Goal: Information Seeking & Learning: Learn about a topic

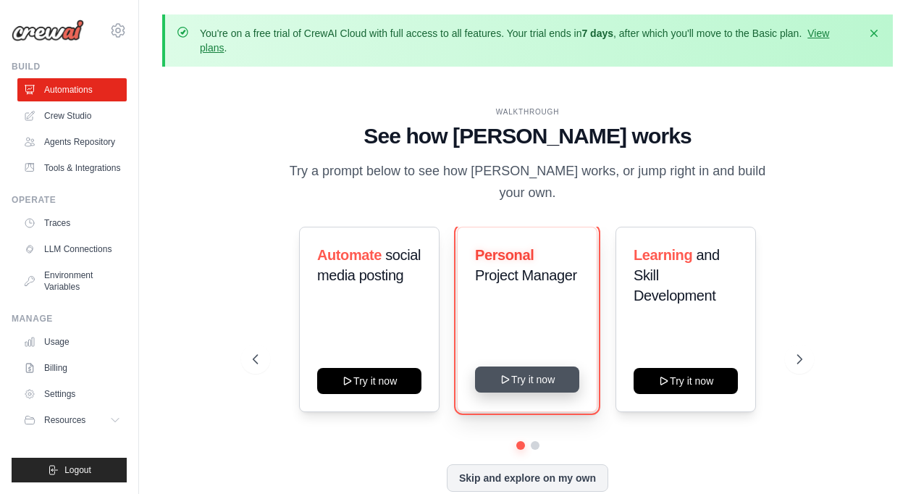
click at [526, 377] on button "Try it now" at bounding box center [527, 379] width 104 height 26
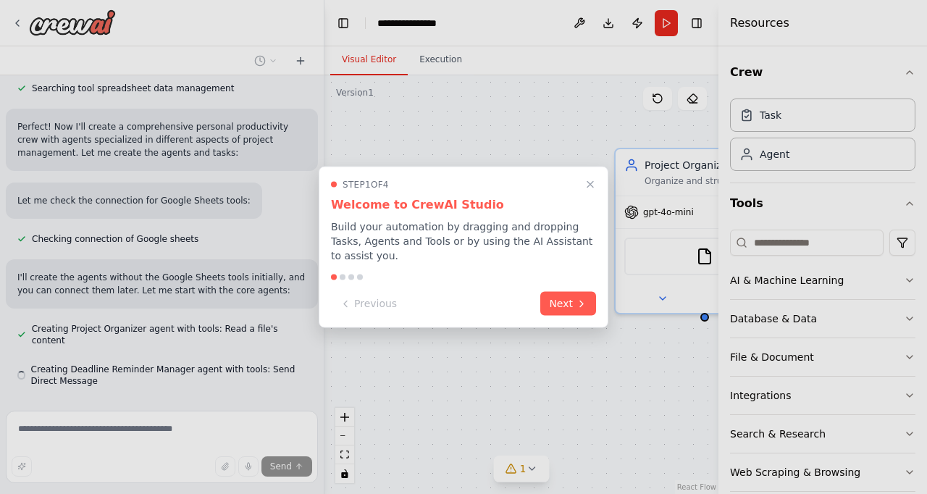
scroll to position [529, 0]
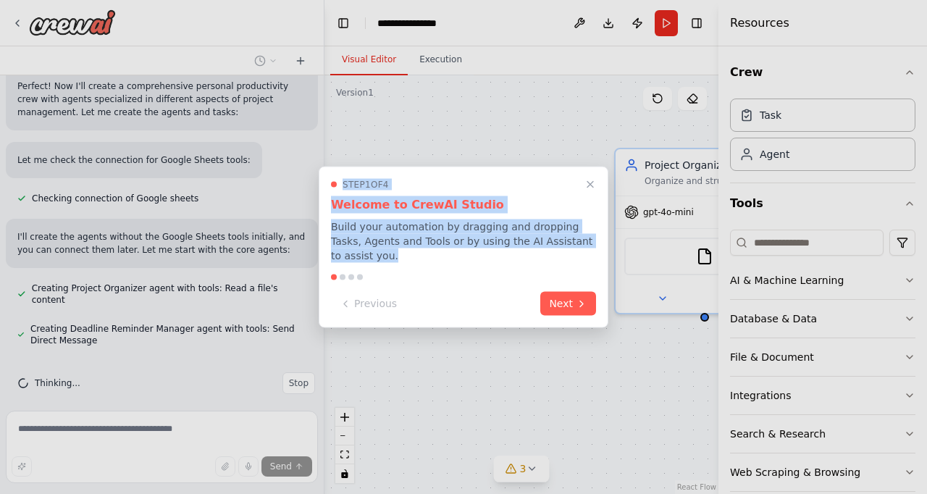
drag, startPoint x: 319, startPoint y: 364, endPoint x: 336, endPoint y: 265, distance: 100.7
click at [336, 265] on div "Create a crew that helps organize your personal projects, sets reminders for im…" at bounding box center [463, 247] width 927 height 494
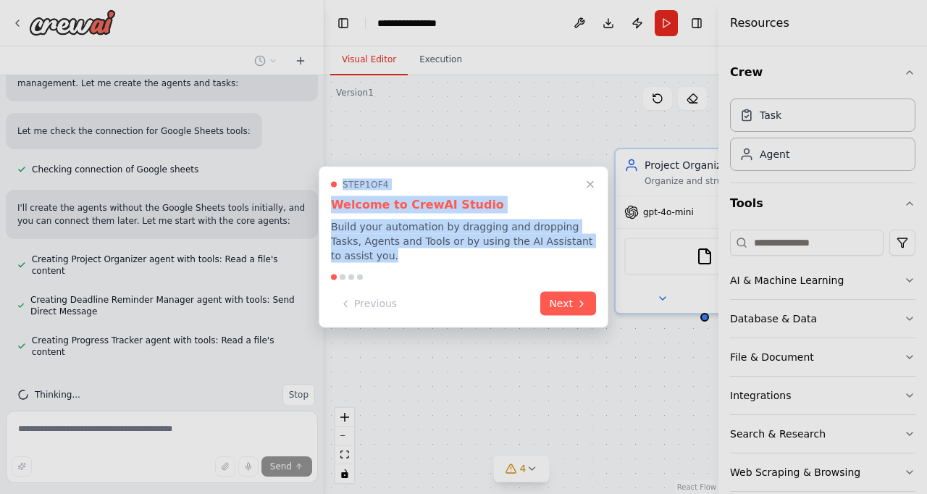
click at [282, 372] on div at bounding box center [463, 247] width 927 height 494
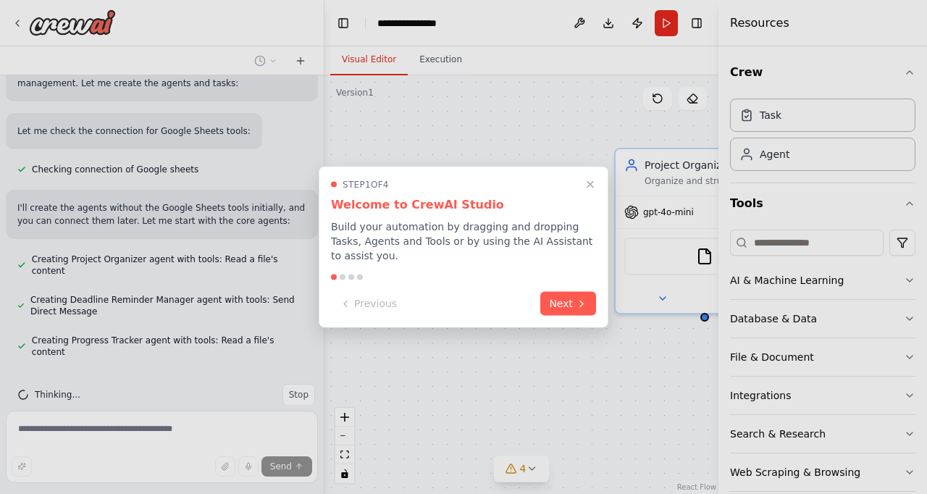
drag, startPoint x: 319, startPoint y: 364, endPoint x: 320, endPoint y: 178, distance: 185.4
click at [320, 178] on div "Create a crew that helps organize your personal projects, sets reminders for im…" at bounding box center [463, 247] width 927 height 494
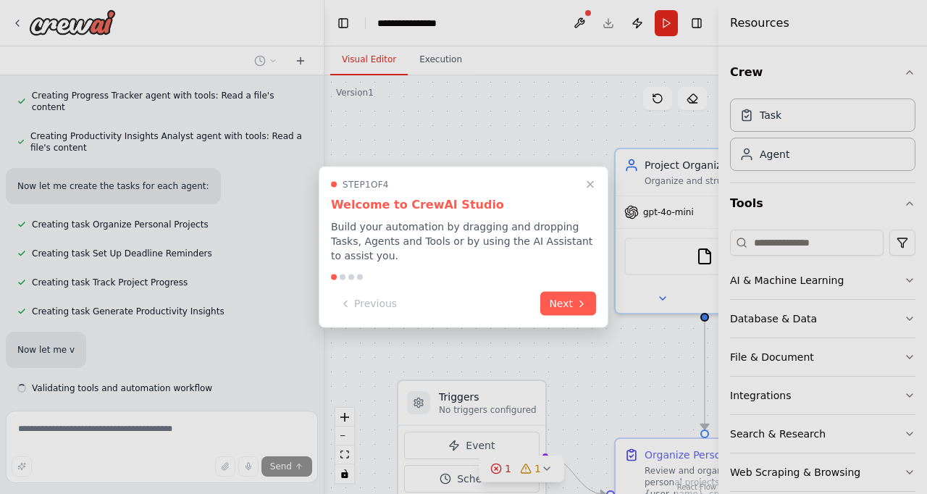
scroll to position [839, 0]
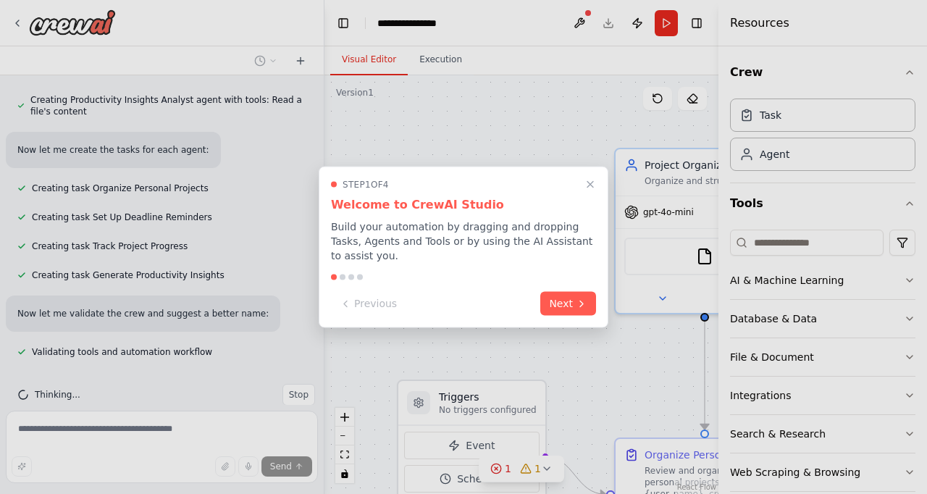
click at [282, 365] on div at bounding box center [463, 247] width 927 height 494
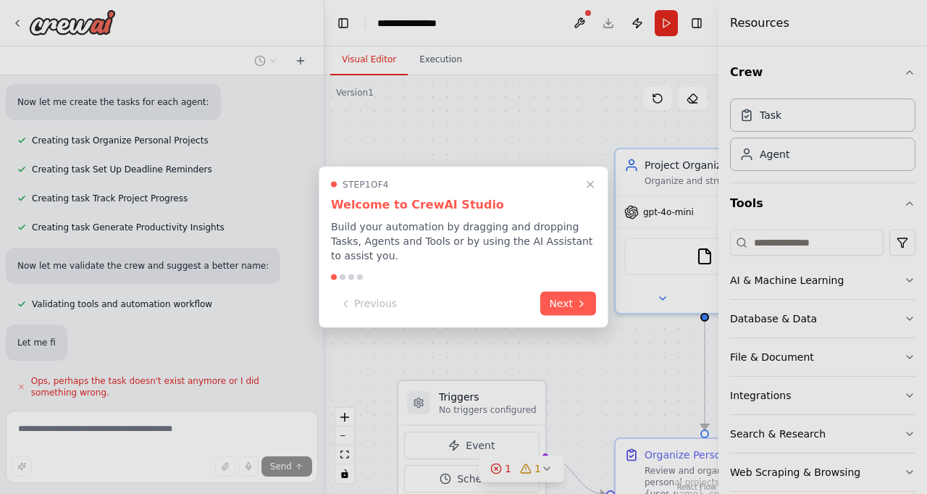
click at [282, 365] on div at bounding box center [463, 247] width 927 height 494
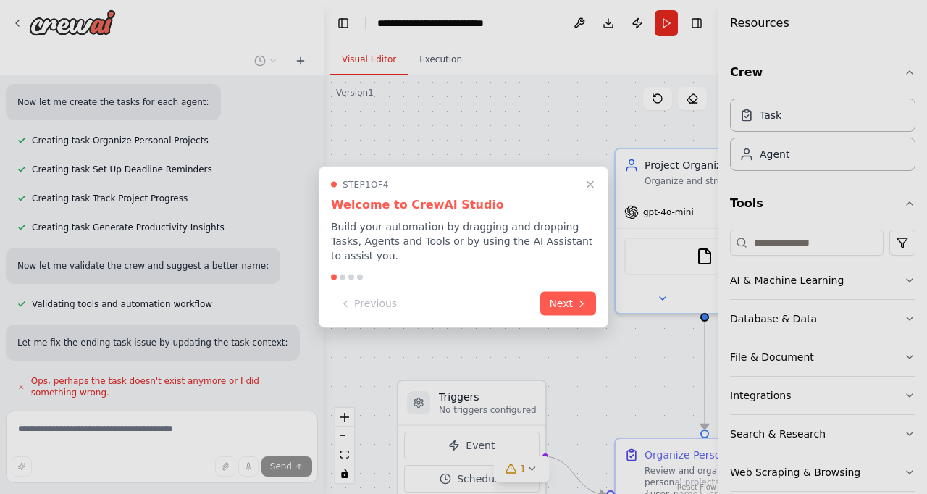
click at [300, 63] on div at bounding box center [463, 247] width 927 height 494
click at [181, 432] on div at bounding box center [463, 247] width 927 height 494
click at [569, 298] on button "Next" at bounding box center [568, 302] width 56 height 24
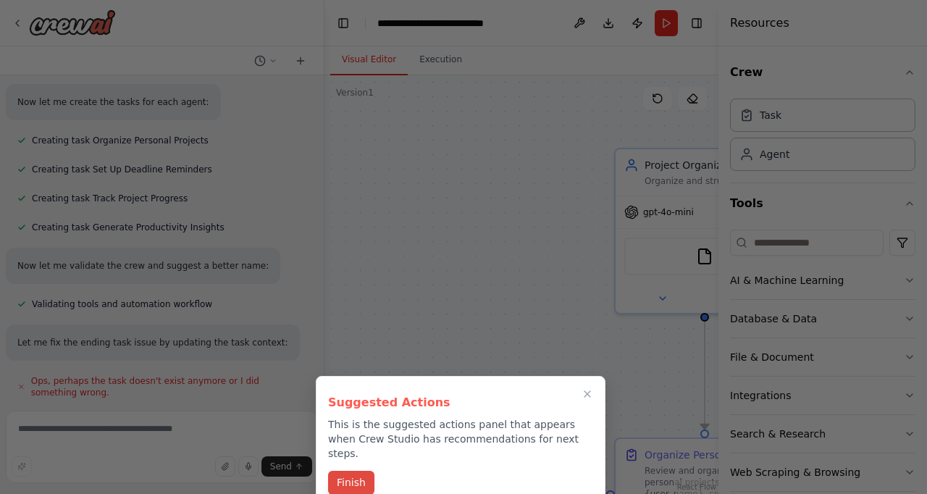
click at [348, 474] on button "Finish" at bounding box center [351, 483] width 46 height 24
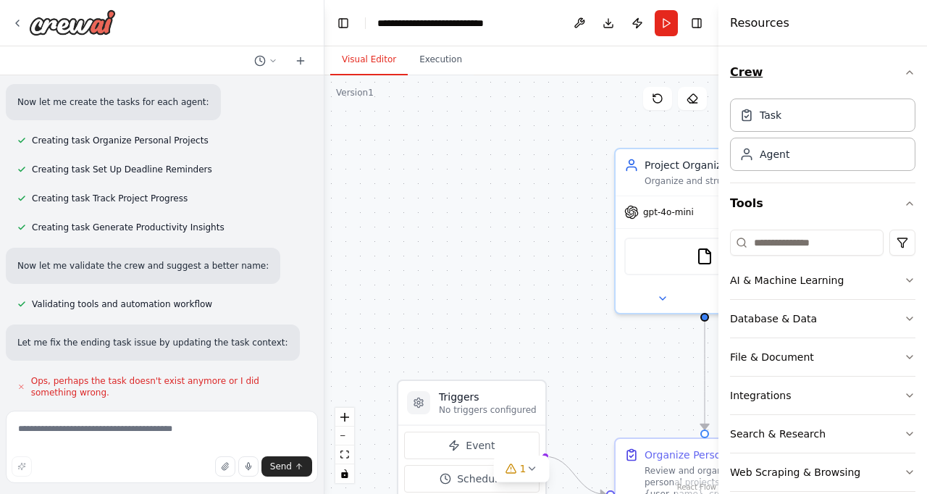
click at [904, 74] on icon "button" at bounding box center [910, 73] width 12 height 12
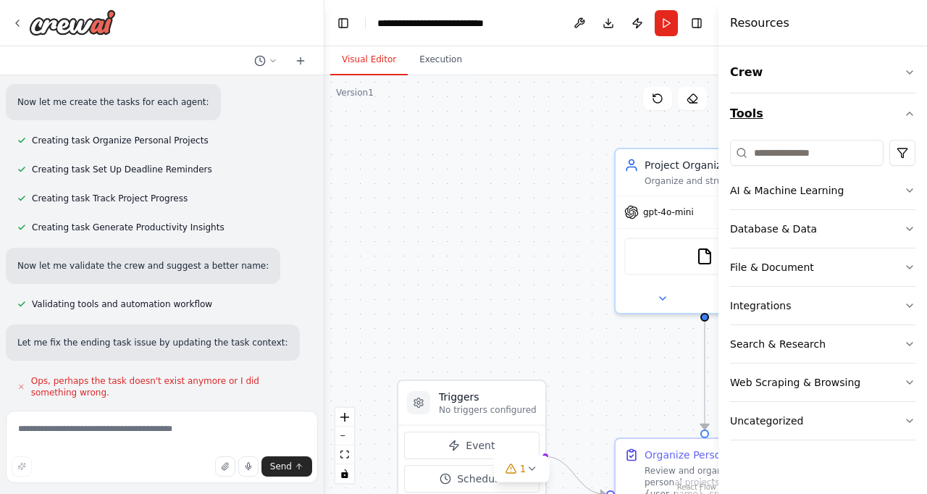
click at [910, 114] on icon "button" at bounding box center [910, 114] width 12 height 12
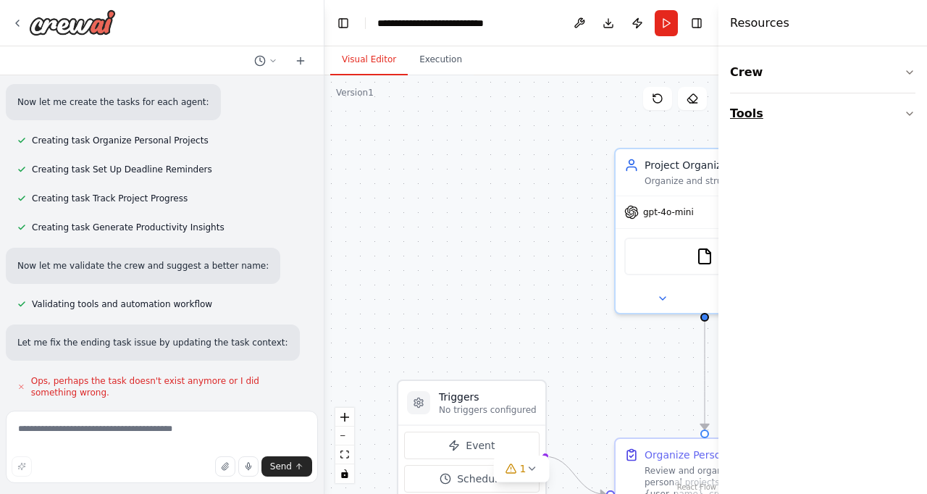
click at [910, 114] on icon "button" at bounding box center [910, 113] width 6 height 3
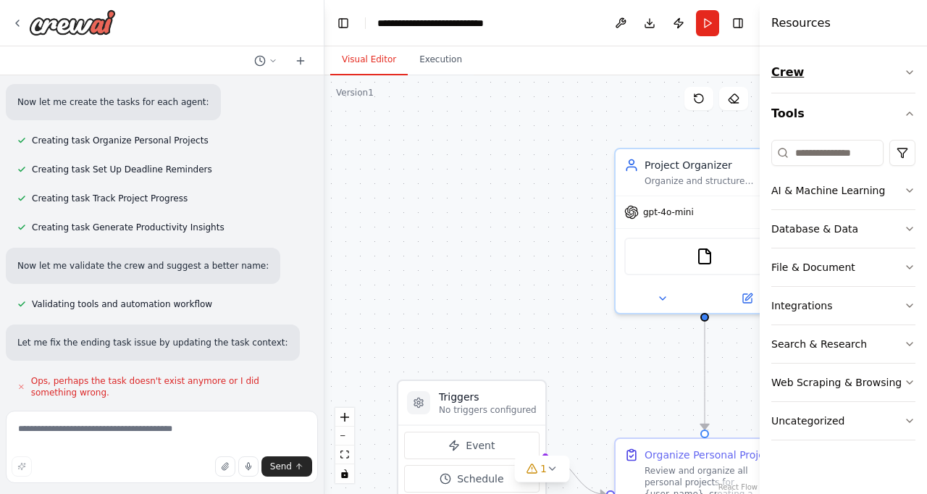
drag, startPoint x: 718, startPoint y: 85, endPoint x: 874, endPoint y: 80, distance: 155.8
click at [874, 80] on div "Resources Crew Tools AI & Machine Learning Database & Data File & Document Inte…" at bounding box center [843, 247] width 167 height 494
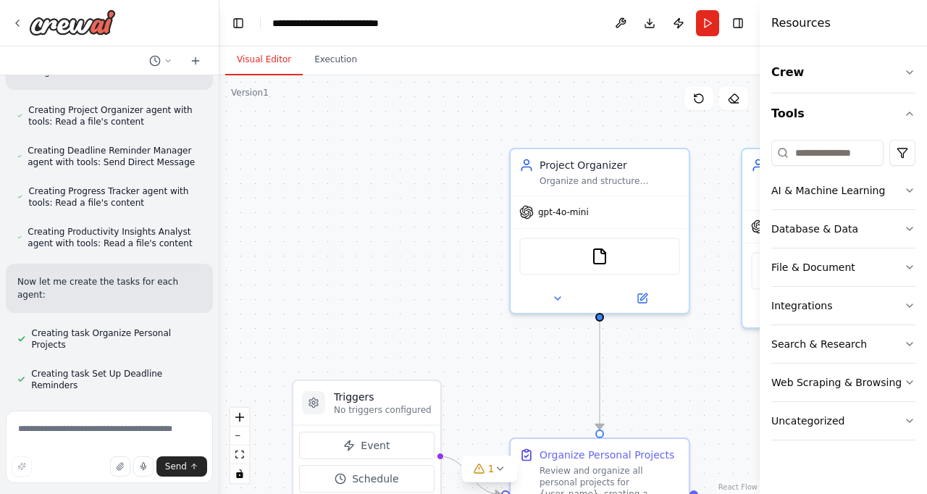
scroll to position [1497, 0]
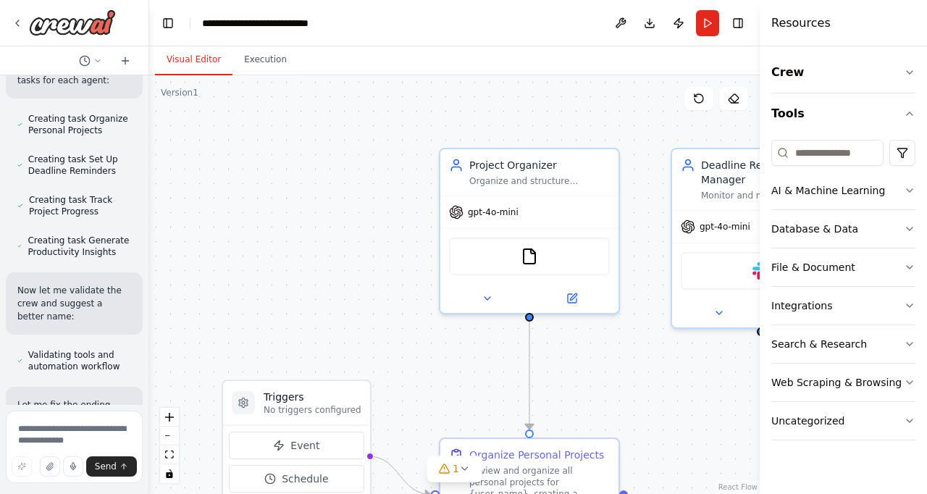
drag, startPoint x: 322, startPoint y: 185, endPoint x: 67, endPoint y: 194, distance: 254.3
click at [67, 194] on div "Create a crew that helps organize your personal projects, sets reminders for im…" at bounding box center [74, 247] width 149 height 494
click at [325, 179] on div ".deletable-edge-delete-btn { width: 20px; height: 20px; border: 0px solid #ffff…" at bounding box center [454, 284] width 610 height 419
click at [406, 70] on div "Visual Editor Execution" at bounding box center [454, 60] width 610 height 29
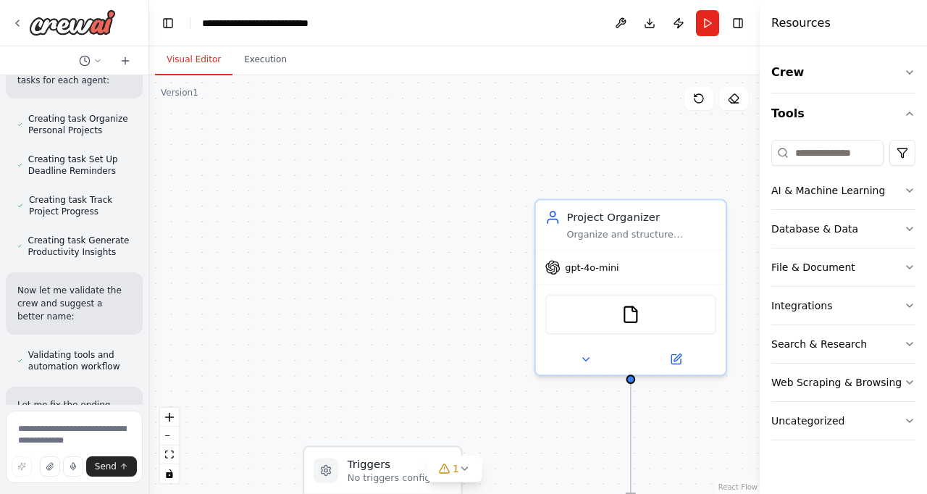
drag, startPoint x: 489, startPoint y: 228, endPoint x: 521, endPoint y: 224, distance: 32.9
click at [521, 224] on div ".deletable-edge-delete-btn { width: 20px; height: 20px; border: 0px solid #ffff…" at bounding box center [454, 284] width 610 height 419
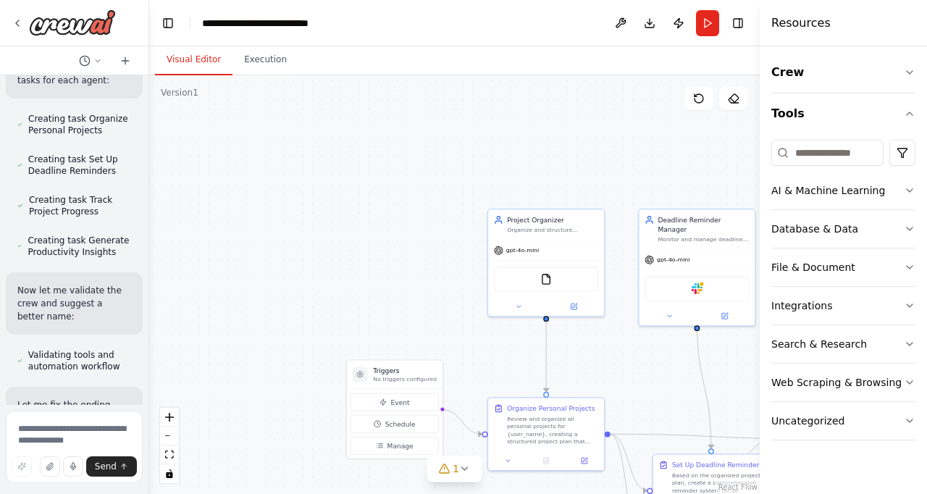
drag, startPoint x: 521, startPoint y: 224, endPoint x: 479, endPoint y: 224, distance: 42.7
click at [479, 224] on div ".deletable-edge-delete-btn { width: 20px; height: 20px; border: 0px solid #ffff…" at bounding box center [454, 284] width 610 height 419
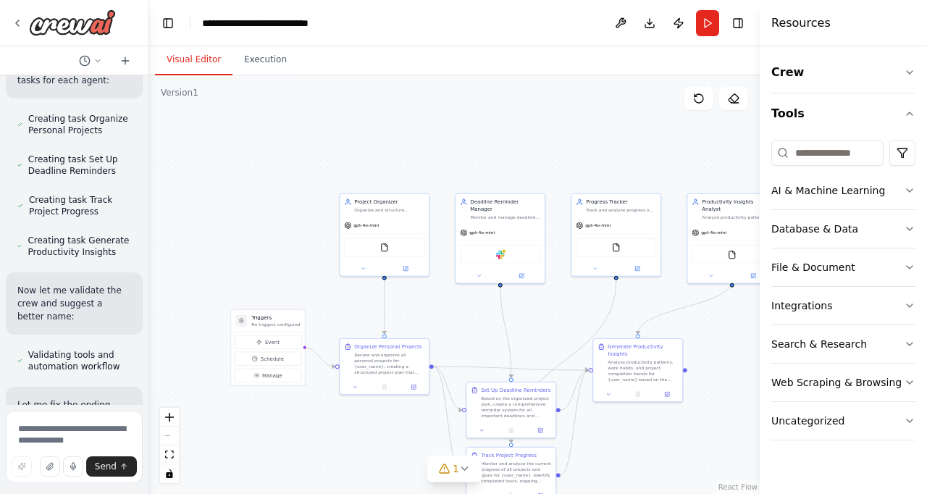
drag, startPoint x: 687, startPoint y: 152, endPoint x: 554, endPoint y: 142, distance: 133.6
click at [554, 142] on div ".deletable-edge-delete-btn { width: 20px; height: 20px; border: 0px solid #ffff…" at bounding box center [454, 284] width 610 height 419
drag, startPoint x: 527, startPoint y: 129, endPoint x: 464, endPoint y: 140, distance: 64.1
click at [464, 140] on div ".deletable-edge-delete-btn { width: 20px; height: 20px; border: 0px solid #ffff…" at bounding box center [454, 284] width 610 height 419
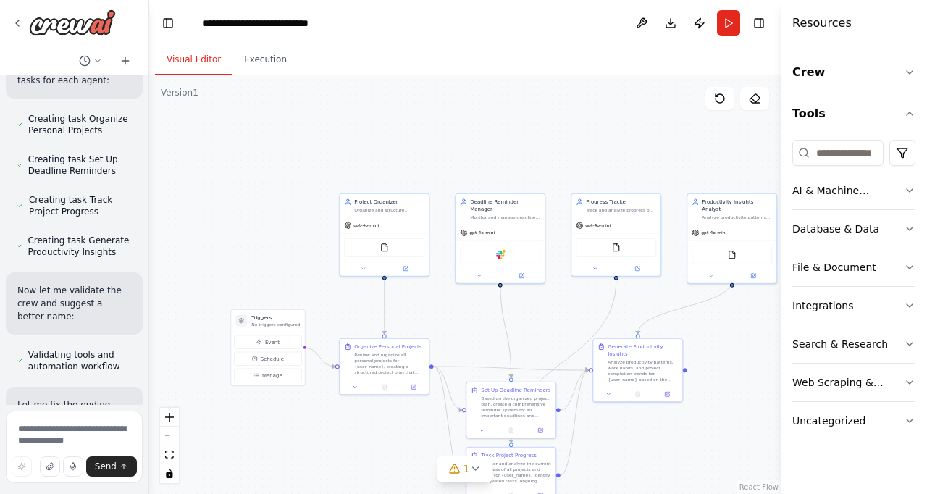
drag, startPoint x: 762, startPoint y: 130, endPoint x: 888, endPoint y: 135, distance: 125.4
click at [888, 135] on div "Resources Crew Tools AI & Machine Learning Database & Data File & Document Inte…" at bounding box center [854, 247] width 146 height 494
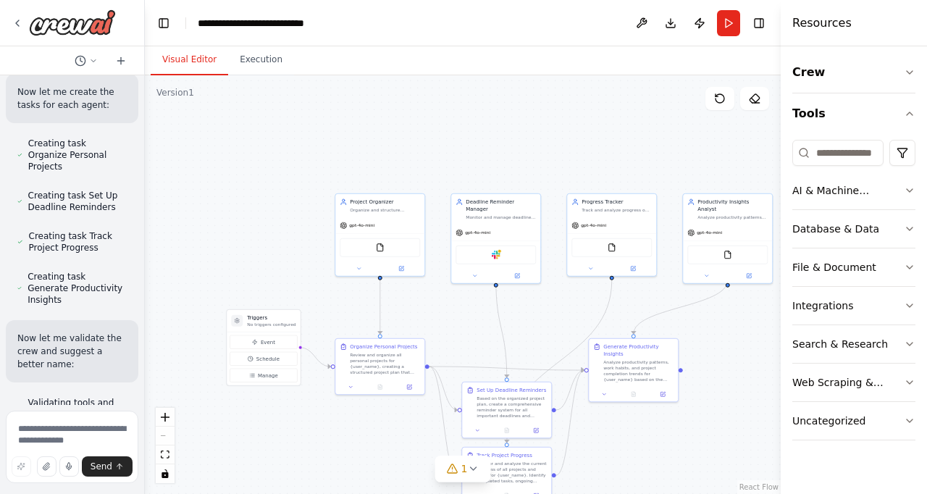
scroll to position [1510, 0]
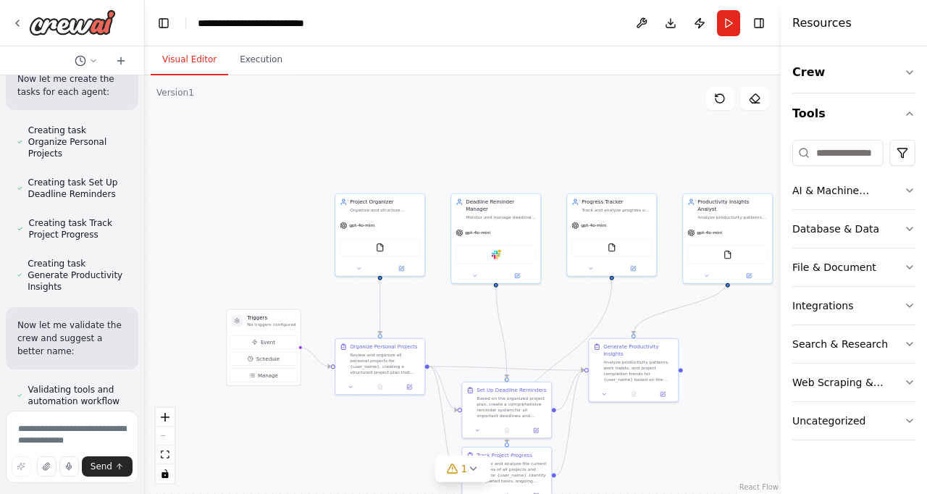
drag, startPoint x: 148, startPoint y: 187, endPoint x: 54, endPoint y: 192, distance: 94.3
click at [54, 192] on div "Create a crew that helps organize your personal projects, sets reminders for im…" at bounding box center [72, 247] width 145 height 494
click at [167, 25] on button "Toggle Left Sidebar" at bounding box center [164, 23] width 20 height 20
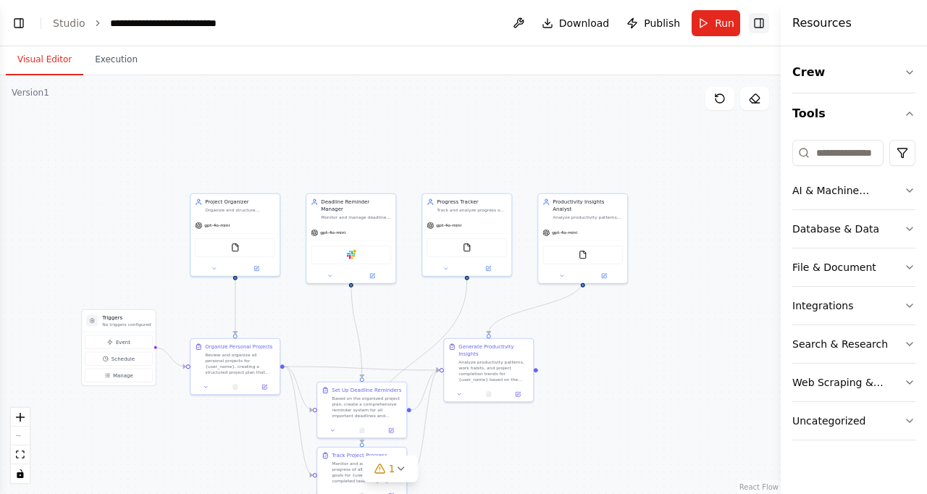
click at [763, 25] on button "Toggle Right Sidebar" at bounding box center [759, 23] width 20 height 20
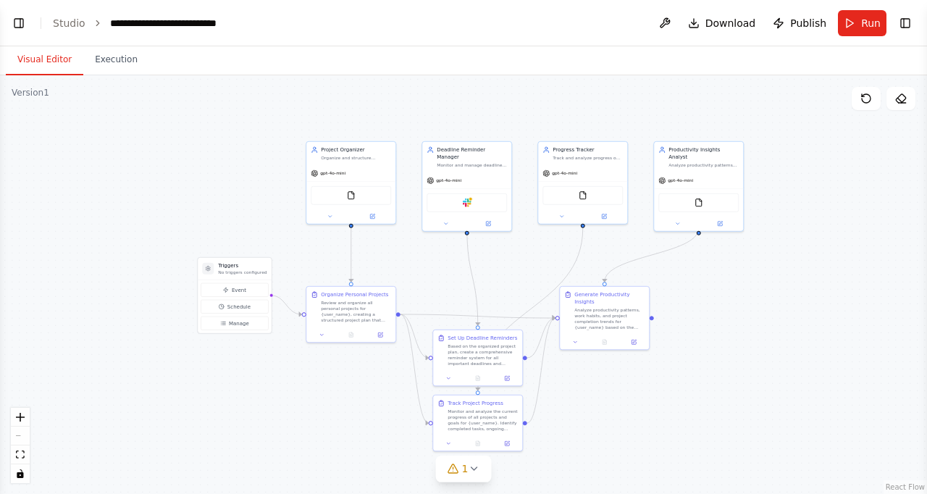
drag, startPoint x: 678, startPoint y: 371, endPoint x: 794, endPoint y: 319, distance: 127.0
click at [794, 319] on div ".deletable-edge-delete-btn { width: 20px; height: 20px; border: 0px solid #ffff…" at bounding box center [463, 284] width 927 height 419
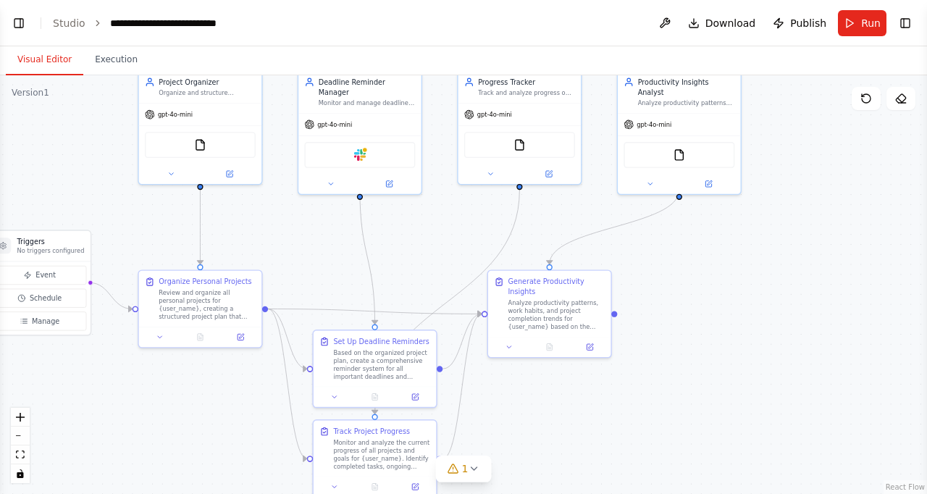
click at [750, 329] on div ".deletable-edge-delete-btn { width: 20px; height: 20px; border: 0px solid #ffff…" at bounding box center [463, 284] width 927 height 419
click at [562, 326] on div "Analyze productivity patterns, work habits, and project completion trends for {…" at bounding box center [556, 313] width 97 height 32
click at [693, 326] on div ".deletable-edge-delete-btn { width: 20px; height: 20px; border: 0px solid #ffff…" at bounding box center [463, 284] width 927 height 419
click at [474, 468] on icon at bounding box center [474, 468] width 6 height 3
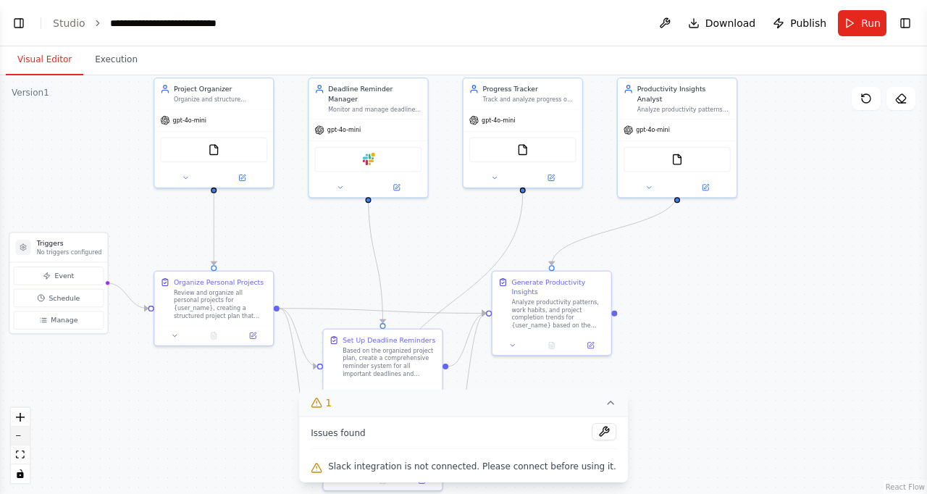
click at [19, 433] on button "zoom out" at bounding box center [20, 435] width 19 height 19
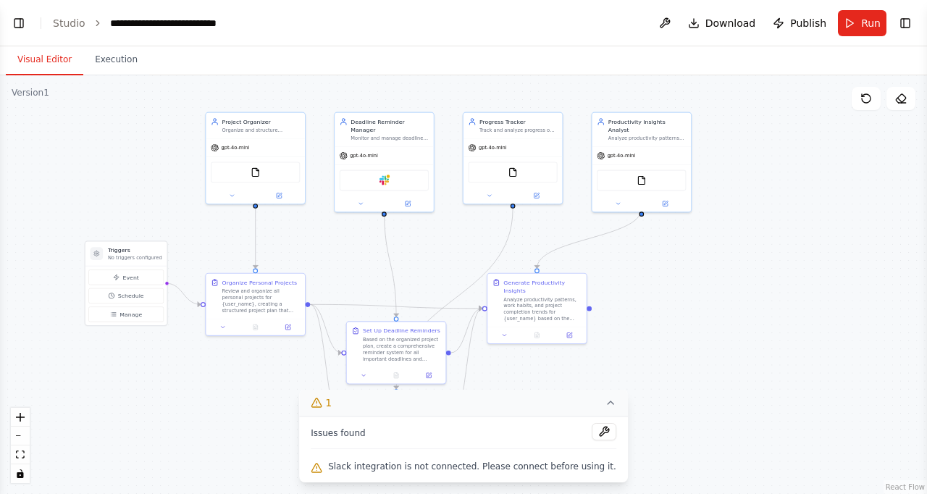
click at [608, 403] on icon at bounding box center [611, 402] width 6 height 3
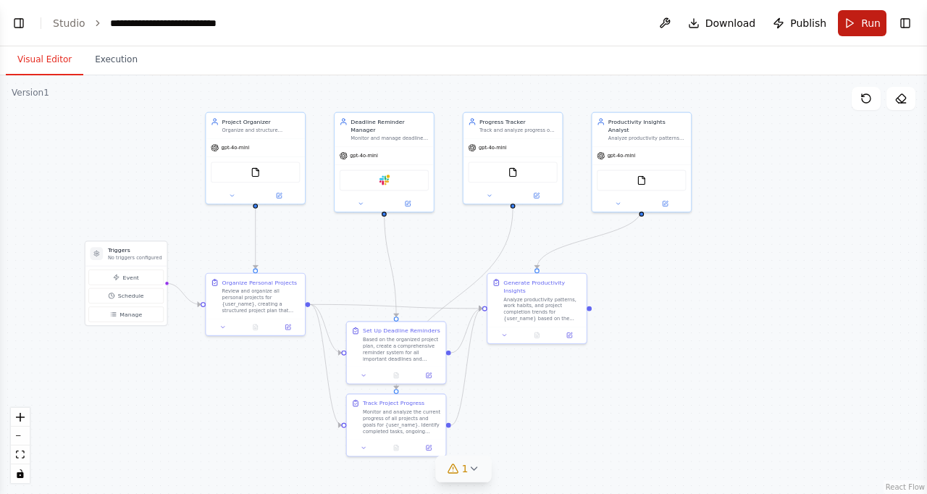
click at [852, 25] on button "Run" at bounding box center [862, 23] width 49 height 26
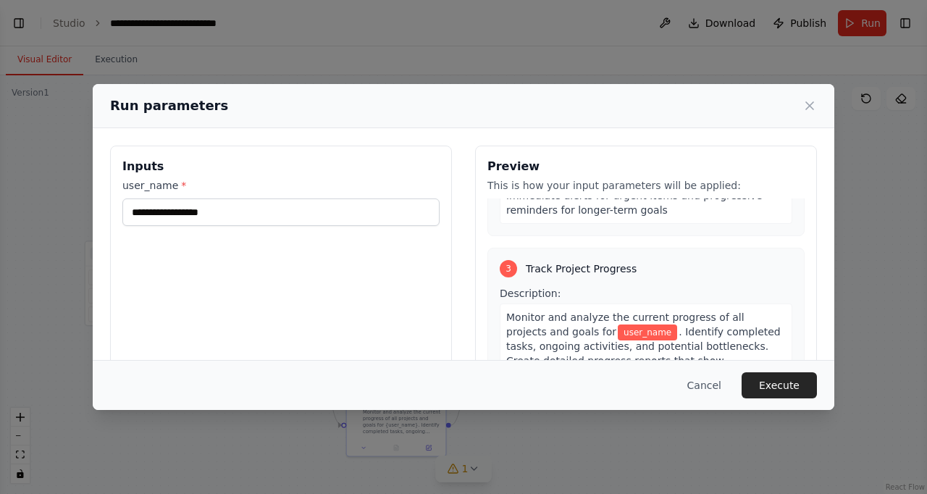
scroll to position [524, 0]
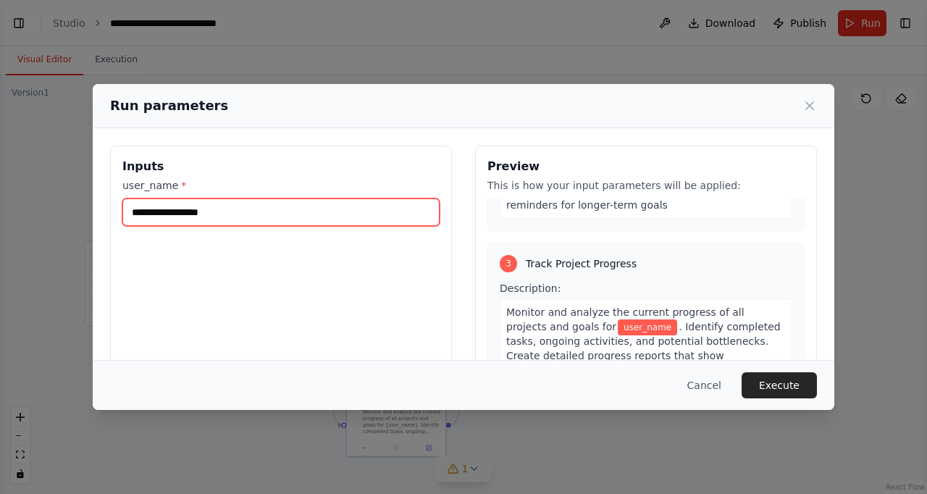
click at [241, 206] on input "user_name *" at bounding box center [280, 212] width 317 height 28
type input "*"
type input "*********"
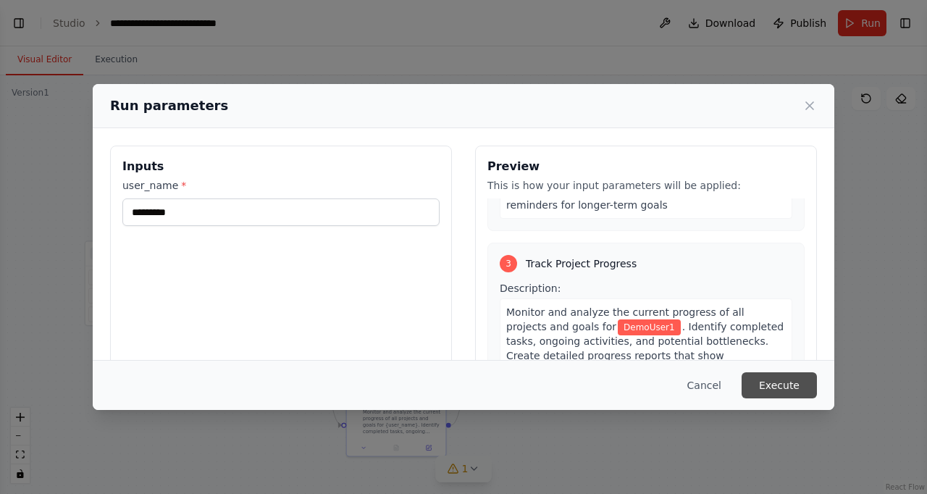
click at [783, 388] on button "Execute" at bounding box center [778, 385] width 75 height 26
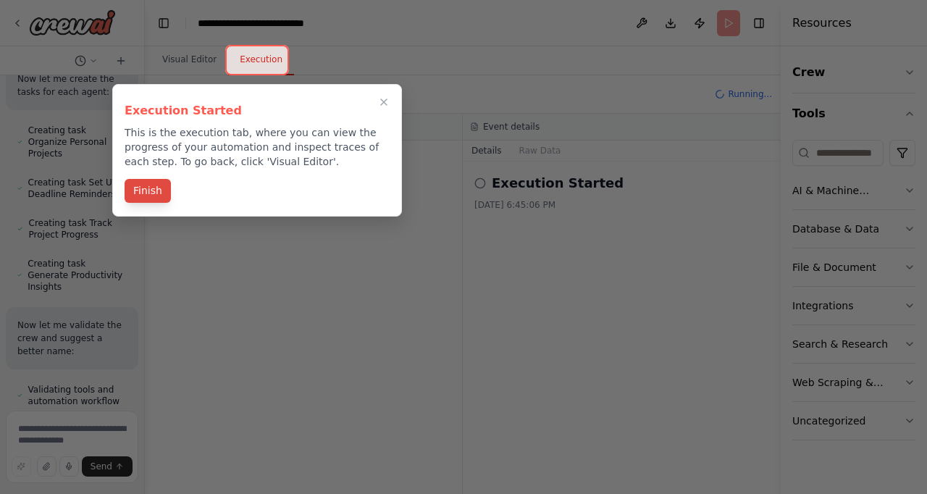
click at [141, 196] on button "Finish" at bounding box center [148, 191] width 46 height 24
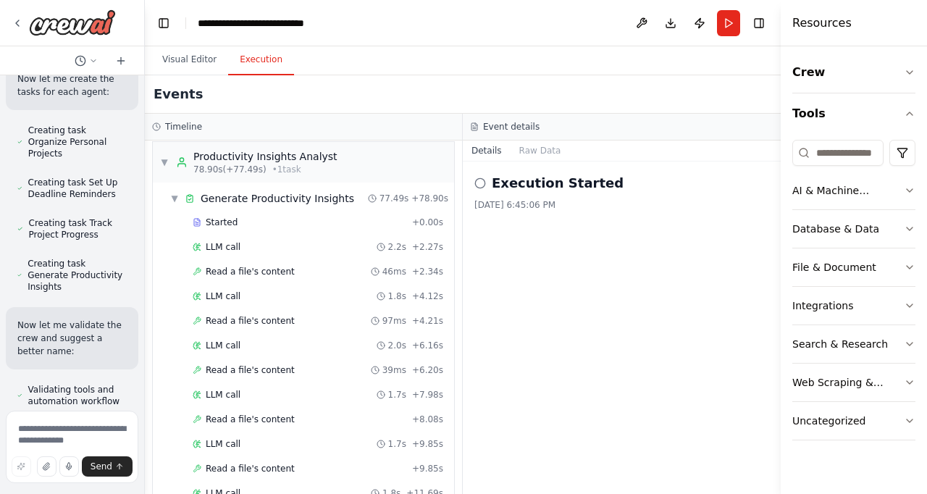
scroll to position [624, 0]
click at [256, 272] on span "Read a file's content" at bounding box center [250, 271] width 89 height 12
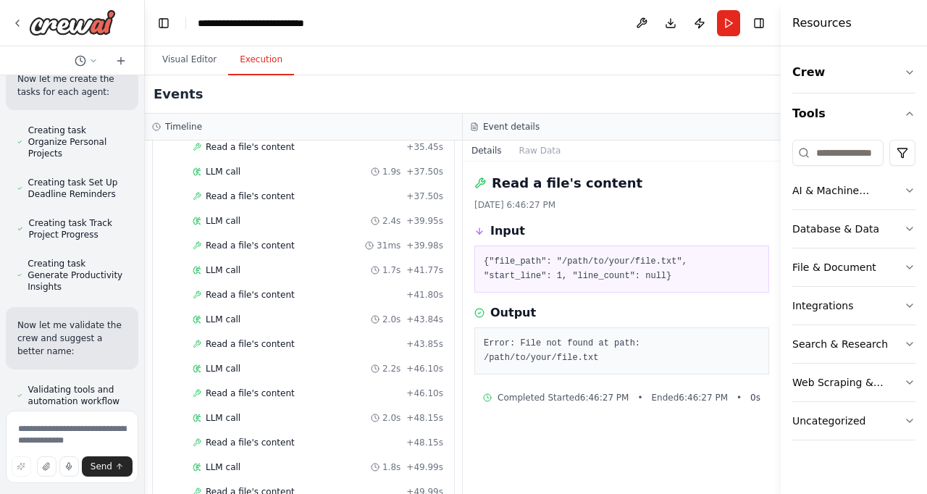
scroll to position [1665, 0]
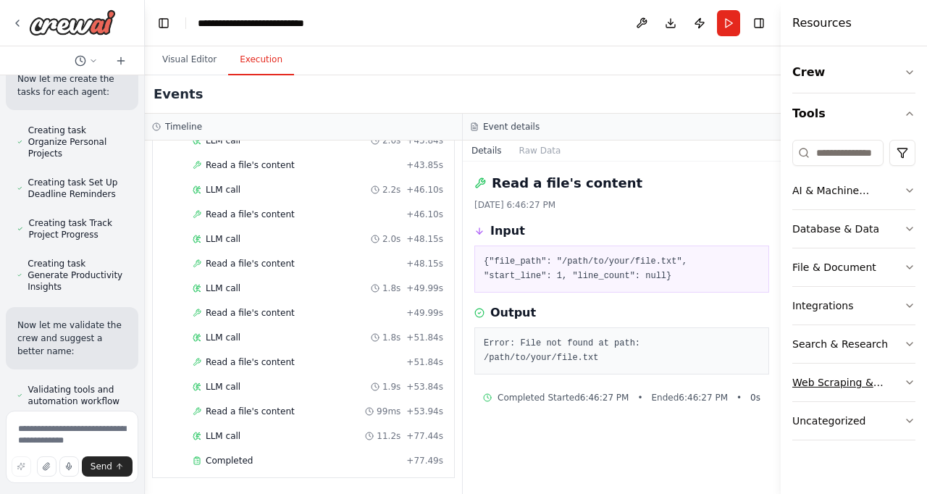
click at [821, 386] on div "Web Scraping & Browsing" at bounding box center [848, 382] width 112 height 14
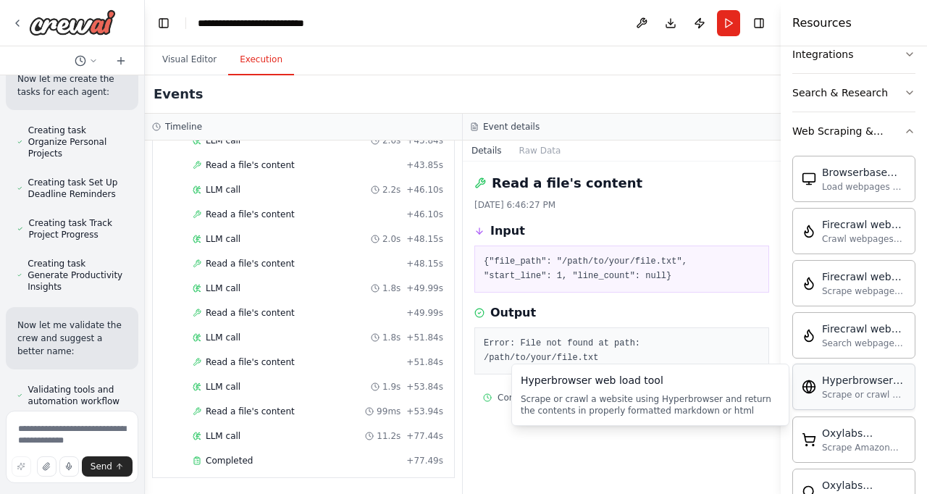
scroll to position [252, 0]
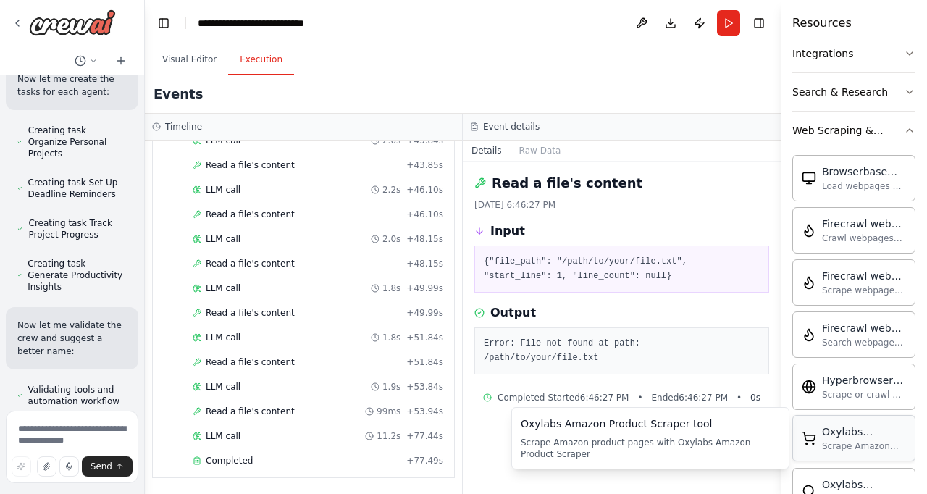
click at [856, 443] on div "Scrape Amazon product pages with Oxylabs Amazon Product Scraper" at bounding box center [864, 446] width 84 height 12
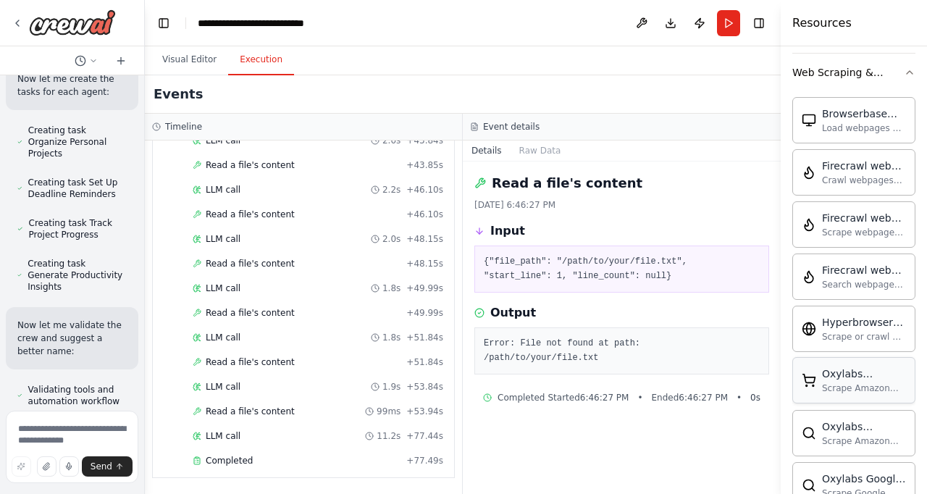
scroll to position [312, 0]
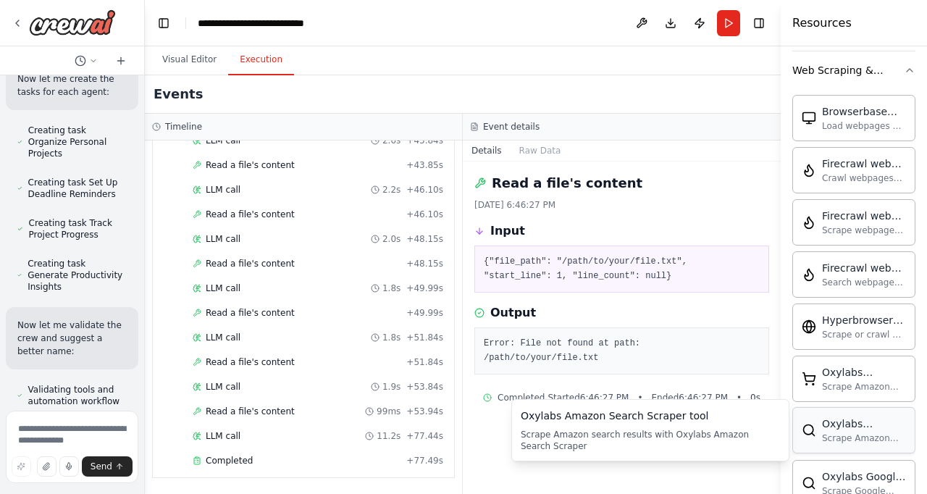
click at [812, 431] on img at bounding box center [809, 430] width 14 height 14
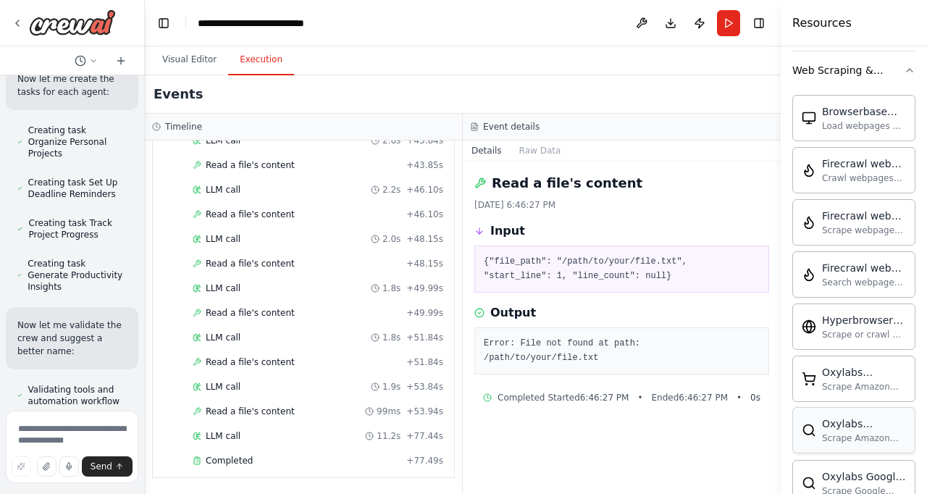
click at [852, 431] on div "Oxylabs Amazon Search Scraper tool Scrape Amazon search results with Oxylabs Am…" at bounding box center [864, 430] width 84 height 28
click at [184, 59] on button "Visual Editor" at bounding box center [189, 60] width 77 height 30
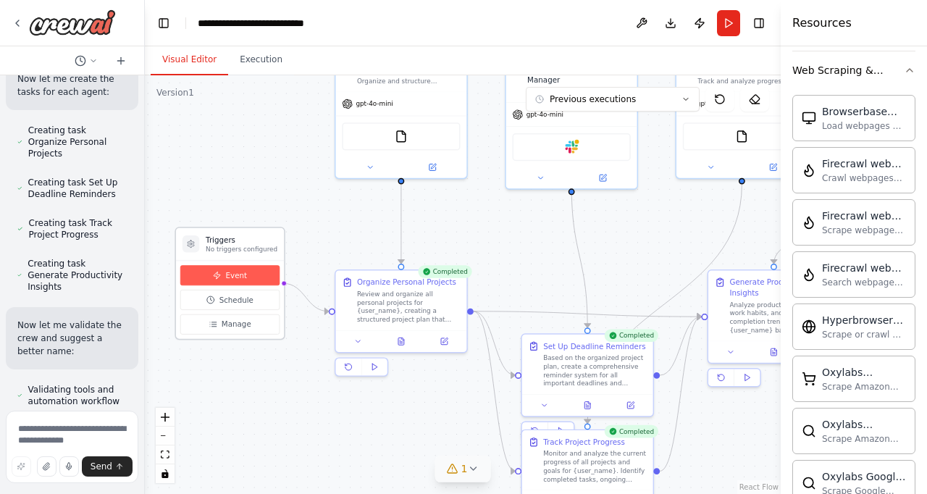
click at [254, 278] on button "Event" at bounding box center [229, 275] width 99 height 20
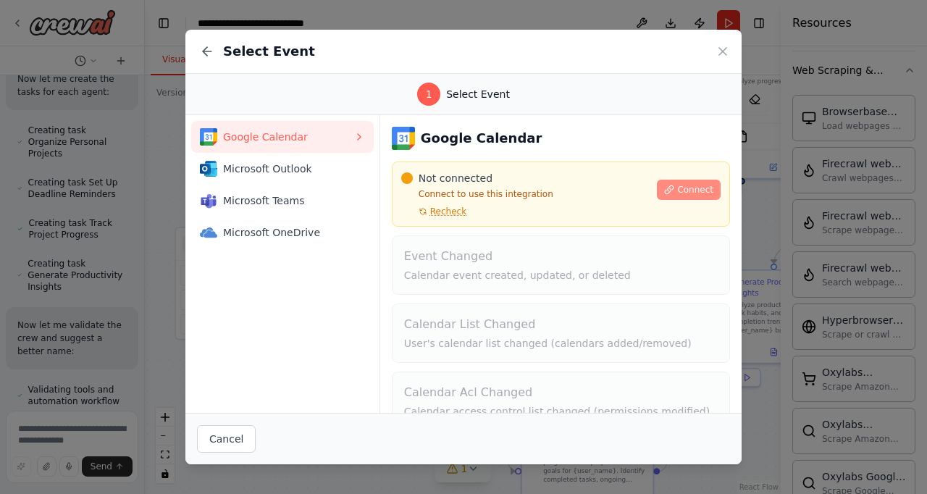
click at [692, 193] on span "Connect" at bounding box center [695, 190] width 36 height 12
click at [199, 56] on button at bounding box center [207, 51] width 20 height 20
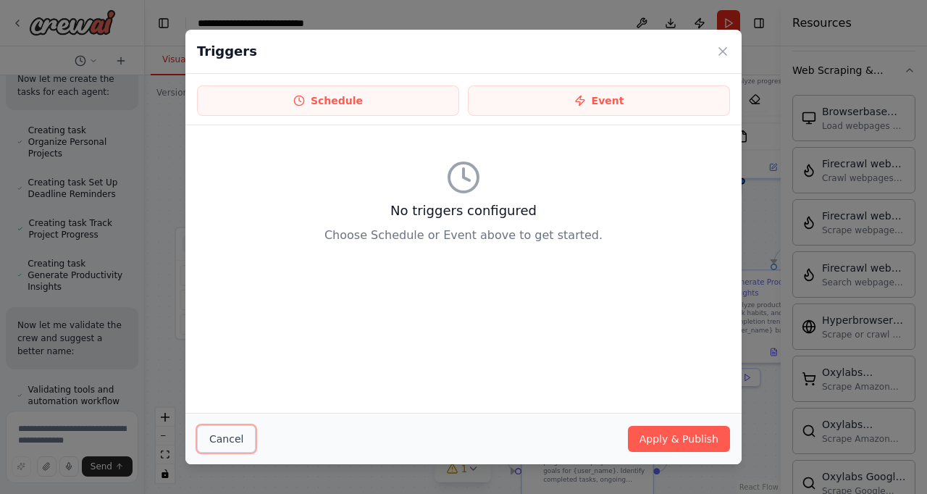
click at [240, 445] on button "Cancel" at bounding box center [226, 439] width 59 height 28
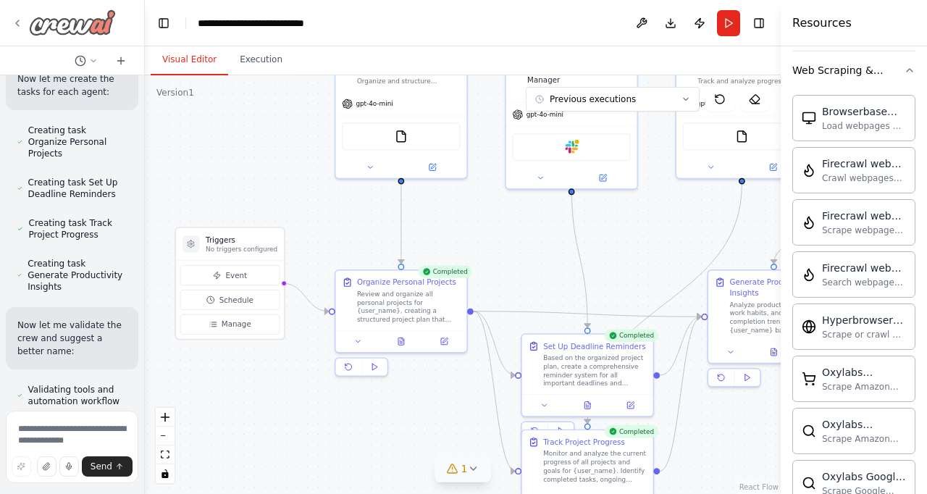
click at [17, 25] on icon at bounding box center [18, 23] width 12 height 12
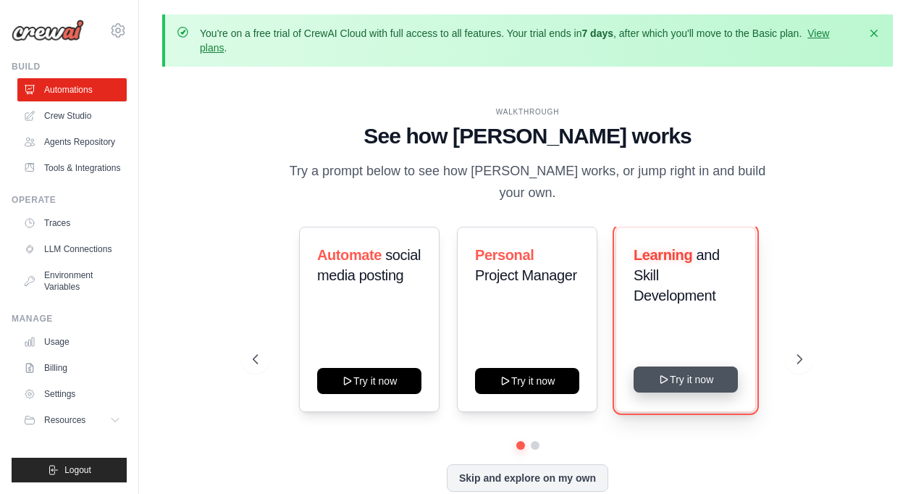
click at [704, 372] on button "Try it now" at bounding box center [686, 379] width 104 height 26
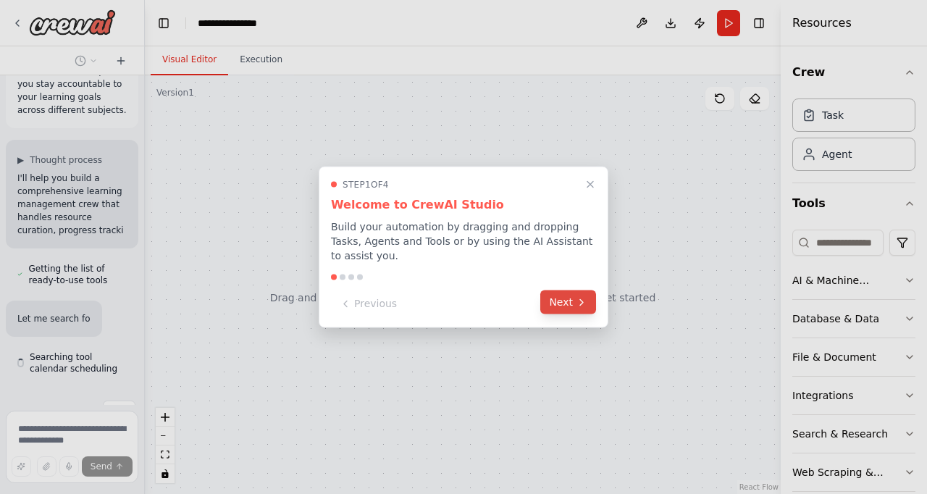
click at [573, 301] on button "Next" at bounding box center [568, 302] width 56 height 24
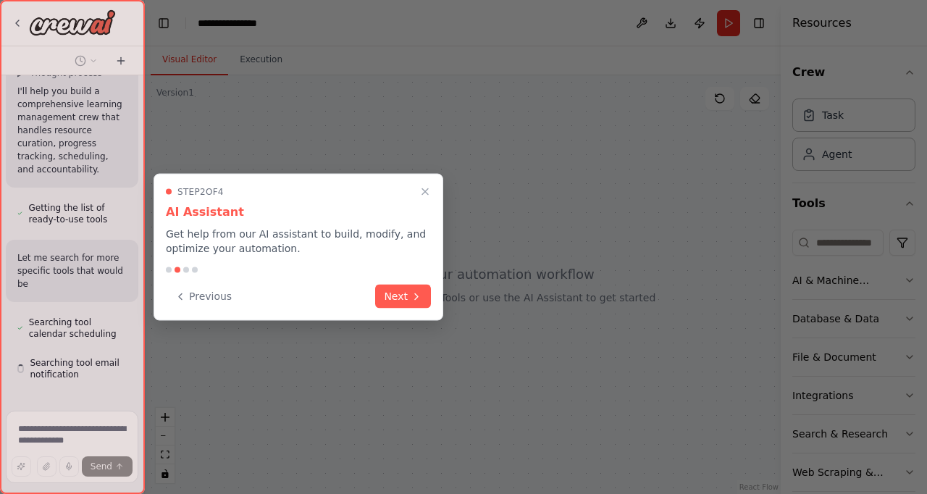
scroll to position [191, 0]
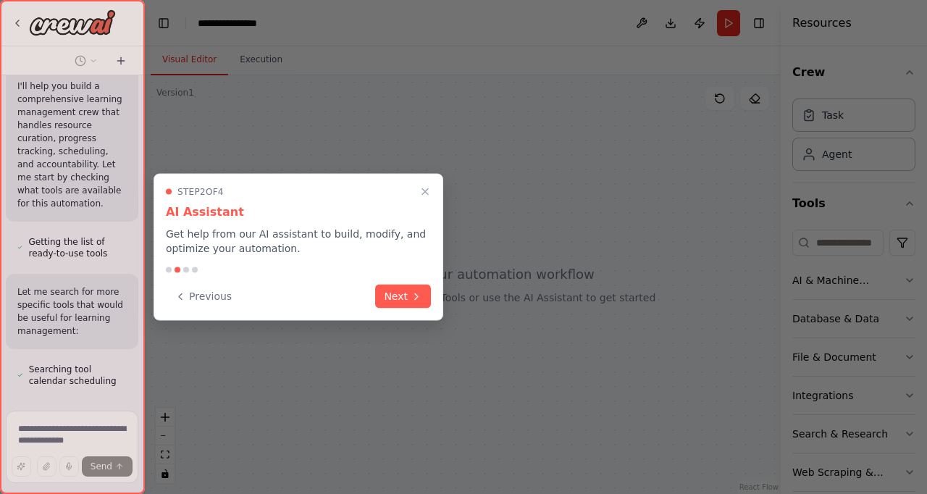
click at [399, 309] on div "Step 2 of 4 AI Assistant Get help from our AI assistant to build, modify, and o…" at bounding box center [299, 247] width 290 height 147
click at [400, 302] on button "Next" at bounding box center [403, 295] width 56 height 24
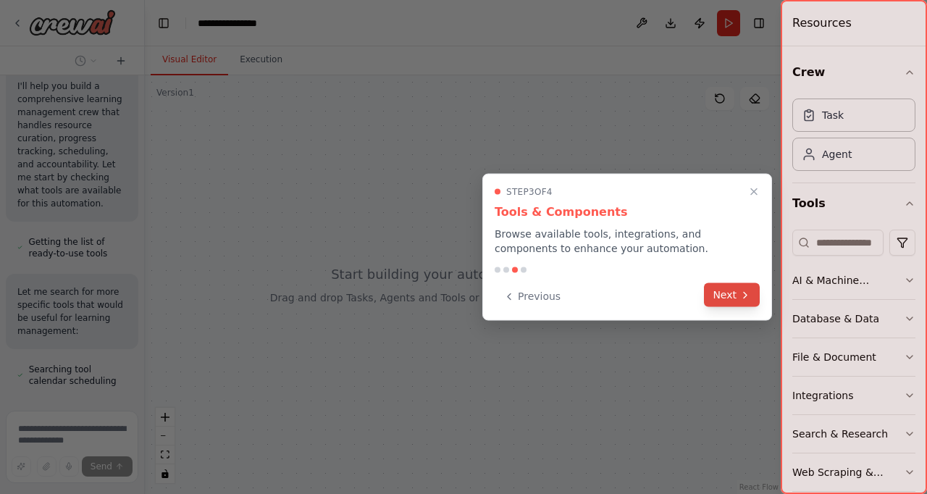
click at [738, 295] on button "Next" at bounding box center [732, 295] width 56 height 24
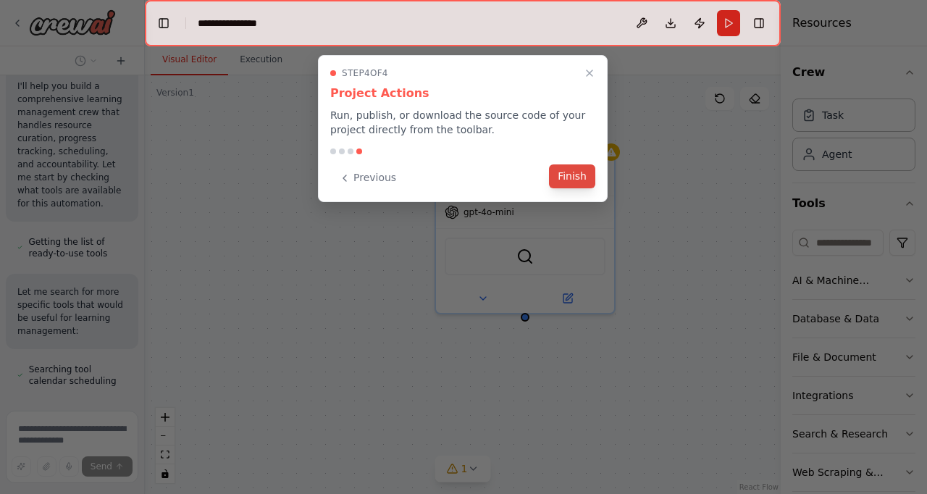
click at [566, 180] on button "Finish" at bounding box center [572, 176] width 46 height 24
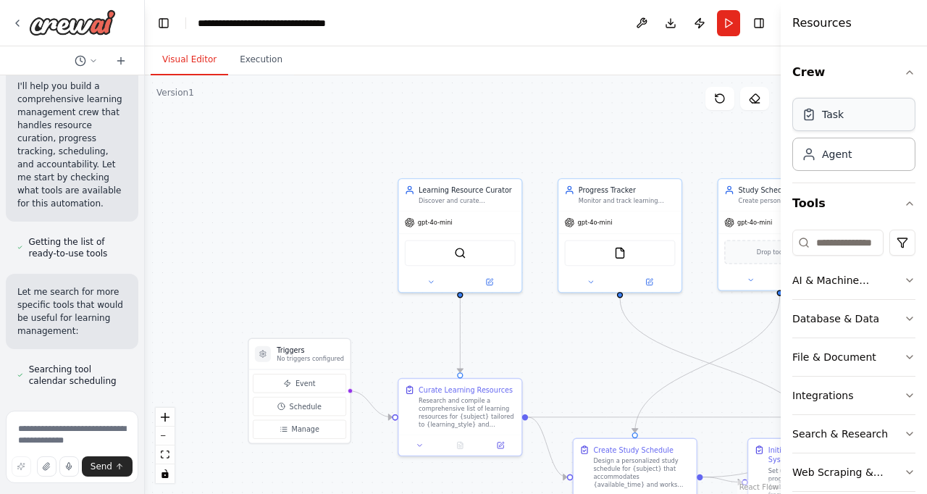
click at [833, 121] on div "Task" at bounding box center [833, 114] width 22 height 14
click at [834, 153] on div "Agent" at bounding box center [837, 153] width 30 height 14
click at [820, 283] on div "AI & Machine Learning" at bounding box center [848, 280] width 112 height 14
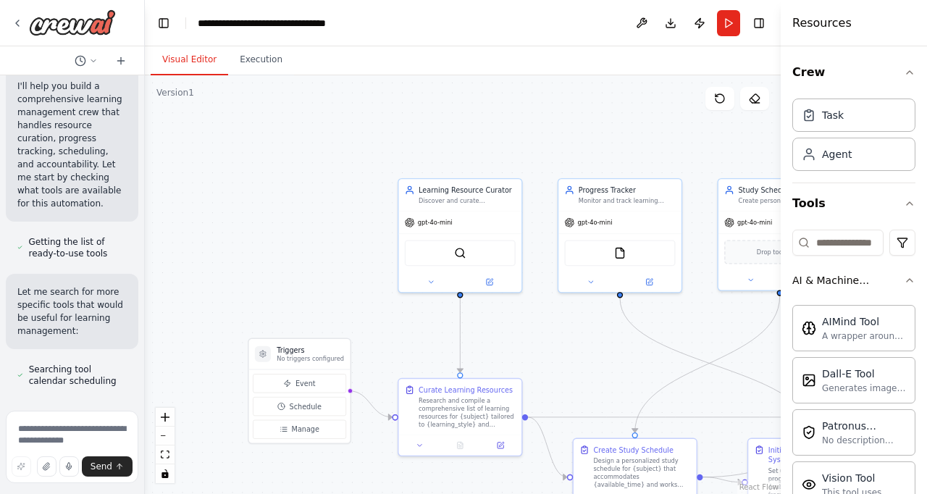
click at [652, 156] on div ".deletable-edge-delete-btn { width: 20px; height: 20px; border: 0px solid #ffff…" at bounding box center [463, 284] width 636 height 419
click at [641, 132] on div ".deletable-edge-delete-btn { width: 20px; height: 20px; border: 0px solid #ffff…" at bounding box center [463, 284] width 636 height 419
click at [54, 432] on textarea at bounding box center [72, 447] width 133 height 72
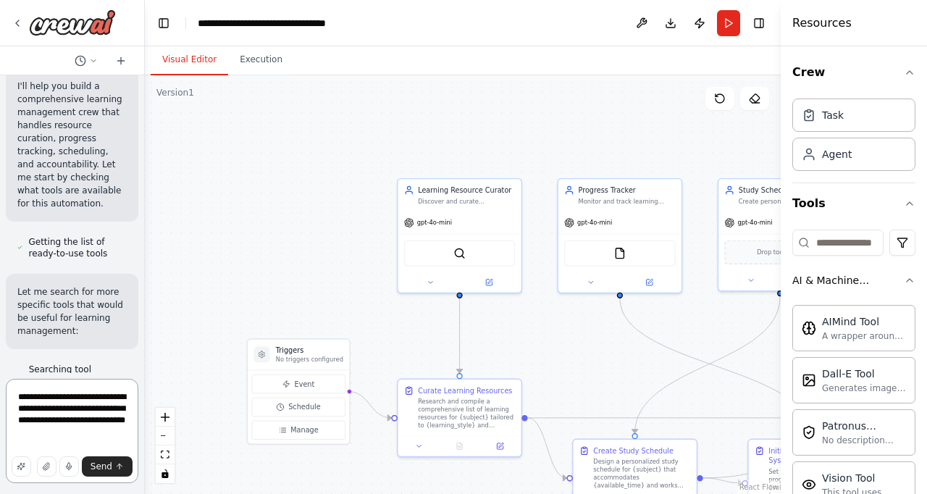
type textarea "**********"
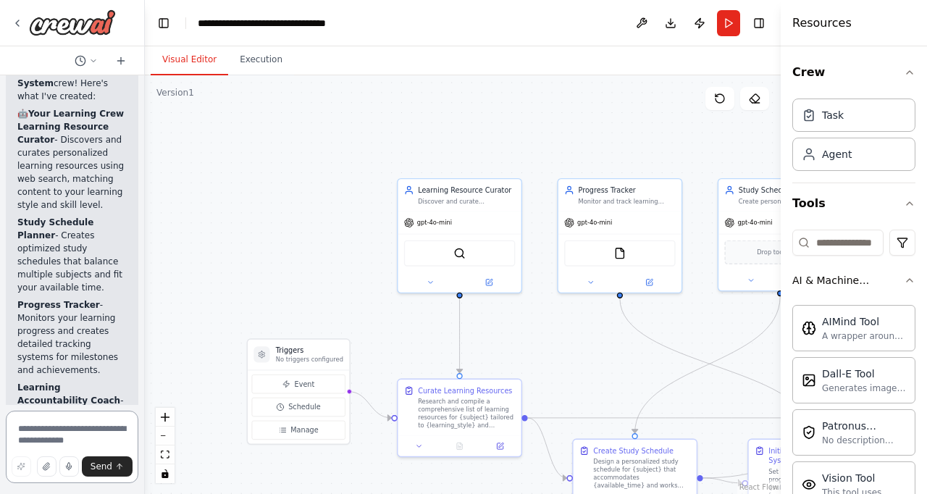
scroll to position [1755, 0]
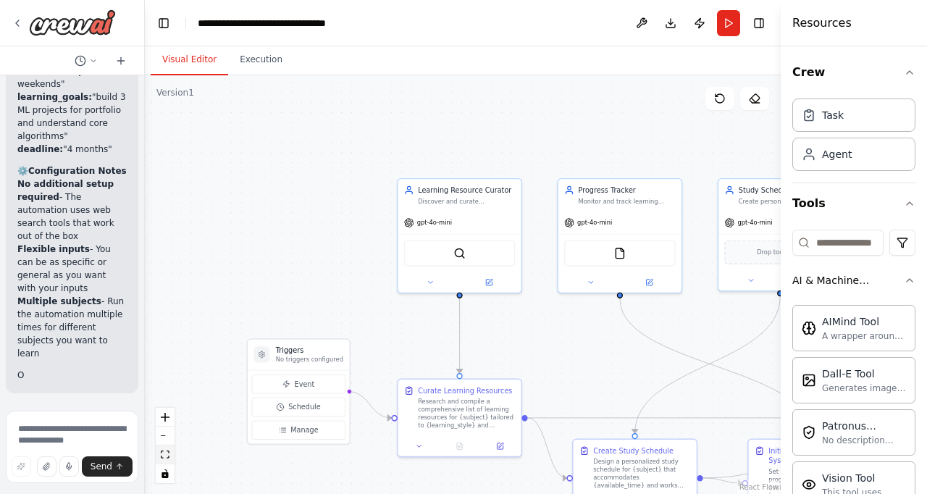
click at [167, 455] on icon "fit view" at bounding box center [165, 454] width 9 height 8
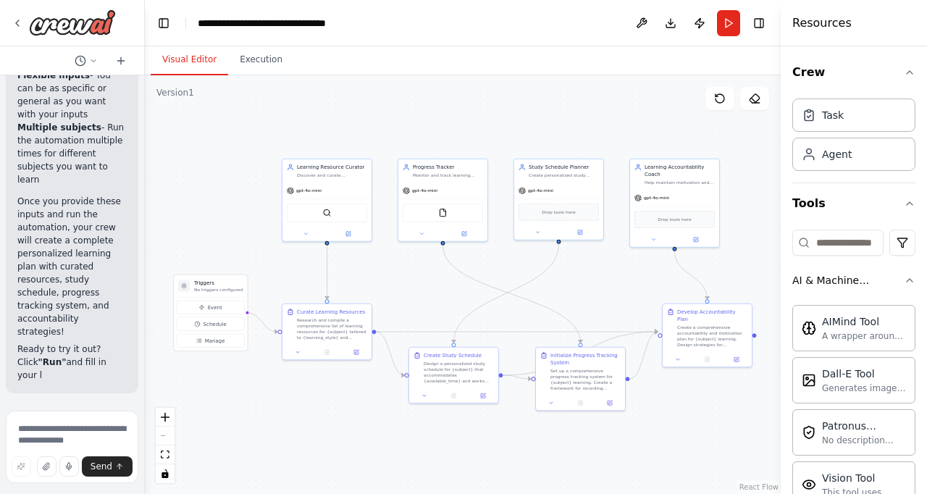
scroll to position [4414, 0]
click at [77, 425] on textarea at bounding box center [72, 447] width 133 height 72
click at [729, 27] on button "Run" at bounding box center [728, 23] width 23 height 26
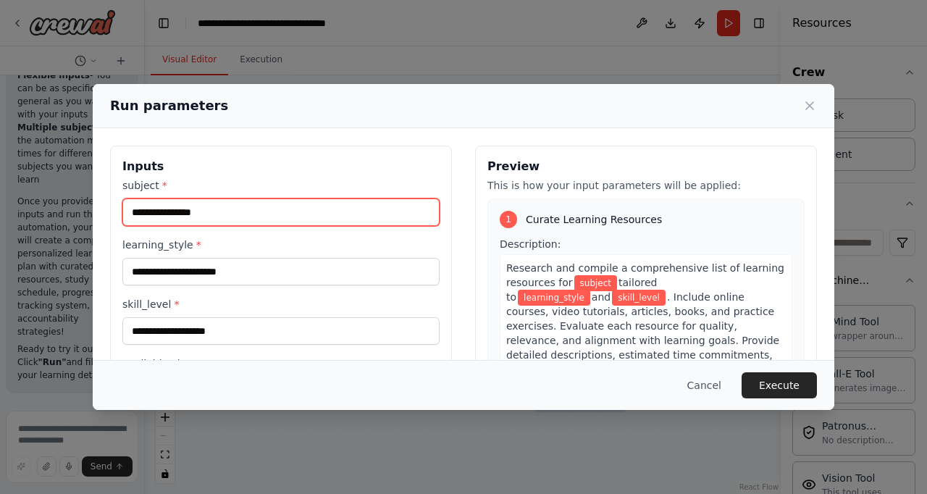
click at [223, 216] on input "subject *" at bounding box center [280, 212] width 317 height 28
type input "**********"
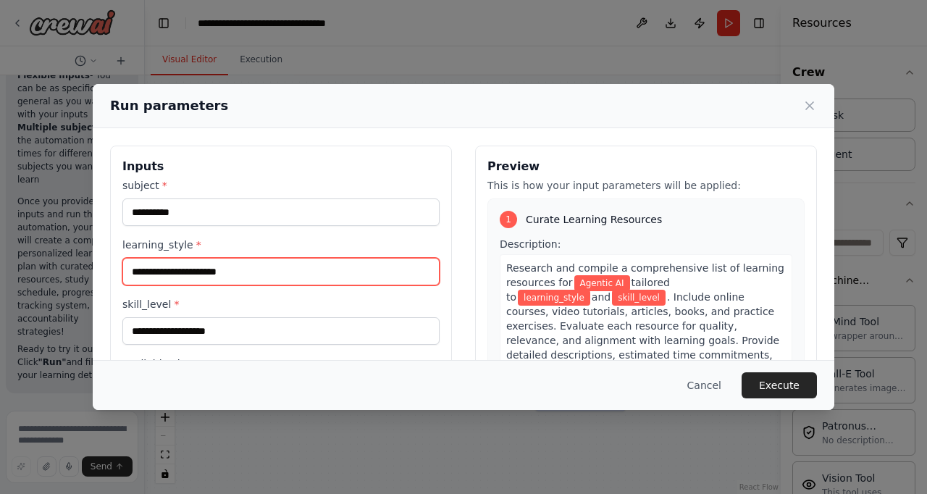
click at [233, 274] on input "learning_style *" at bounding box center [280, 272] width 317 height 28
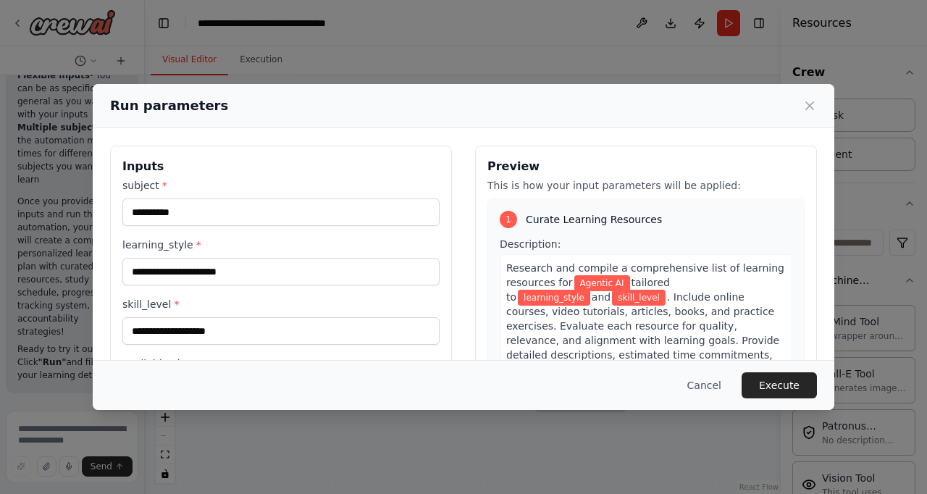
click at [56, 277] on div "**********" at bounding box center [463, 247] width 927 height 494
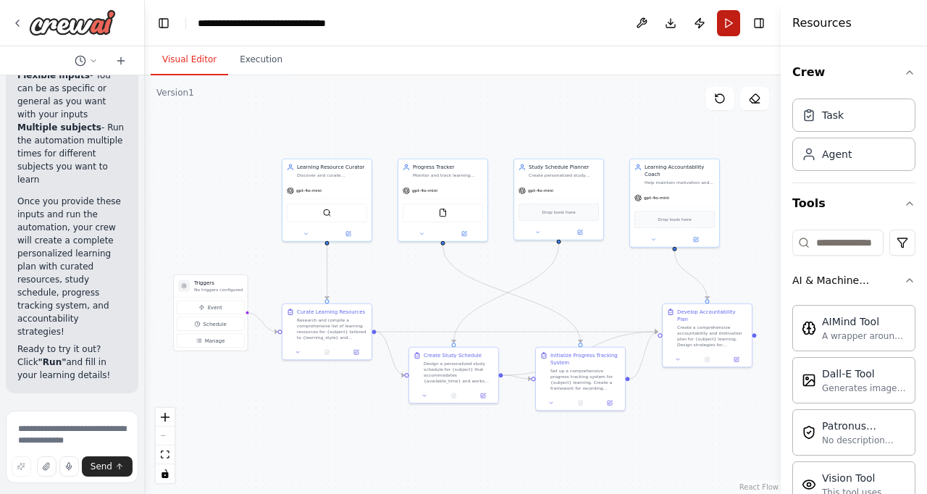
click at [728, 27] on button "Run" at bounding box center [728, 23] width 23 height 26
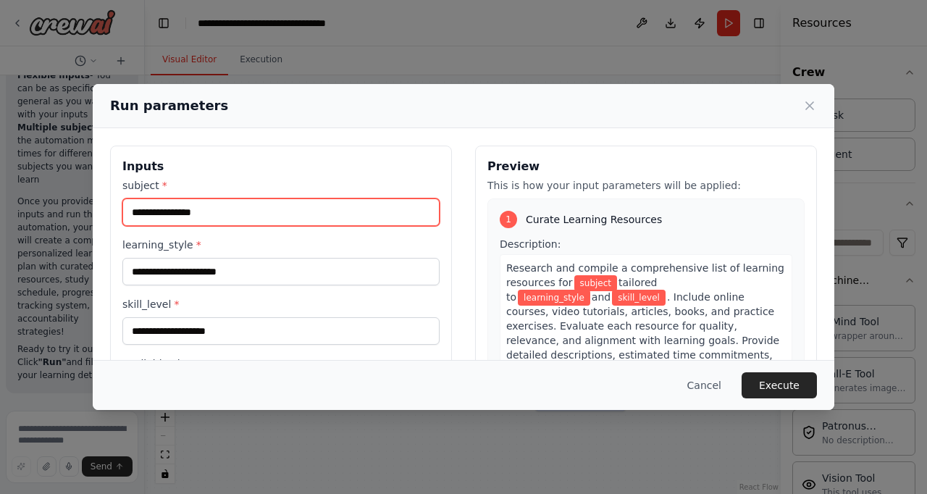
click at [258, 210] on input "subject *" at bounding box center [280, 212] width 317 height 28
type input "**********"
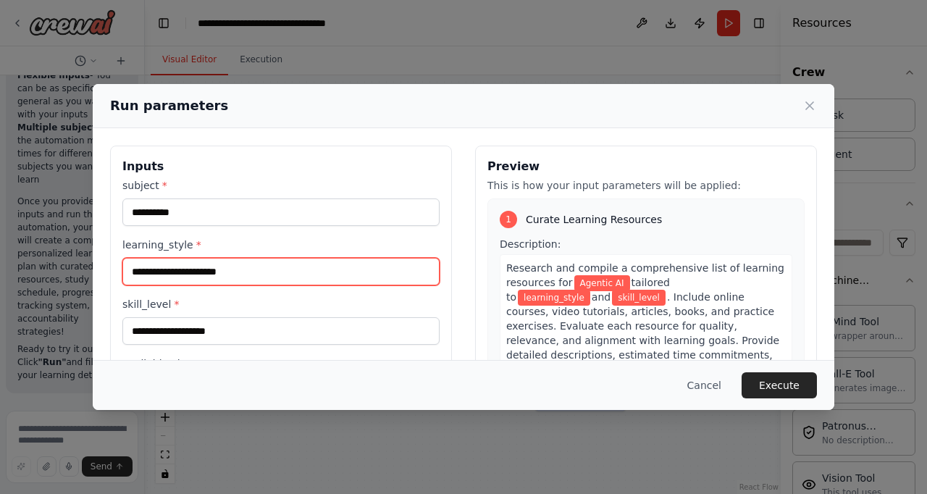
click at [175, 269] on input "learning_style *" at bounding box center [280, 272] width 317 height 28
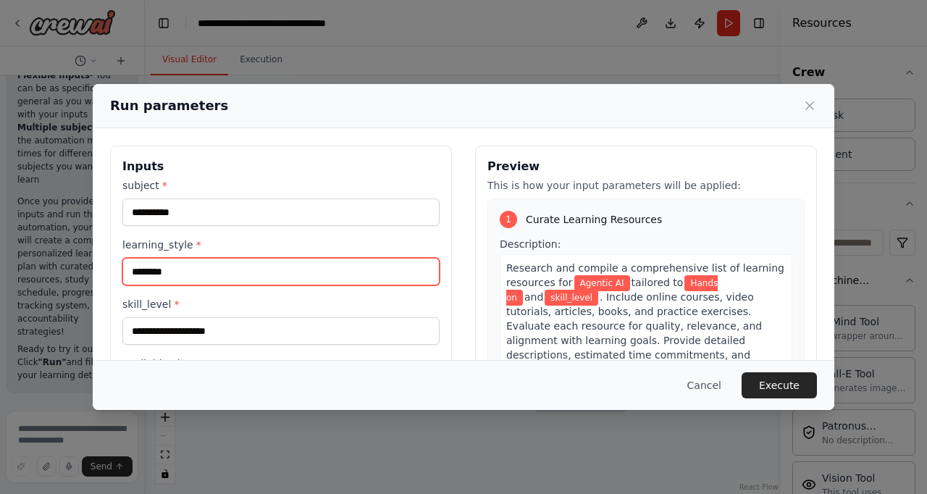
type input "********"
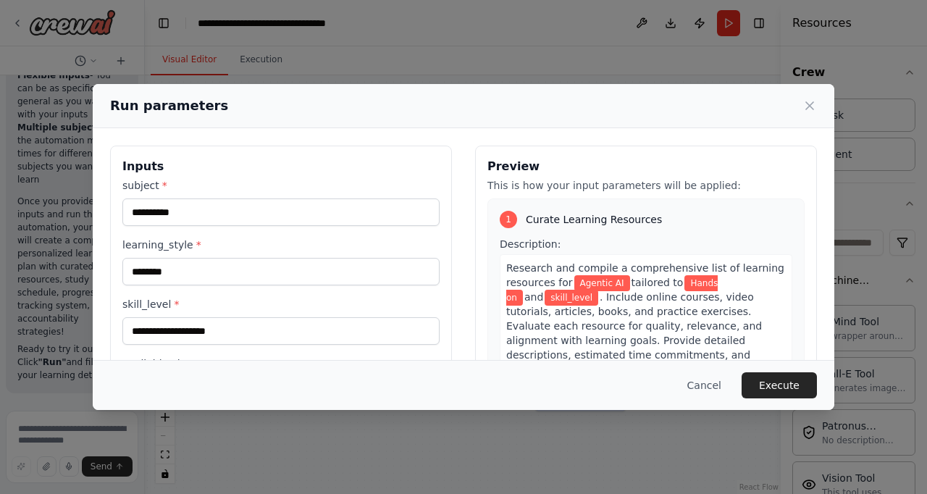
click at [74, 248] on div "**********" at bounding box center [463, 247] width 927 height 494
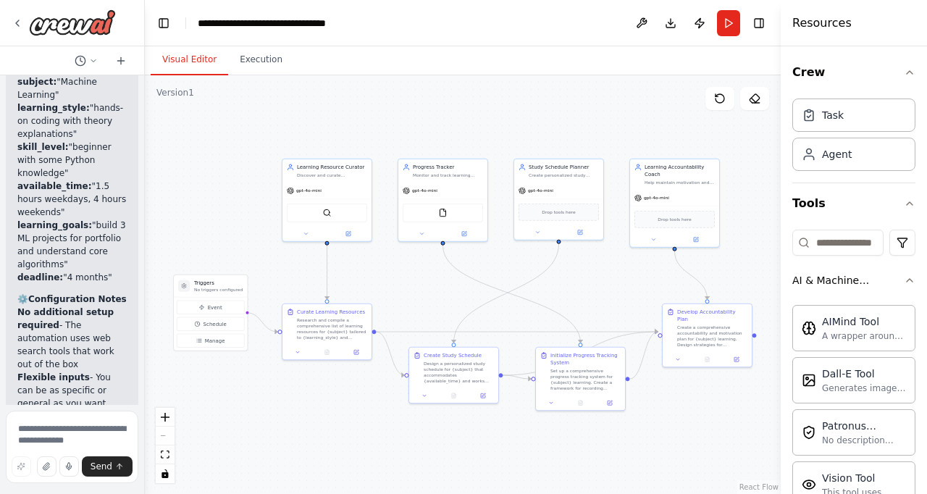
scroll to position [4080, 0]
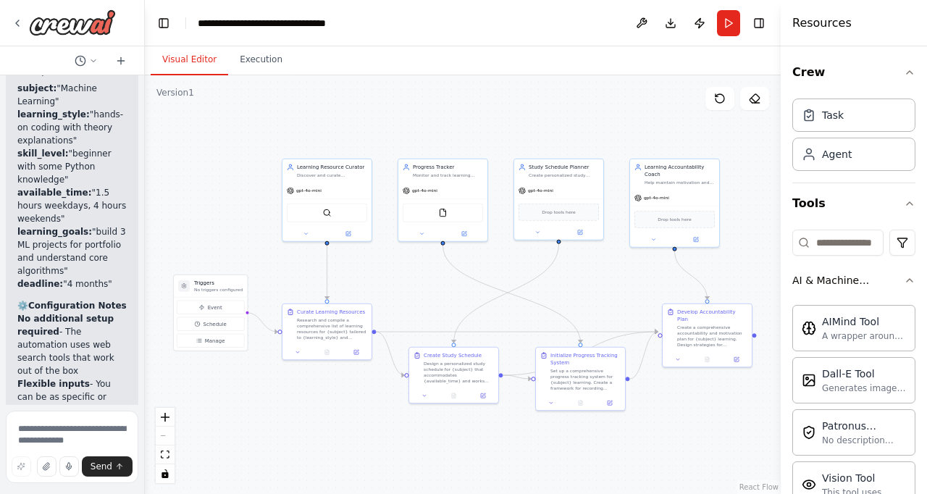
drag, startPoint x: 83, startPoint y: 135, endPoint x: 117, endPoint y: 166, distance: 45.6
copy li ""hands-on coding with theory explanations""
click at [731, 17] on button "Run" at bounding box center [728, 23] width 23 height 26
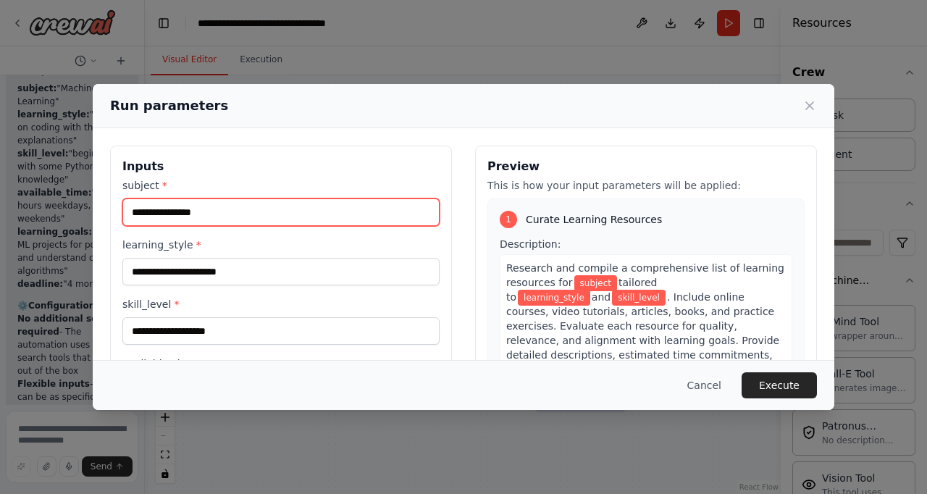
click at [242, 222] on input "subject *" at bounding box center [280, 212] width 317 height 28
type input "**********"
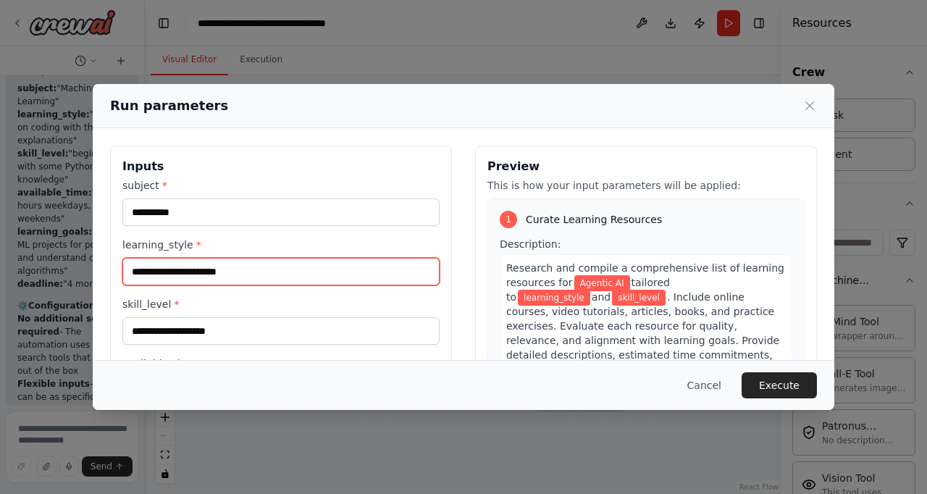
click at [209, 269] on input "learning_style *" at bounding box center [280, 272] width 317 height 28
paste input "**********"
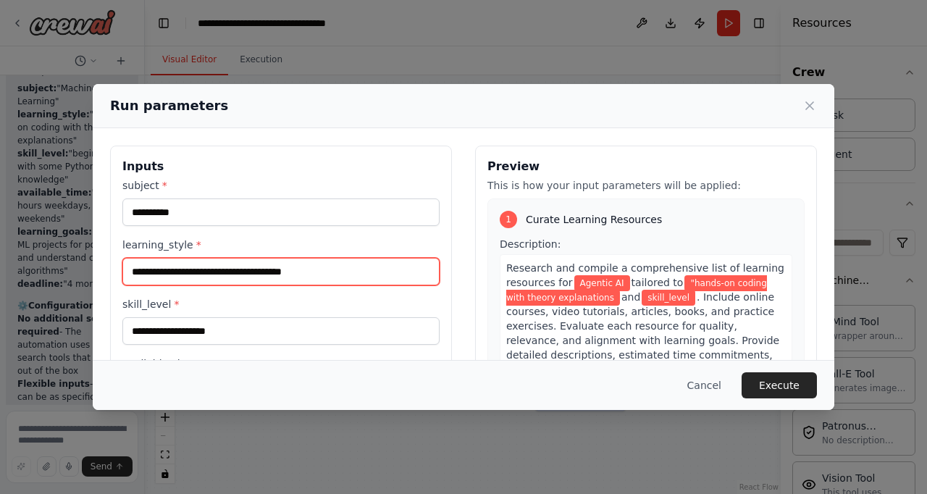
click at [209, 269] on input "**********" at bounding box center [280, 272] width 317 height 28
click at [136, 269] on input "**********" at bounding box center [280, 272] width 317 height 28
type input "**********"
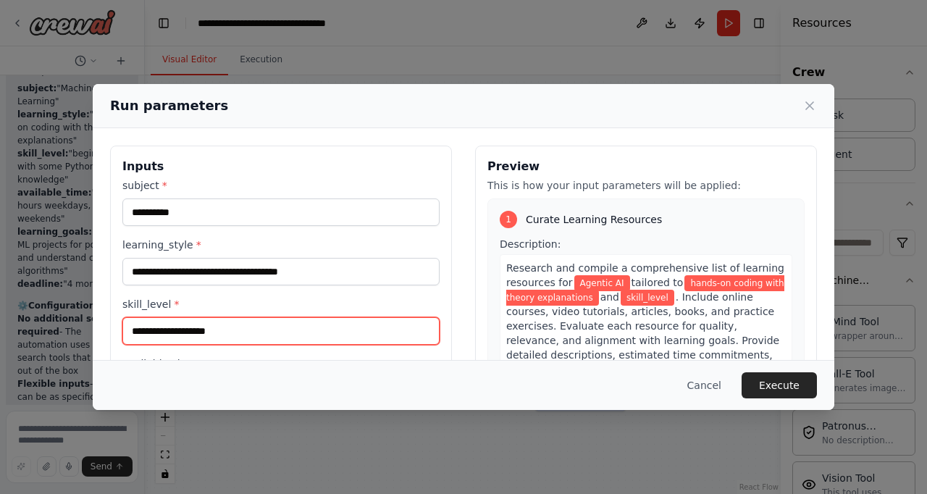
click at [208, 328] on input "skill_level *" at bounding box center [280, 331] width 317 height 28
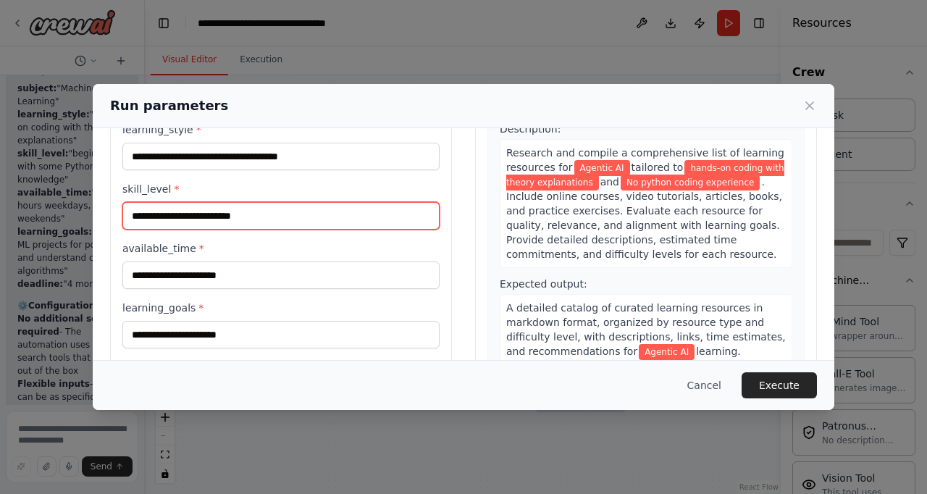
scroll to position [117, 0]
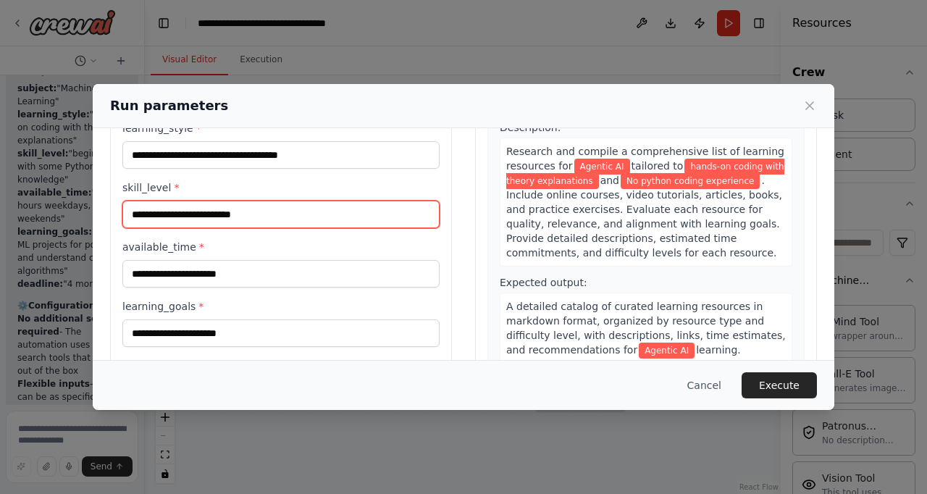
type input "**********"
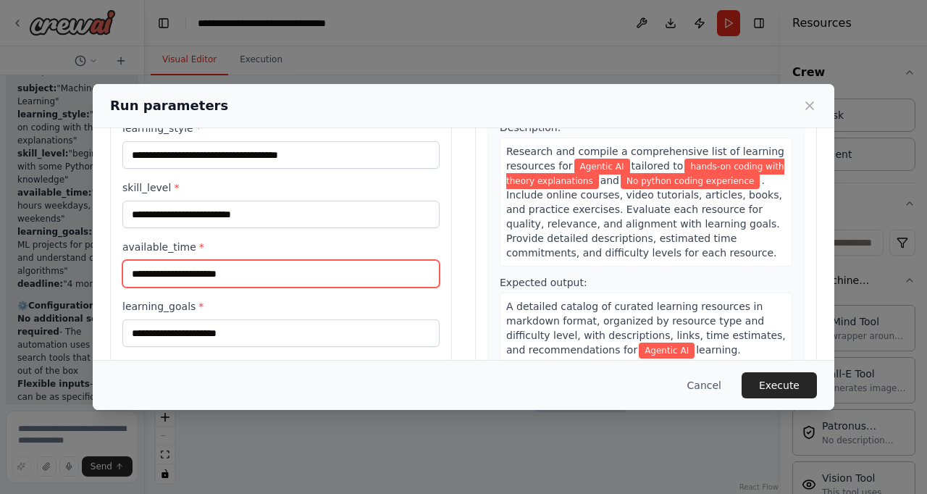
click at [343, 280] on input "available_time *" at bounding box center [280, 274] width 317 height 28
type input "**********"
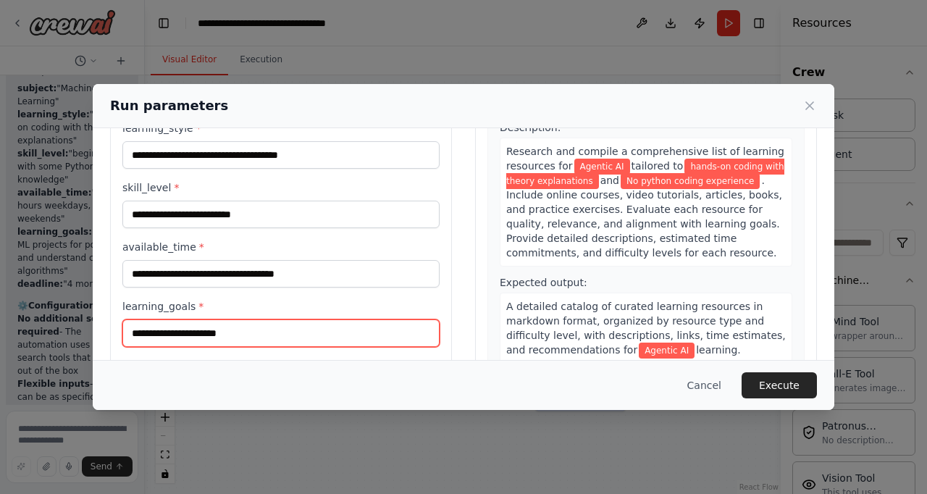
click at [311, 330] on input "learning_goals *" at bounding box center [280, 333] width 317 height 28
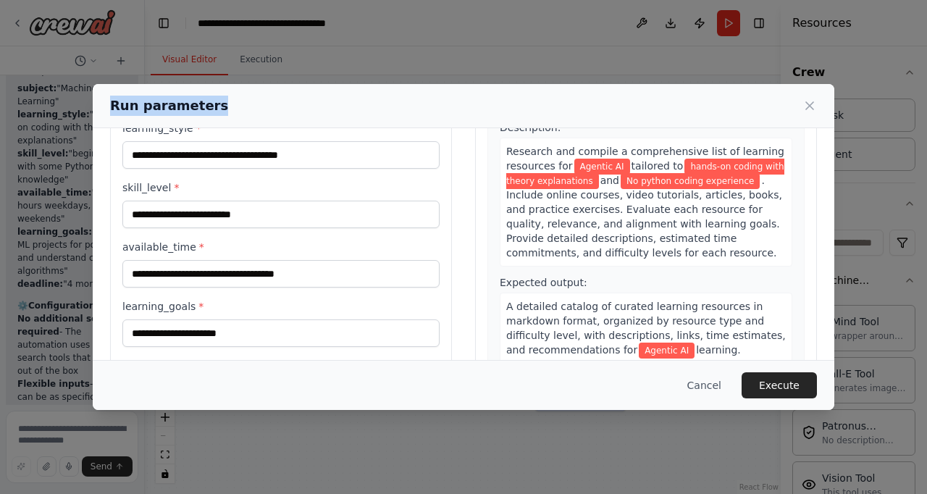
drag, startPoint x: 340, startPoint y: 100, endPoint x: 460, endPoint y: 91, distance: 120.5
click at [460, 91] on div "Run parameters" at bounding box center [463, 106] width 741 height 44
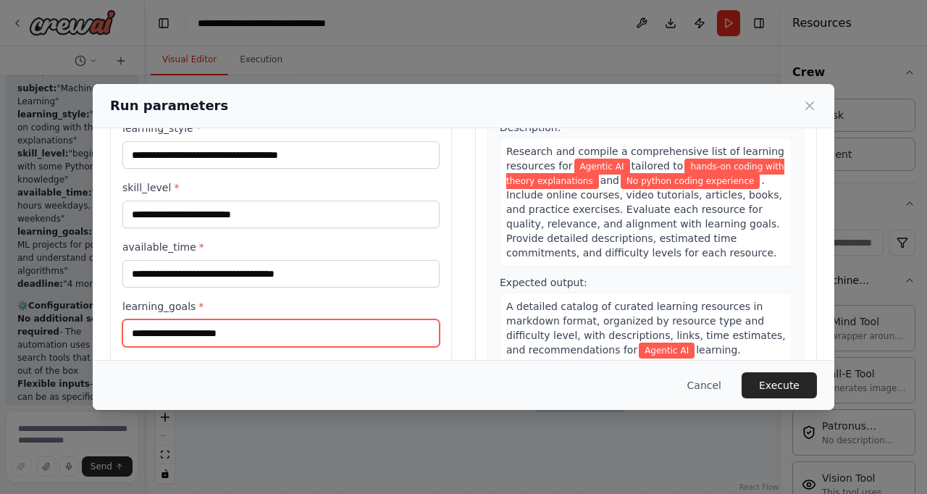
click at [244, 337] on input "learning_goals *" at bounding box center [280, 333] width 317 height 28
type input "*"
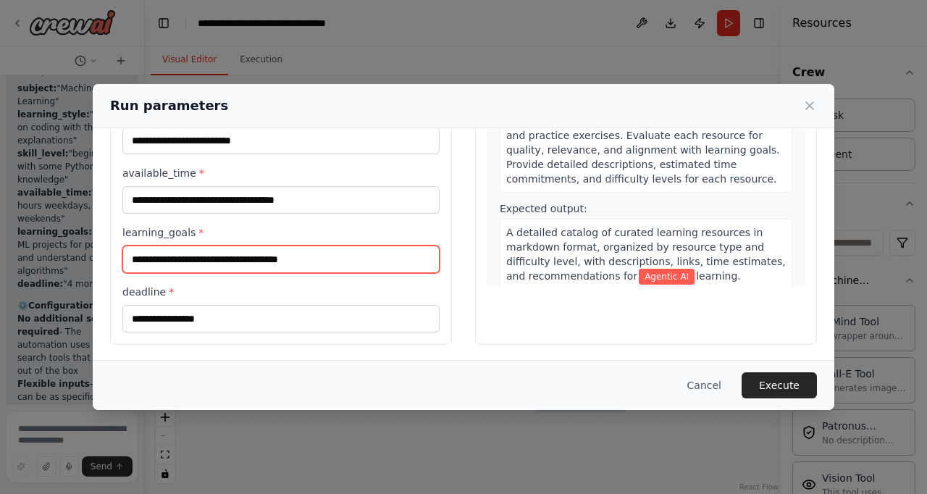
scroll to position [193, 0]
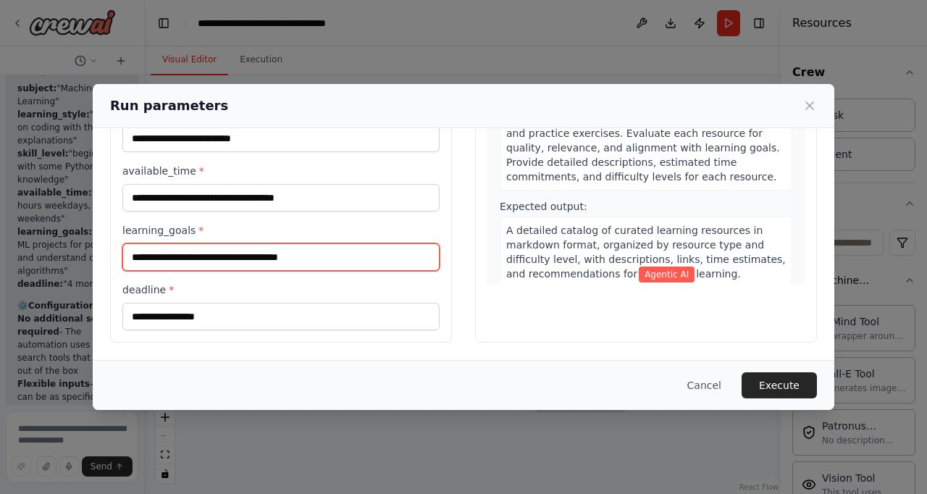
type input "**********"
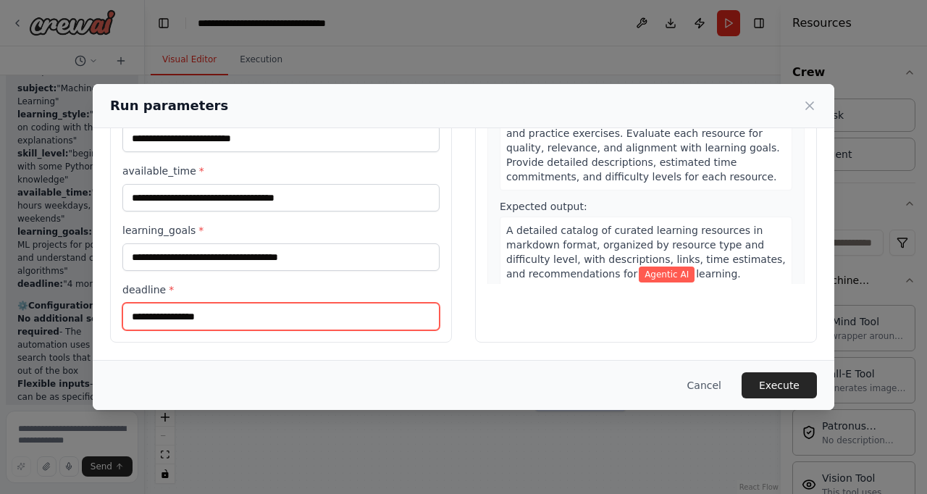
click at [323, 316] on input "deadline *" at bounding box center [280, 317] width 317 height 28
type input "*"
type input "*******"
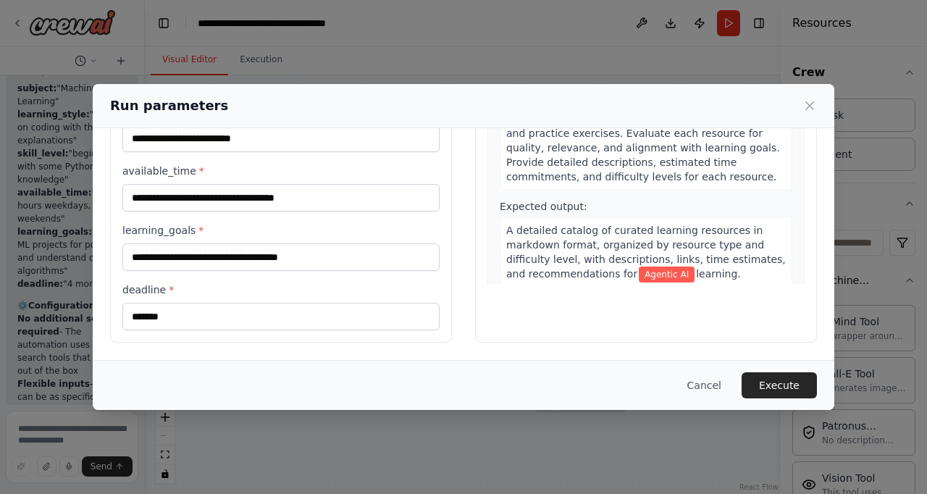
click at [809, 400] on div "Cancel Execute" at bounding box center [463, 385] width 741 height 50
click at [808, 392] on button "Execute" at bounding box center [778, 385] width 75 height 26
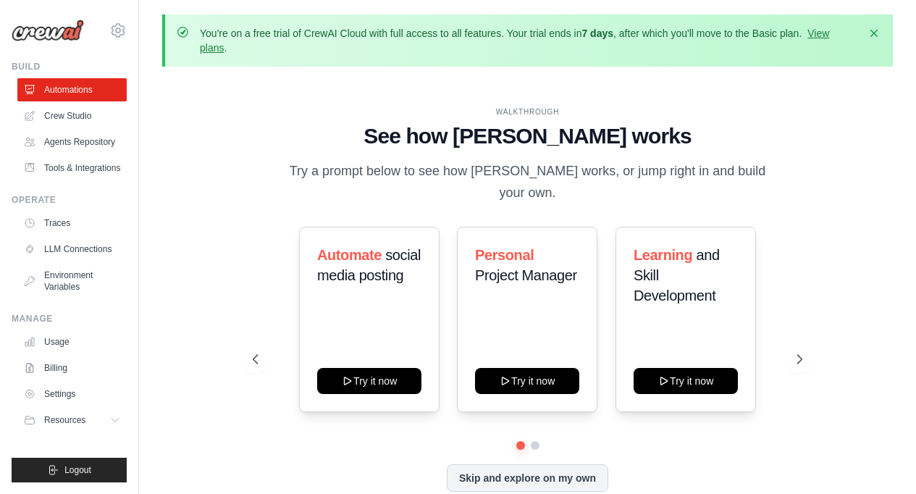
click at [827, 40] on p "You're on a free trial of CrewAI Cloud with full access to all features. Your t…" at bounding box center [529, 40] width 658 height 29
click at [825, 34] on link "View plans" at bounding box center [514, 41] width 629 height 26
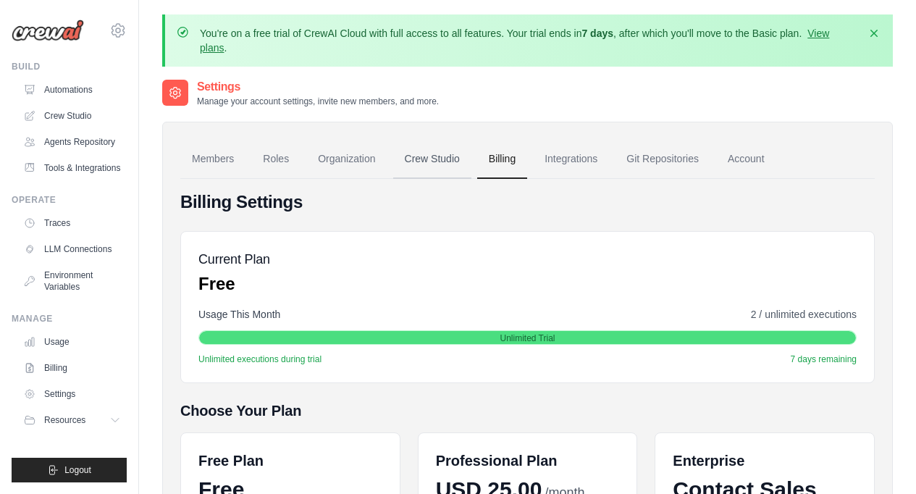
click at [411, 156] on link "Crew Studio" at bounding box center [432, 159] width 78 height 39
click at [70, 88] on link "Automations" at bounding box center [73, 89] width 109 height 23
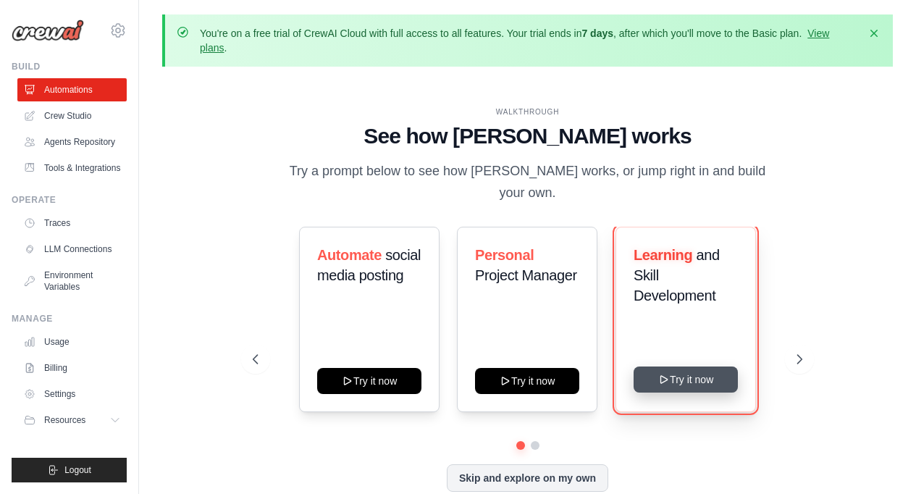
click at [668, 374] on icon at bounding box center [664, 380] width 12 height 12
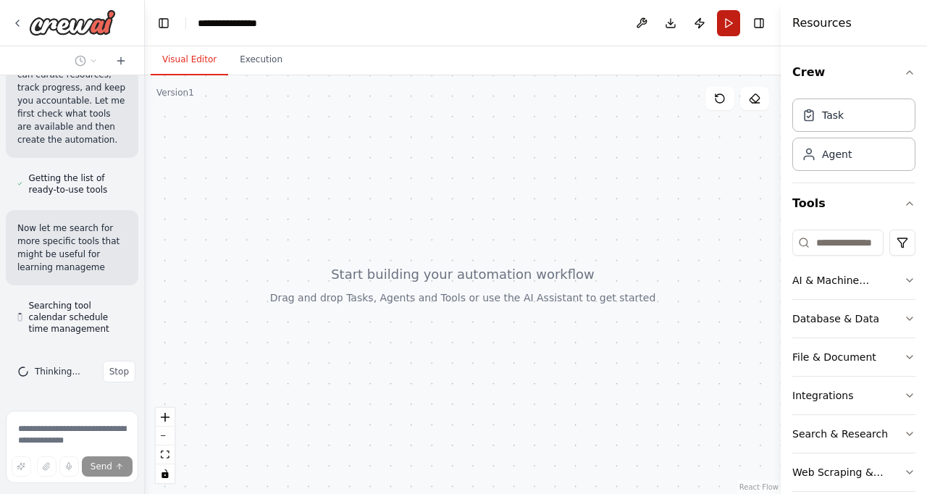
scroll to position [255, 0]
click at [730, 33] on button "Run" at bounding box center [728, 23] width 23 height 26
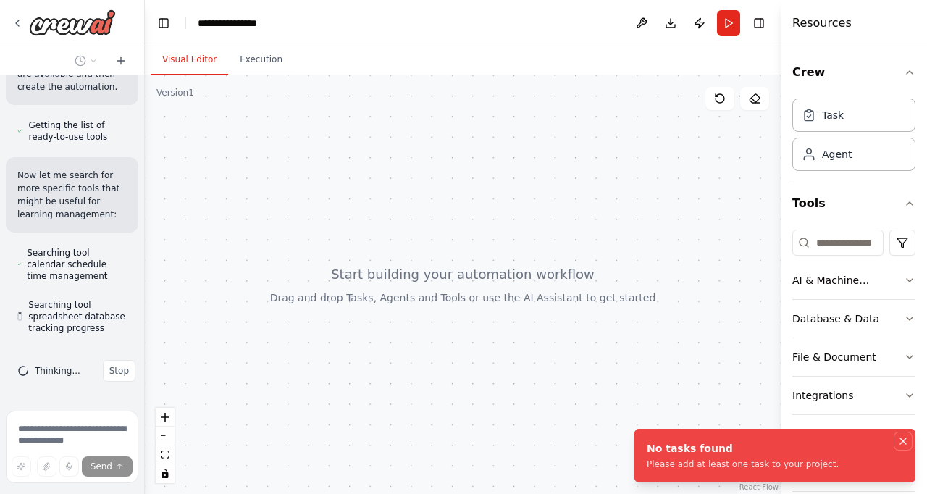
click at [905, 441] on icon "Notifications (F8)" at bounding box center [903, 441] width 12 height 12
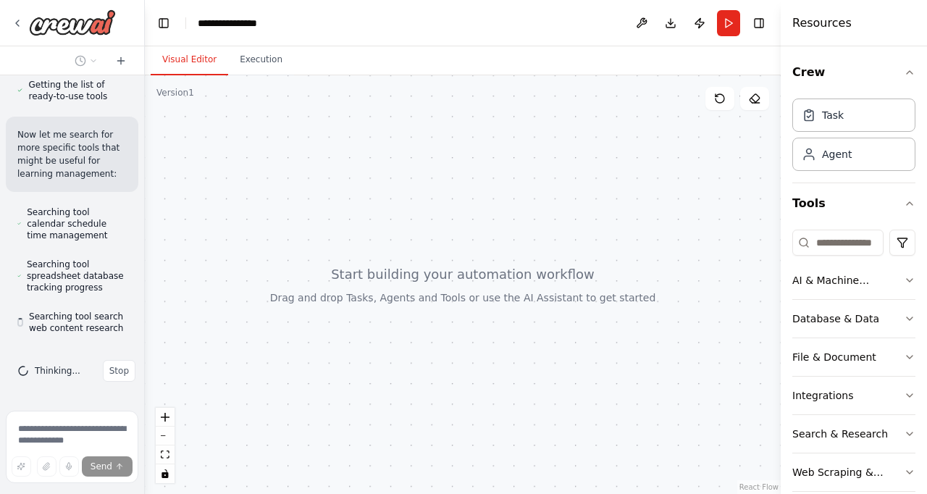
scroll to position [348, 0]
click at [193, 62] on button "Visual Editor" at bounding box center [189, 60] width 77 height 30
click at [222, 27] on div "**********" at bounding box center [234, 23] width 73 height 14
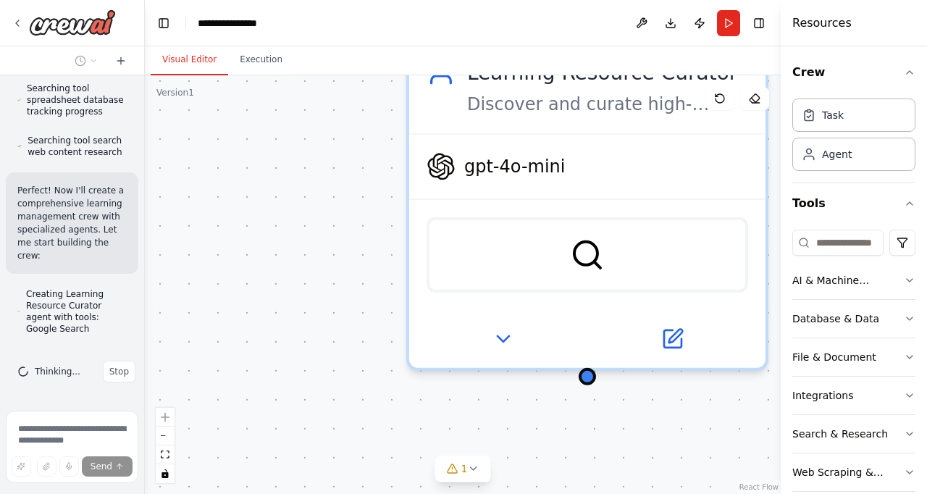
scroll to position [524, 0]
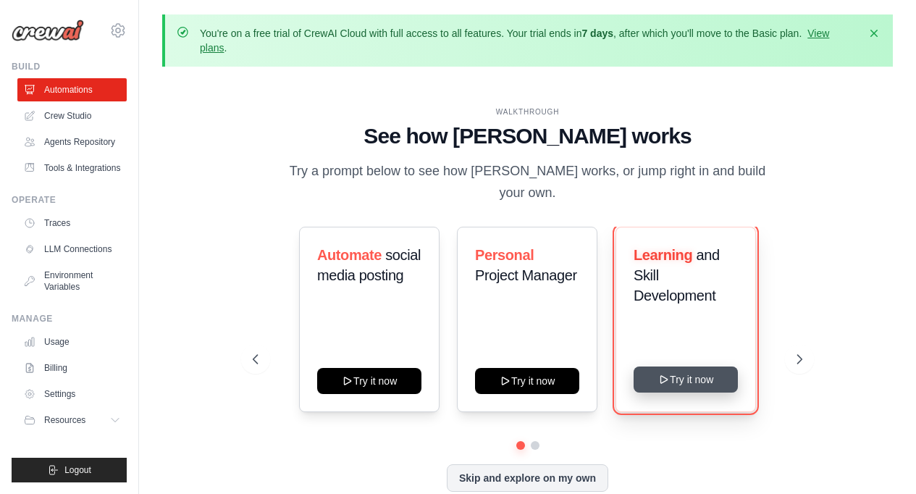
click at [688, 379] on button "Try it now" at bounding box center [686, 379] width 104 height 26
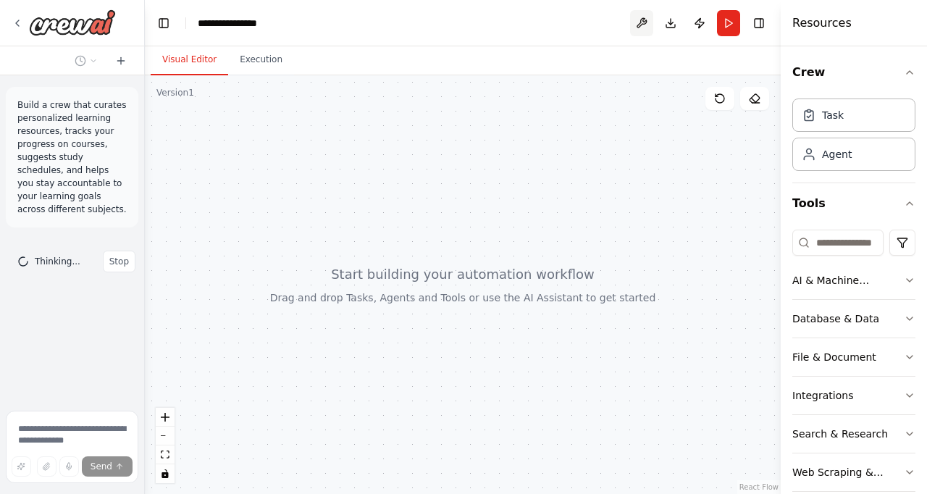
click at [644, 22] on button at bounding box center [641, 23] width 23 height 26
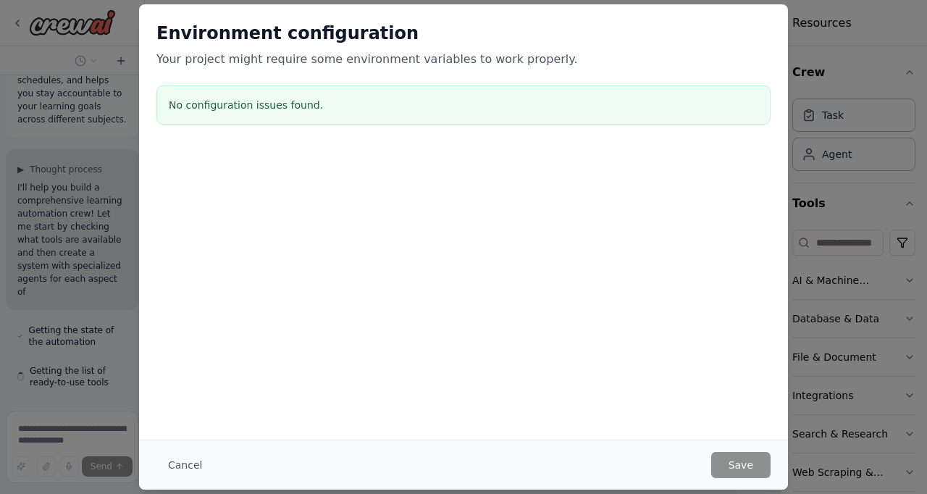
scroll to position [103, 0]
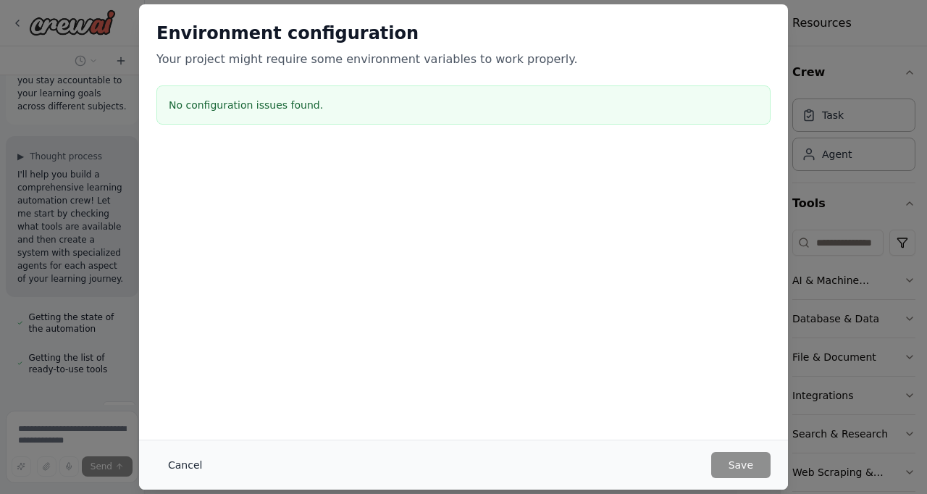
click at [179, 472] on button "Cancel" at bounding box center [184, 465] width 57 height 26
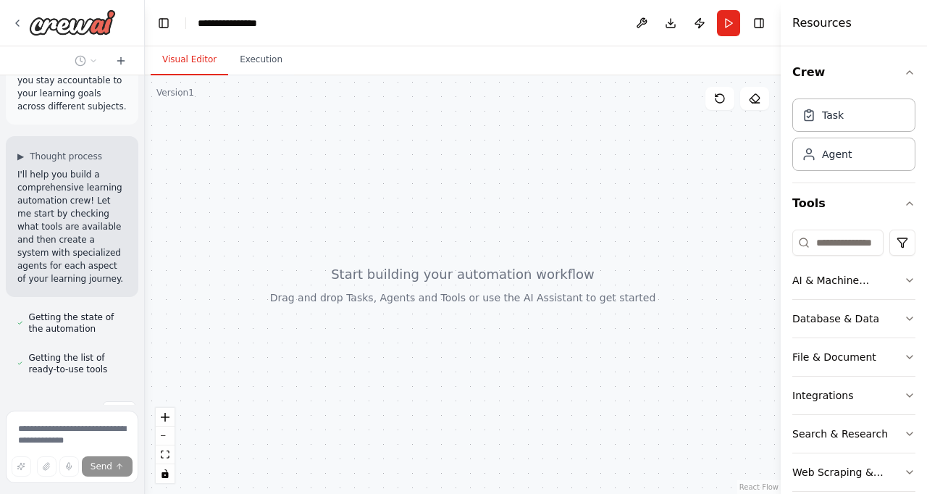
click at [179, 472] on div at bounding box center [463, 284] width 636 height 419
click at [757, 25] on button "Toggle Right Sidebar" at bounding box center [759, 23] width 20 height 20
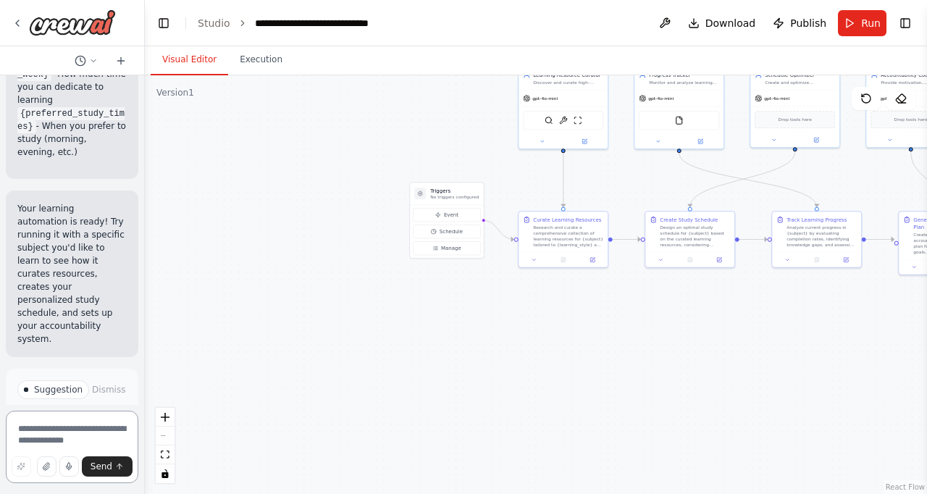
scroll to position [2719, 0]
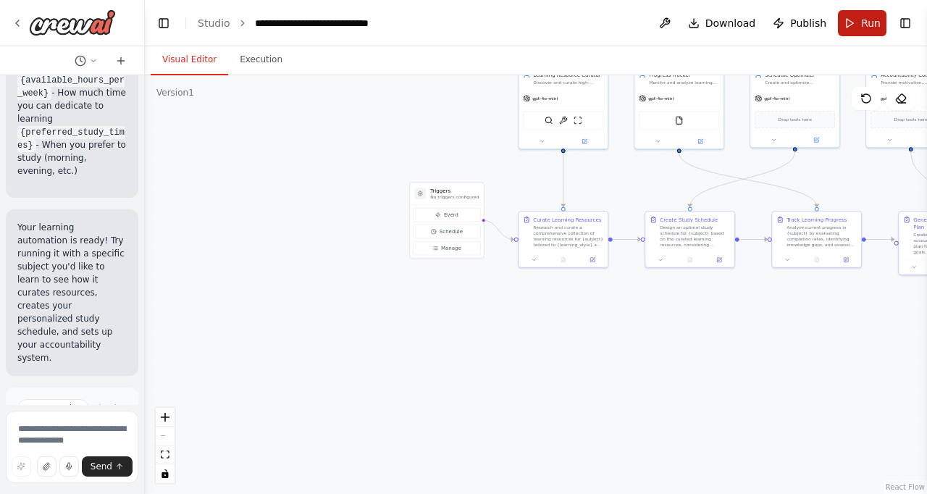
click at [863, 28] on span "Run" at bounding box center [871, 23] width 20 height 14
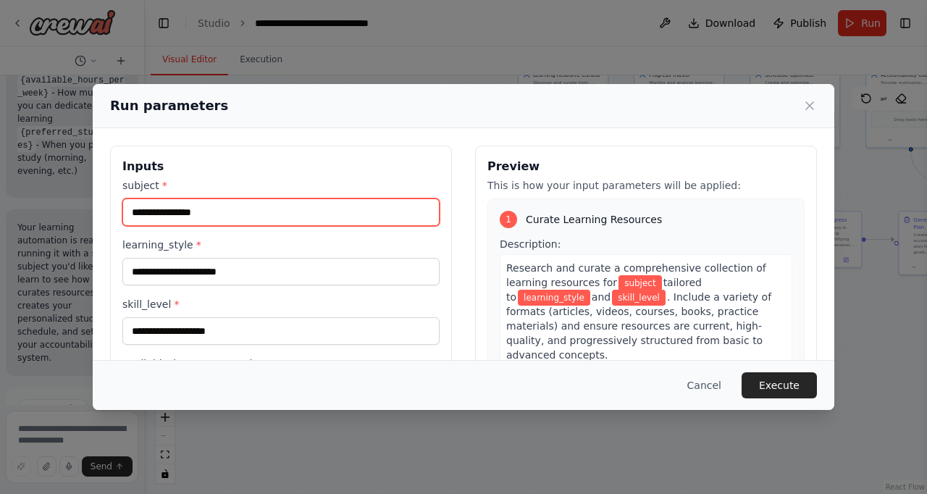
click at [254, 219] on input "subject *" at bounding box center [280, 212] width 317 height 28
type input "**********"
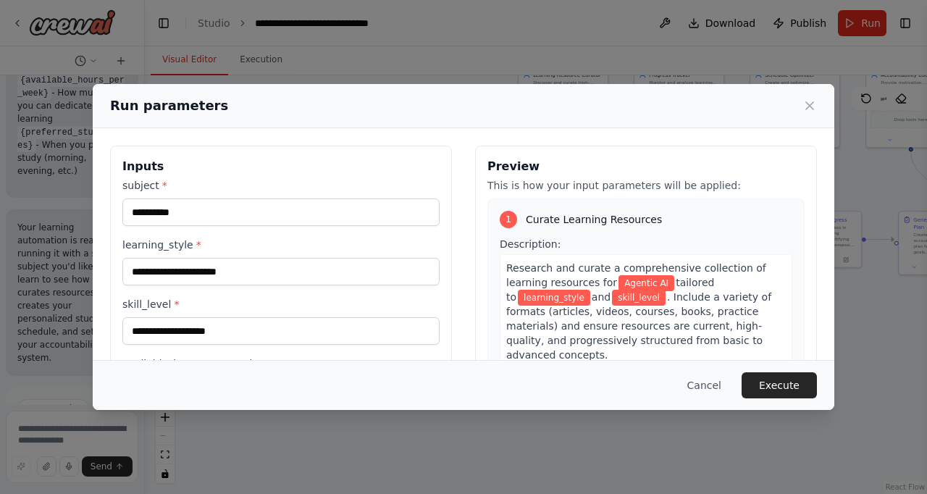
click at [518, 298] on span "learning_style" at bounding box center [554, 298] width 72 height 16
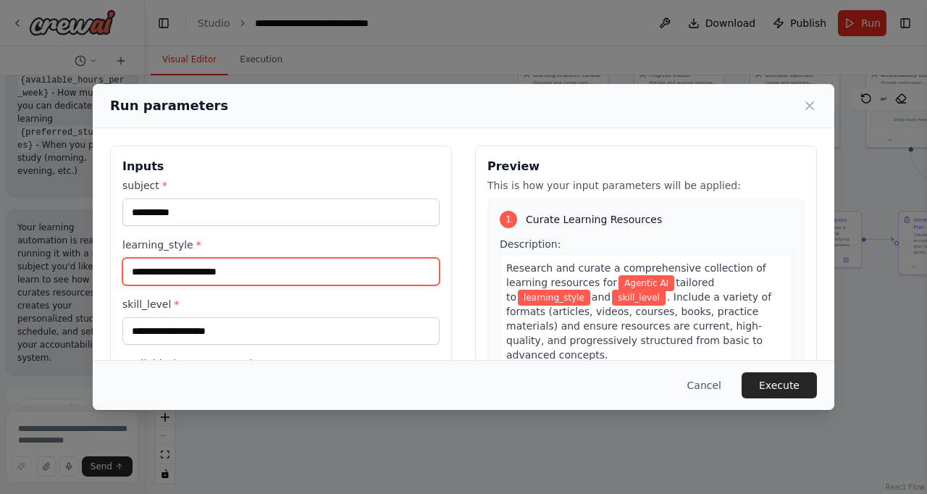
click at [171, 272] on input "learning_style *" at bounding box center [280, 272] width 317 height 28
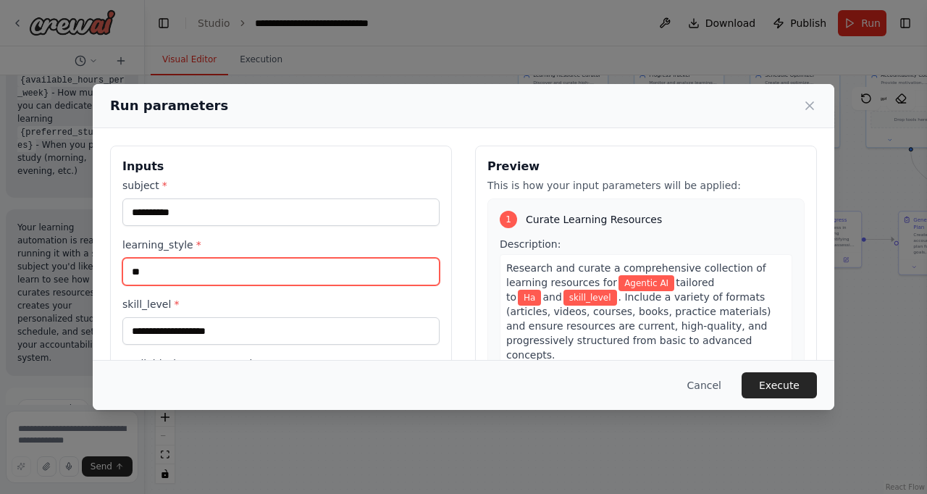
type input "*"
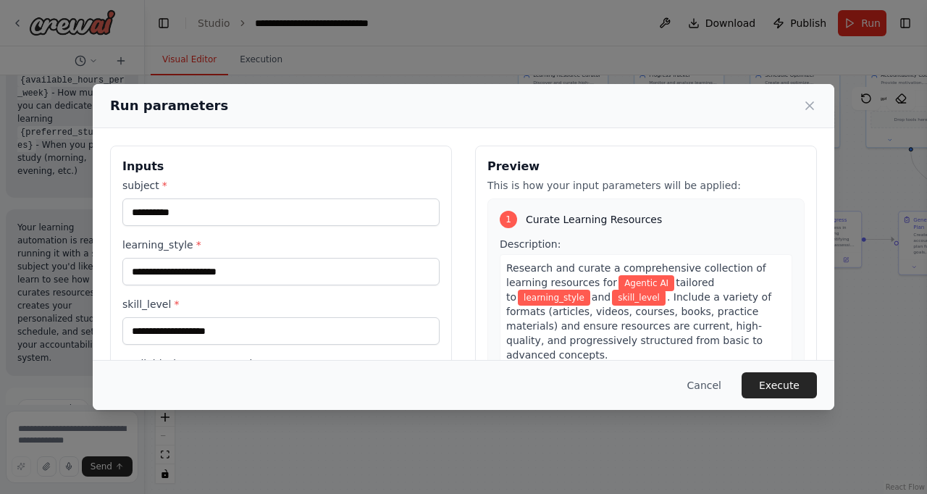
click at [66, 206] on div "**********" at bounding box center [463, 247] width 927 height 494
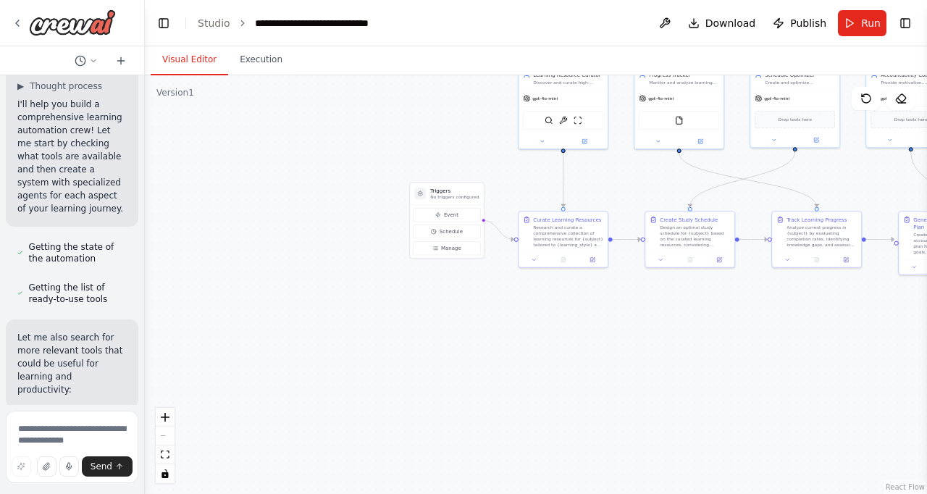
scroll to position [174, 0]
click at [859, 14] on button "Run" at bounding box center [862, 23] width 49 height 26
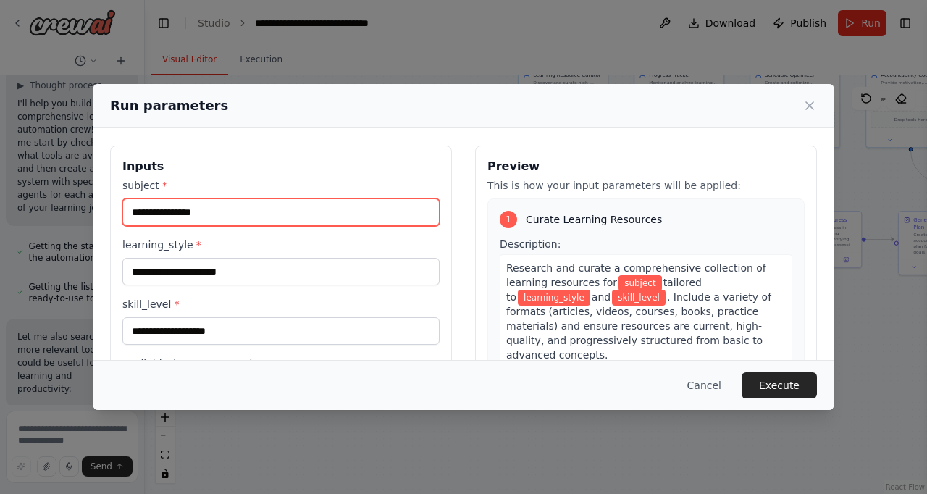
click at [172, 203] on input "subject *" at bounding box center [280, 212] width 317 height 28
type input "**********"
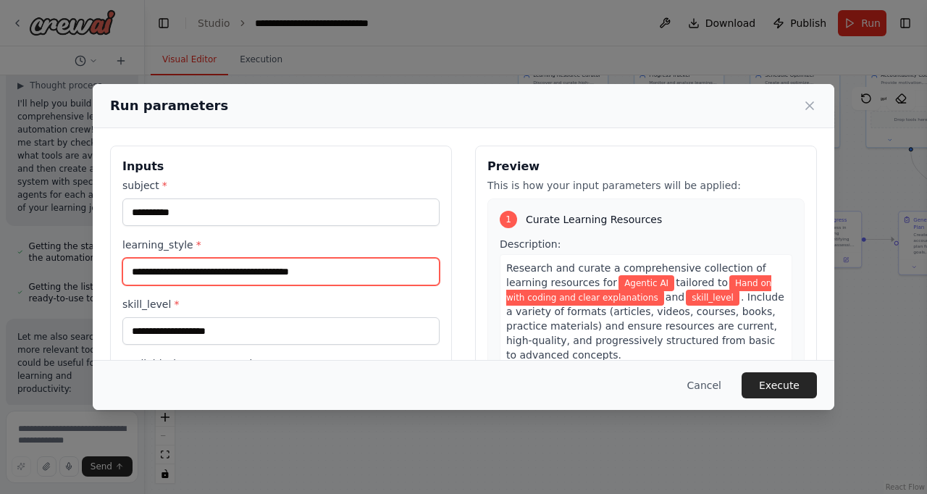
type input "**********"
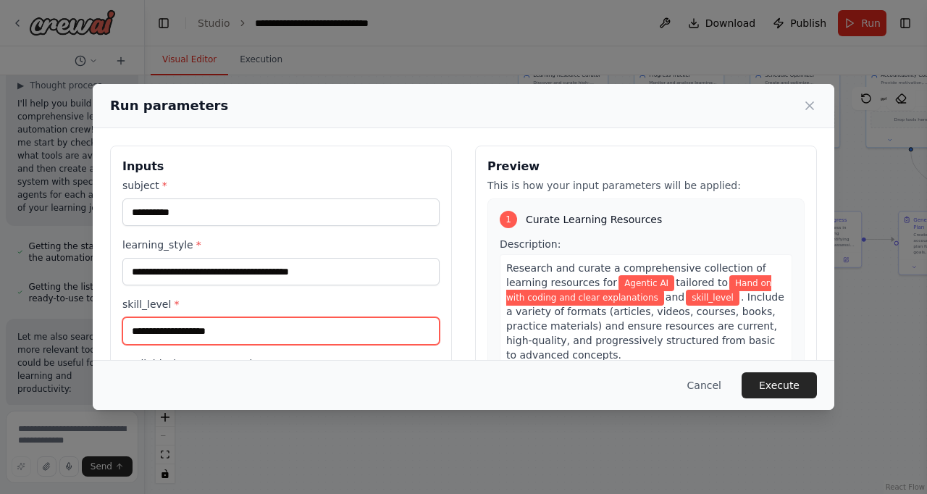
click at [146, 332] on input "skill_level *" at bounding box center [280, 331] width 317 height 28
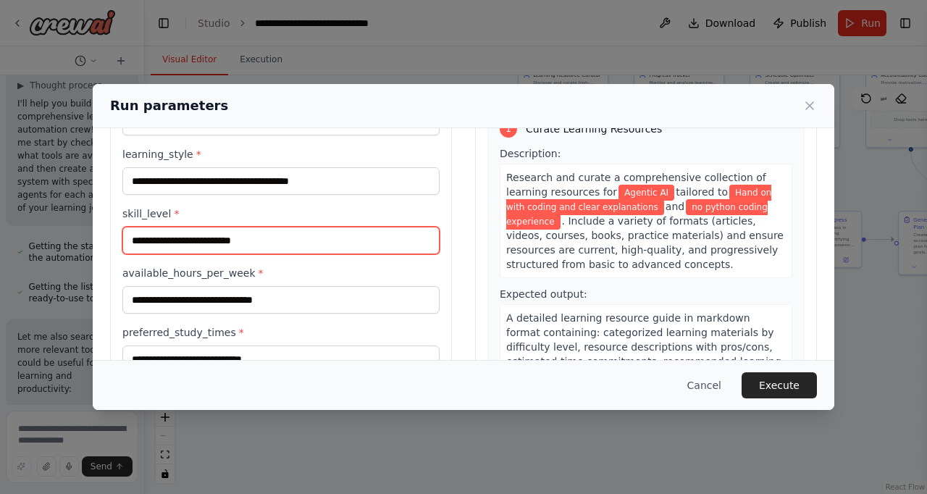
scroll to position [100, 0]
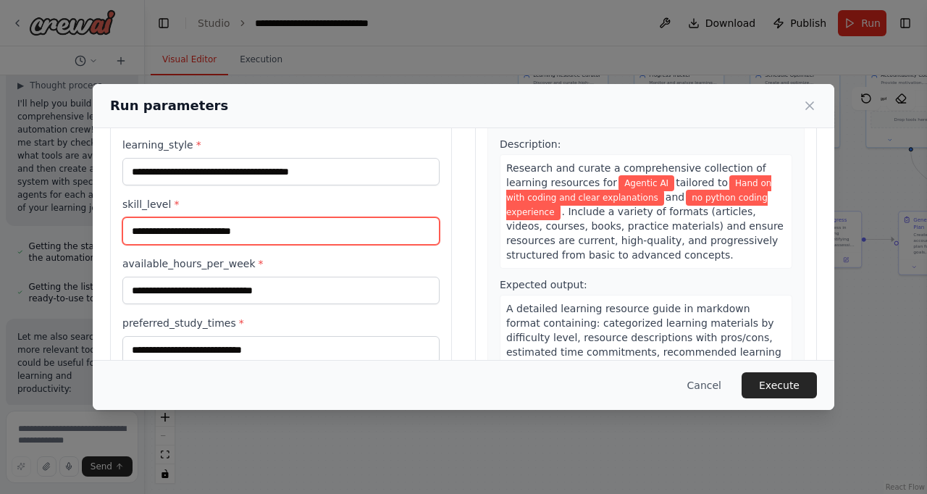
type input "**********"
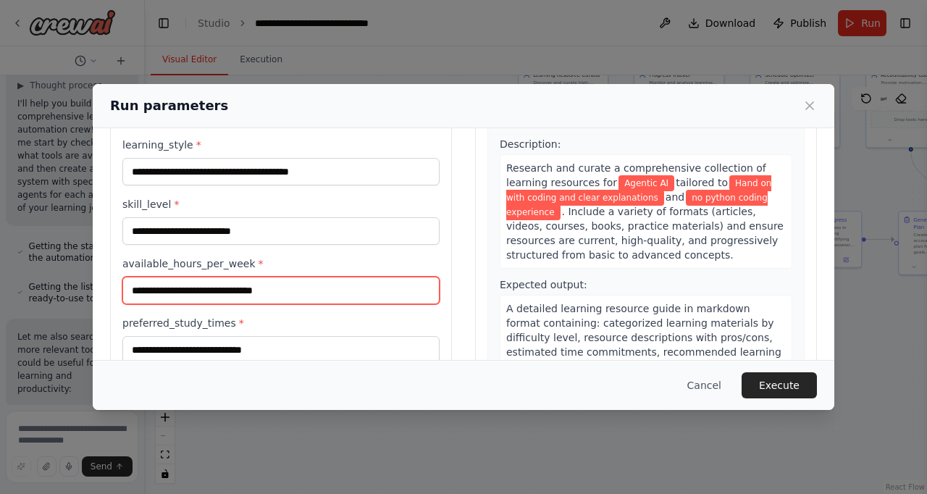
click at [315, 301] on input "available_hours_per_week *" at bounding box center [280, 291] width 317 height 28
type input "**********"
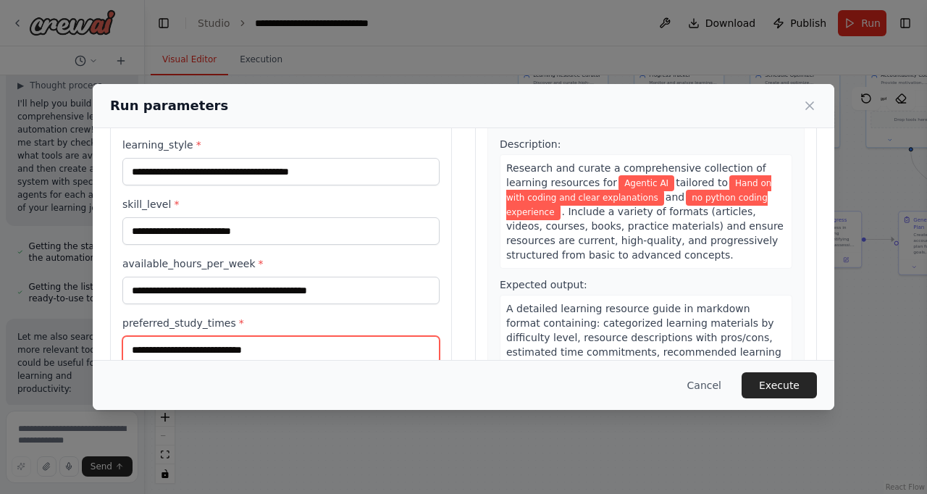
click at [260, 345] on input "preferred_study_times *" at bounding box center [280, 350] width 317 height 28
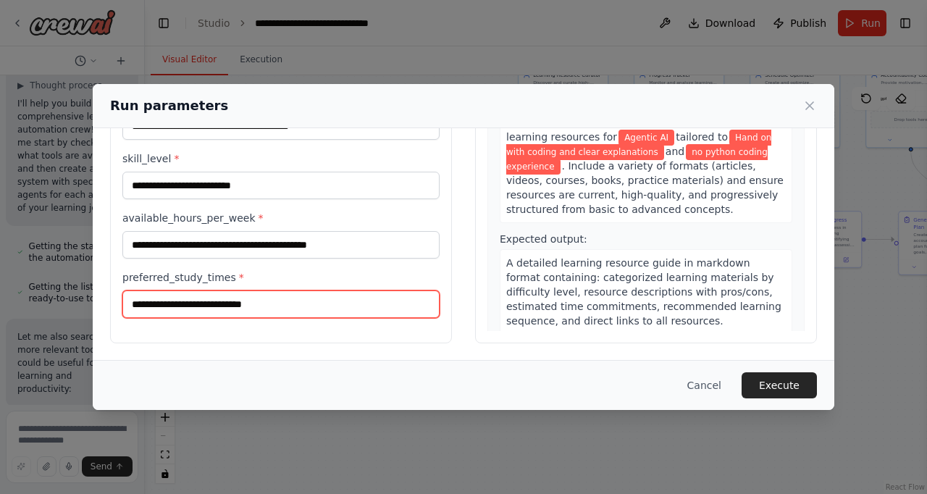
scroll to position [146, 0]
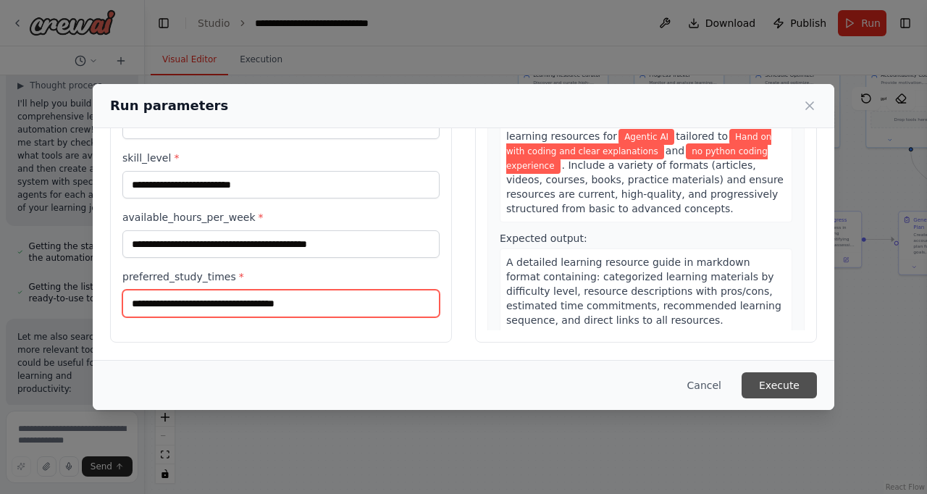
type input "**********"
click at [791, 386] on button "Execute" at bounding box center [778, 385] width 75 height 26
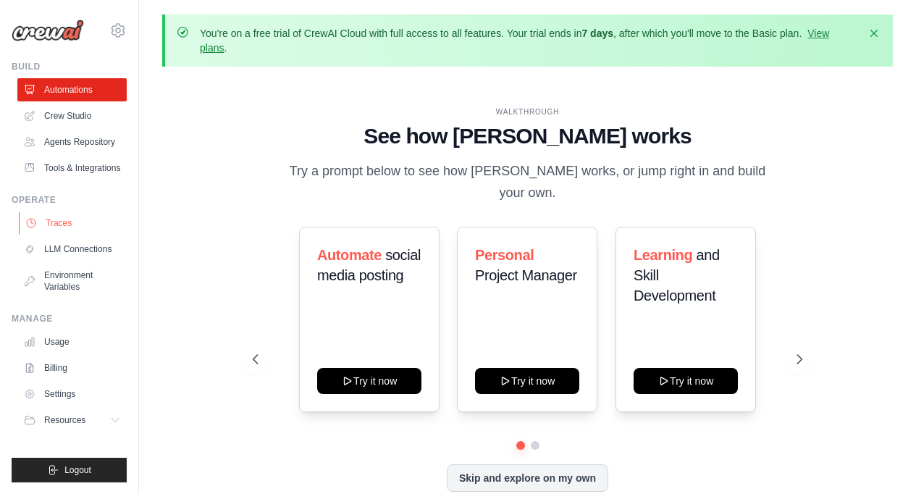
click at [56, 223] on link "Traces" at bounding box center [73, 222] width 109 height 23
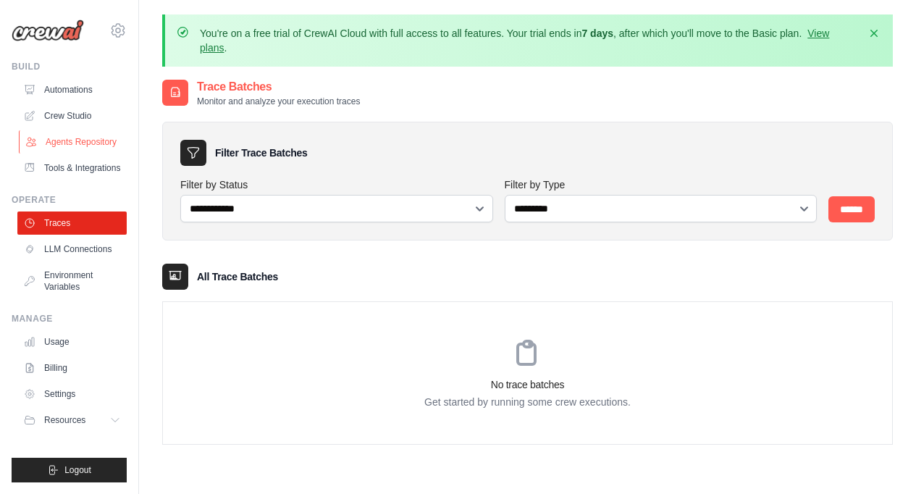
click at [68, 144] on link "Agents Repository" at bounding box center [73, 141] width 109 height 23
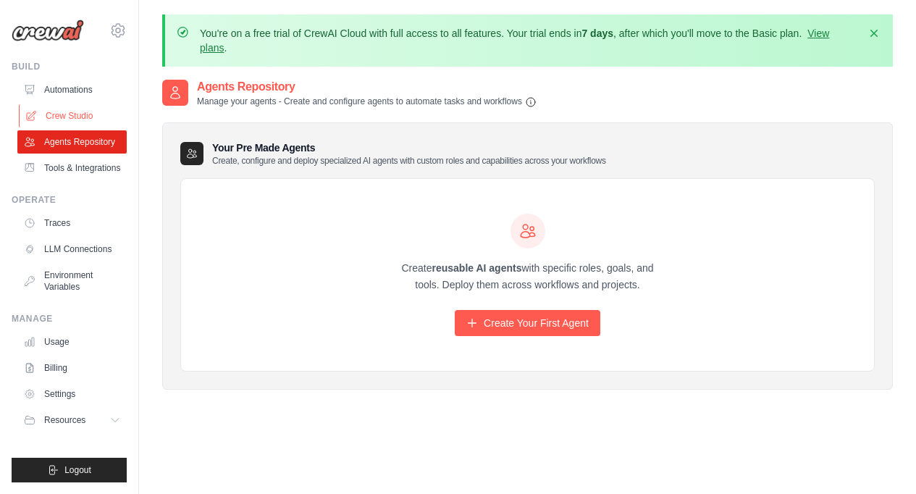
click at [68, 116] on link "Crew Studio" at bounding box center [73, 115] width 109 height 23
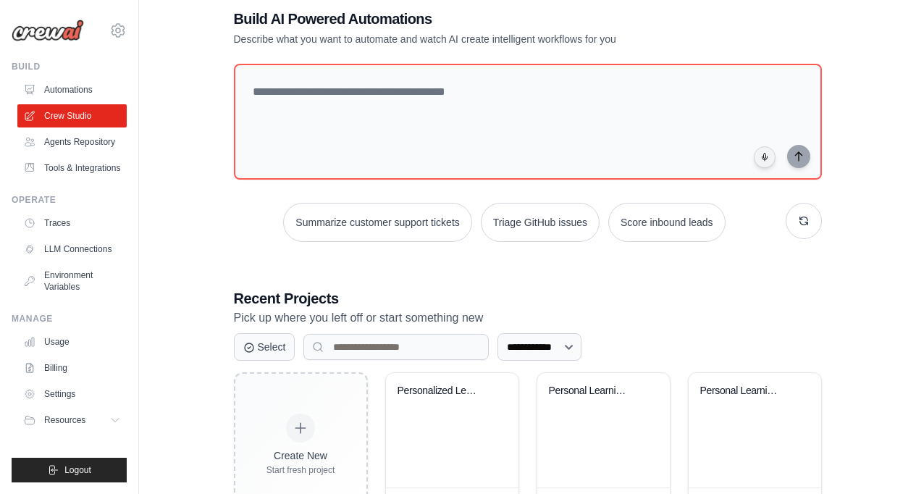
scroll to position [60, 0]
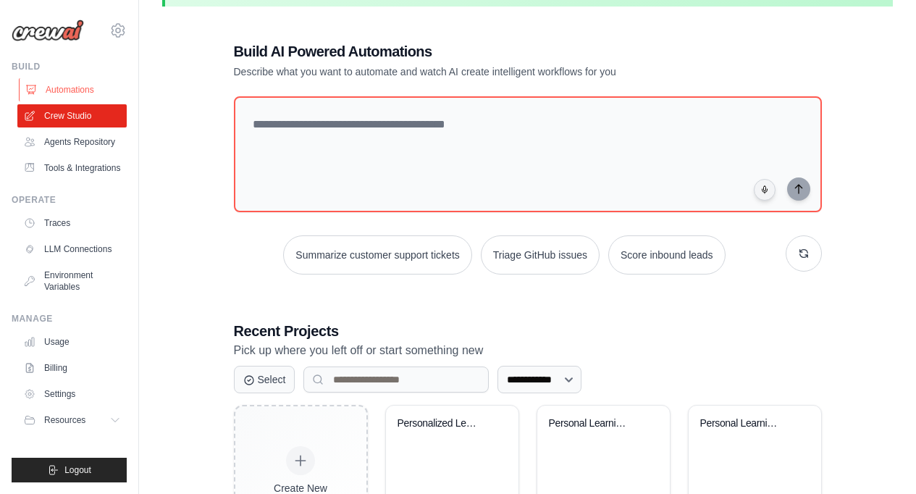
click at [68, 92] on link "Automations" at bounding box center [73, 89] width 109 height 23
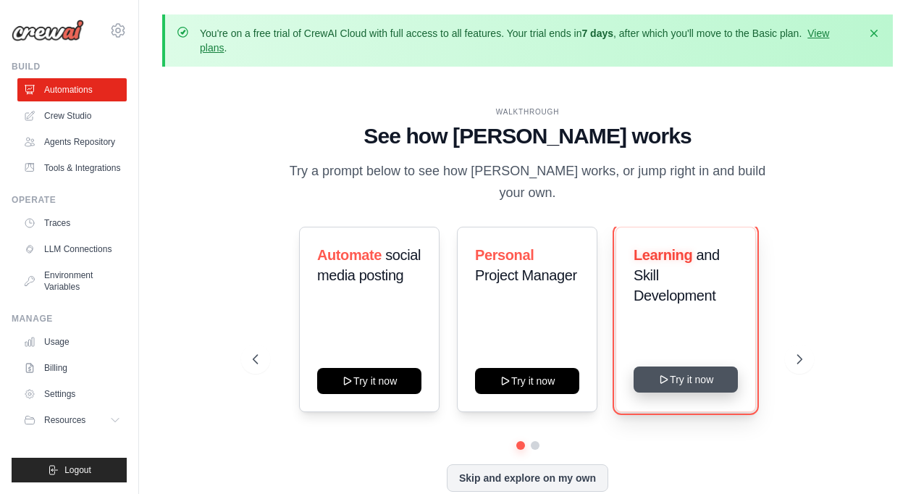
click at [683, 379] on button "Try it now" at bounding box center [686, 379] width 104 height 26
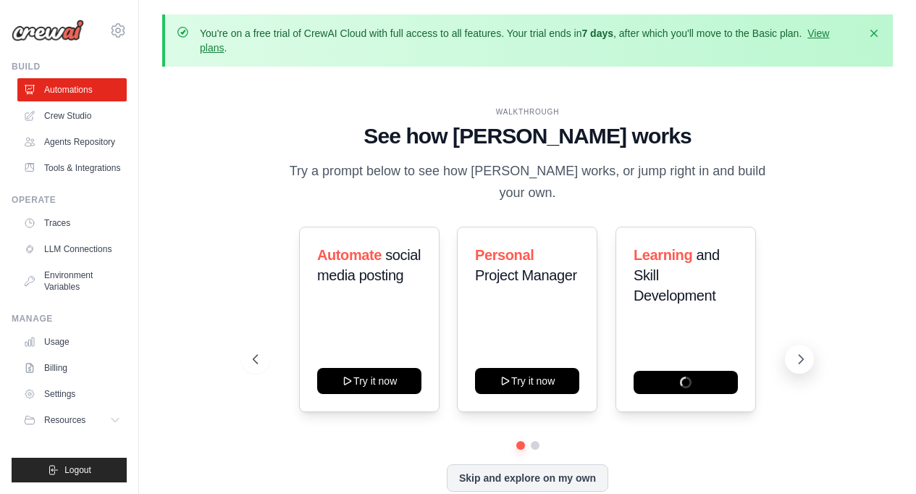
click at [799, 352] on icon at bounding box center [801, 359] width 14 height 14
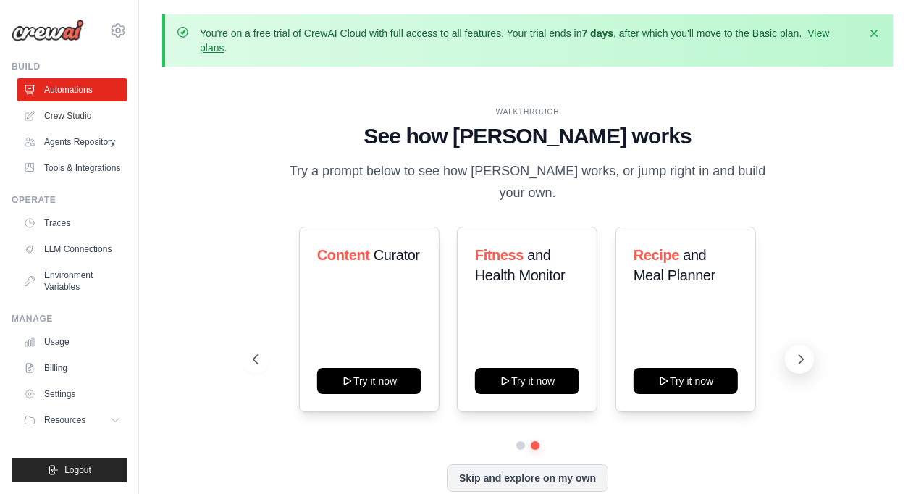
click at [799, 352] on icon at bounding box center [801, 359] width 14 height 14
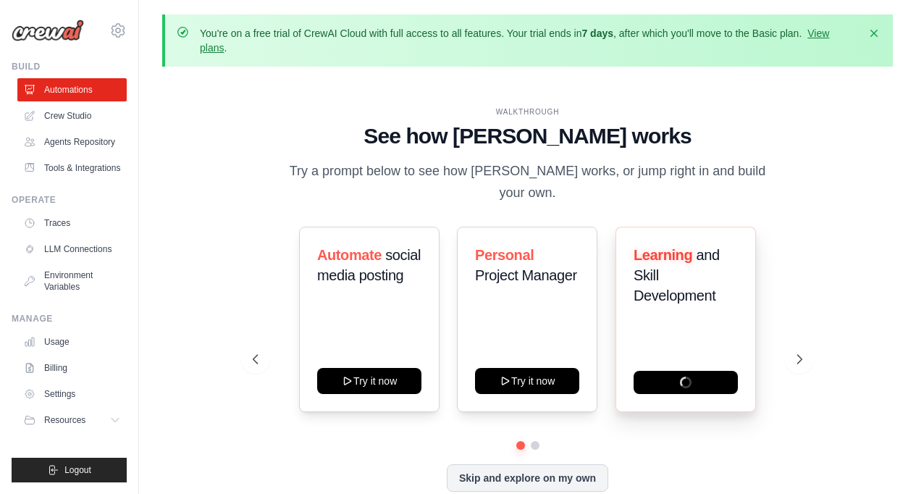
click at [673, 330] on div "Learning and Skill Development" at bounding box center [685, 319] width 140 height 185
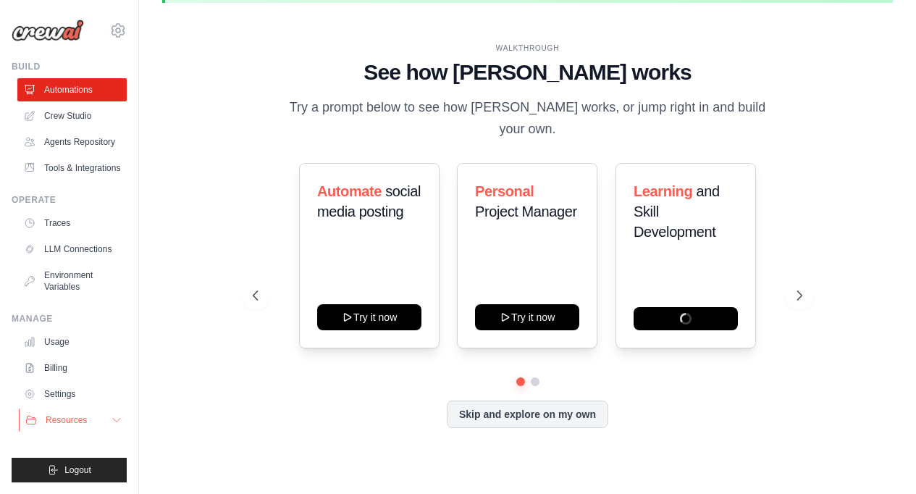
click at [56, 421] on span "Resources" at bounding box center [66, 420] width 41 height 12
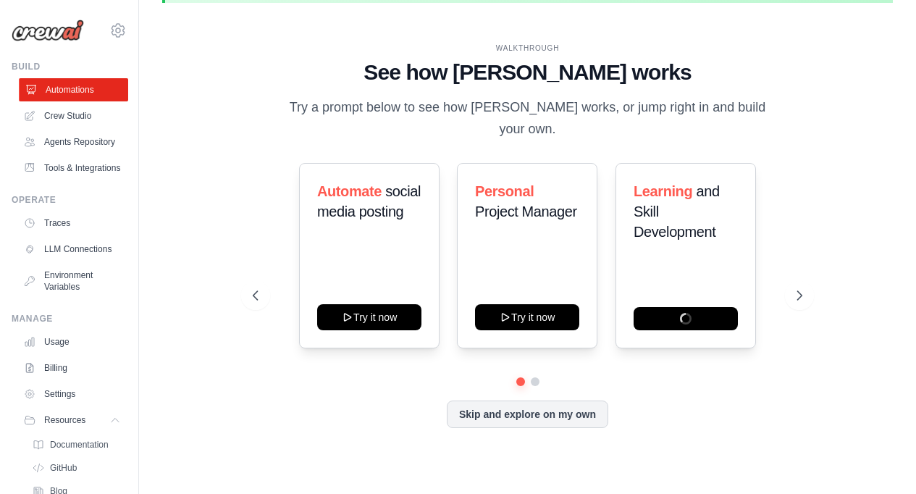
click at [65, 90] on link "Automations" at bounding box center [73, 89] width 109 height 23
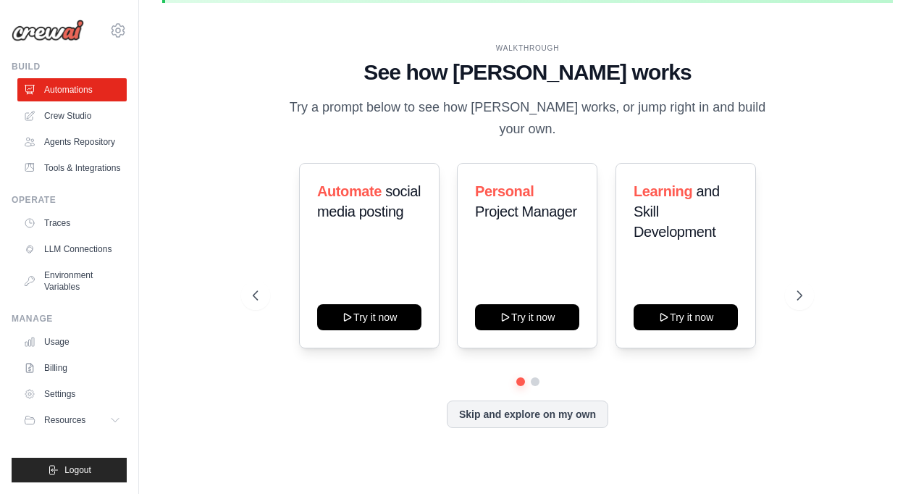
scroll to position [0, 0]
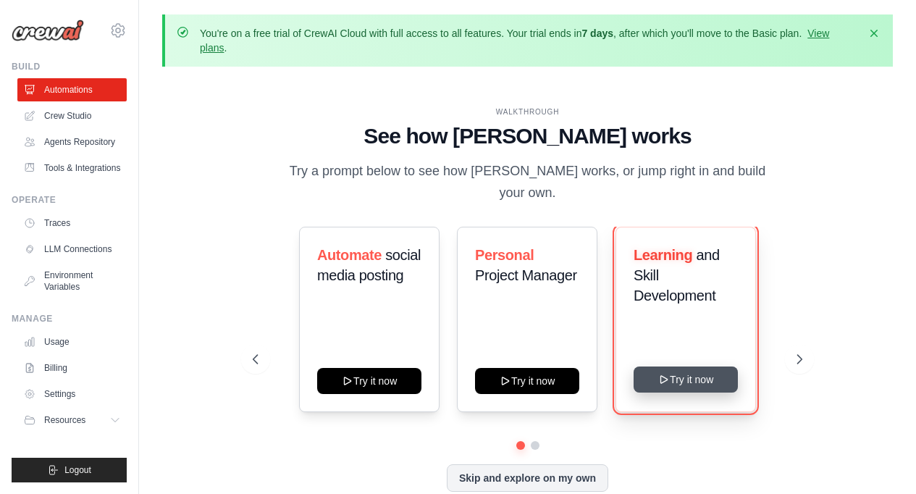
click at [696, 373] on button "Try it now" at bounding box center [686, 379] width 104 height 26
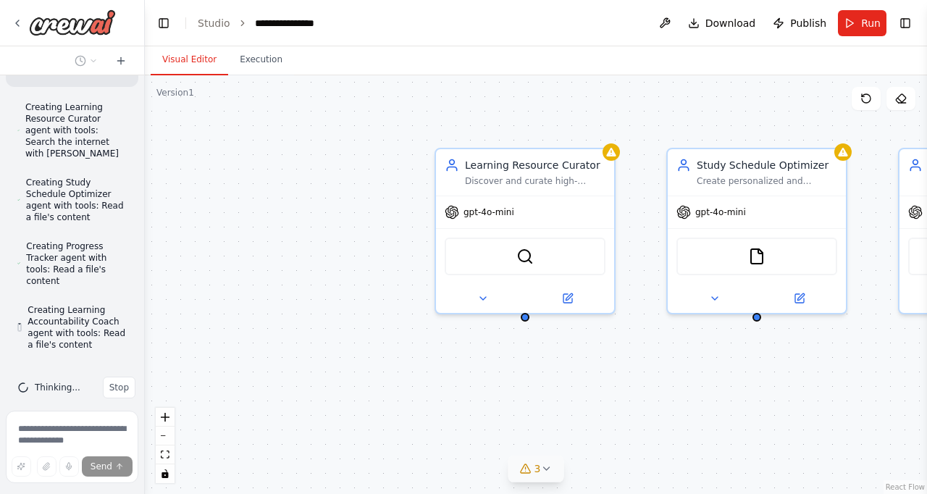
scroll to position [854, 0]
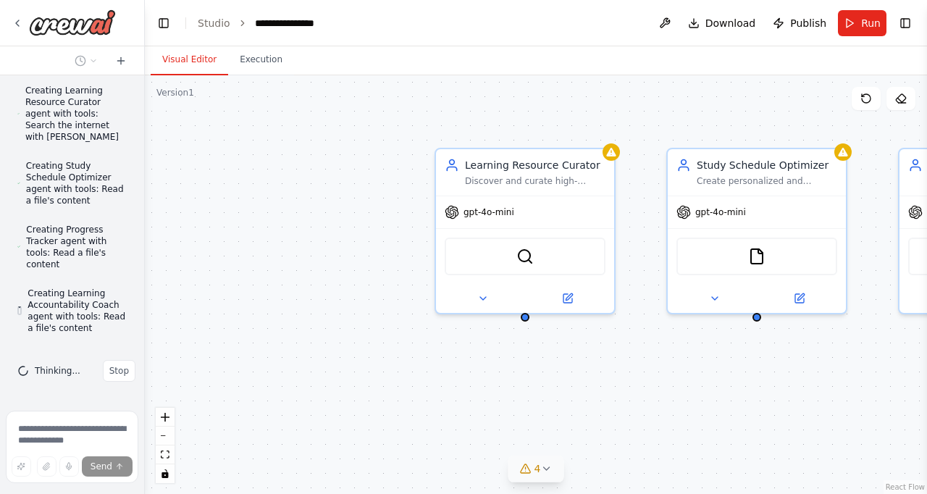
click at [547, 467] on icon at bounding box center [546, 469] width 12 height 12
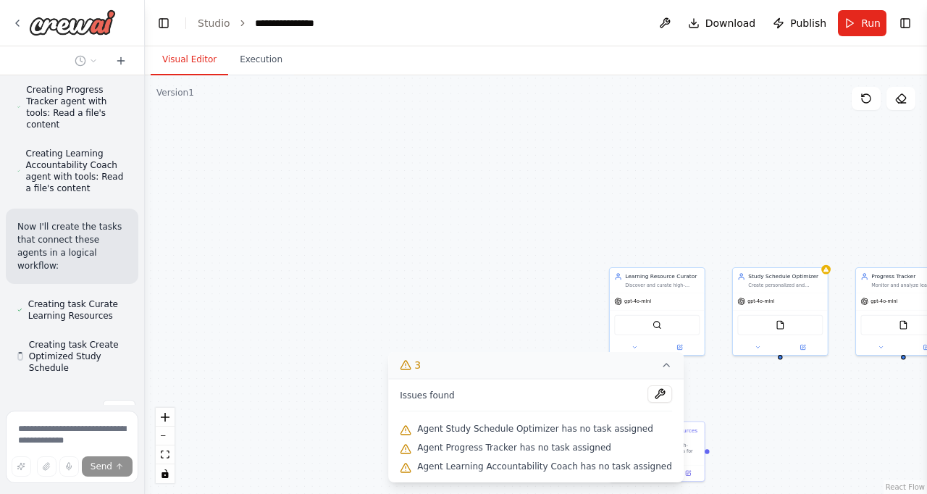
scroll to position [1034, 0]
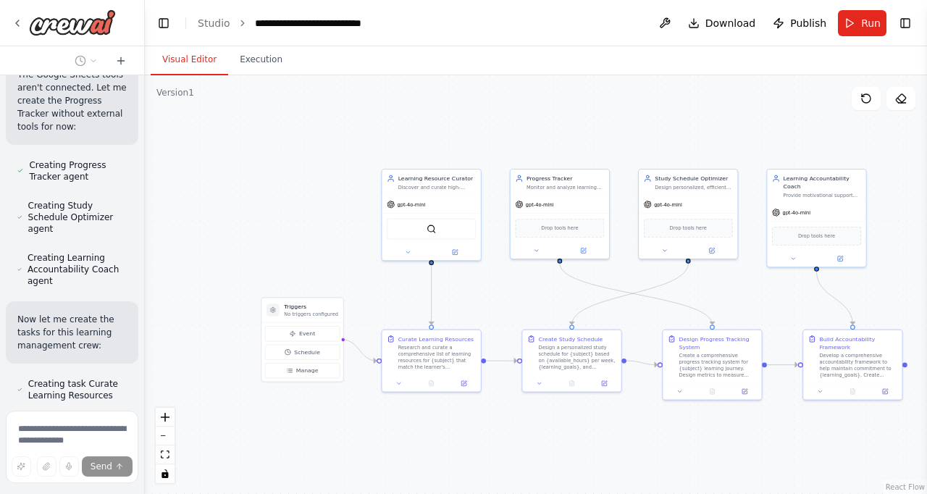
scroll to position [908, 0]
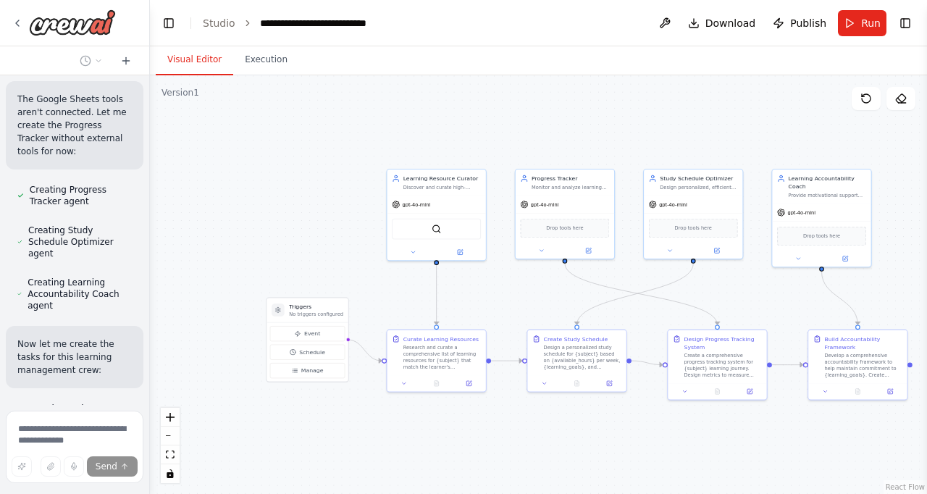
drag, startPoint x: 139, startPoint y: 309, endPoint x: 150, endPoint y: 387, distance: 78.2
click at [150, 387] on div "Build a crew that curates personalized learning resources, tracks your progress…" at bounding box center [463, 247] width 927 height 494
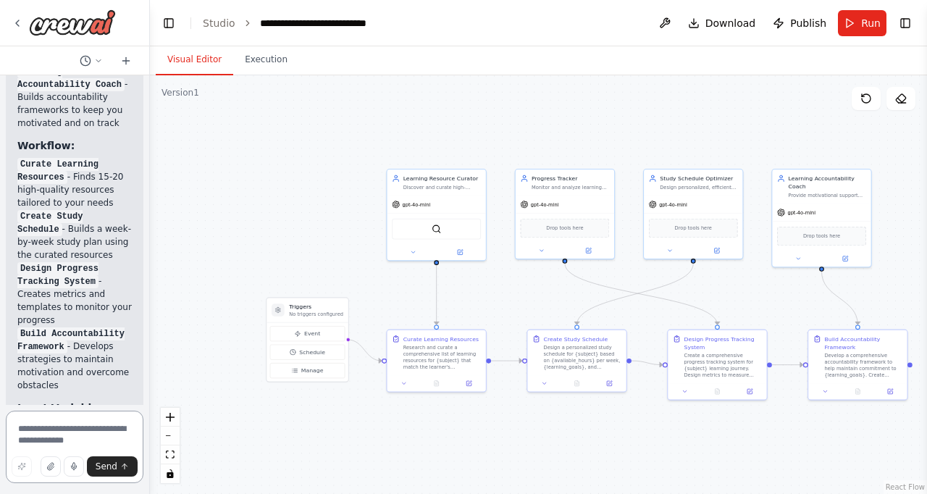
scroll to position [1953, 0]
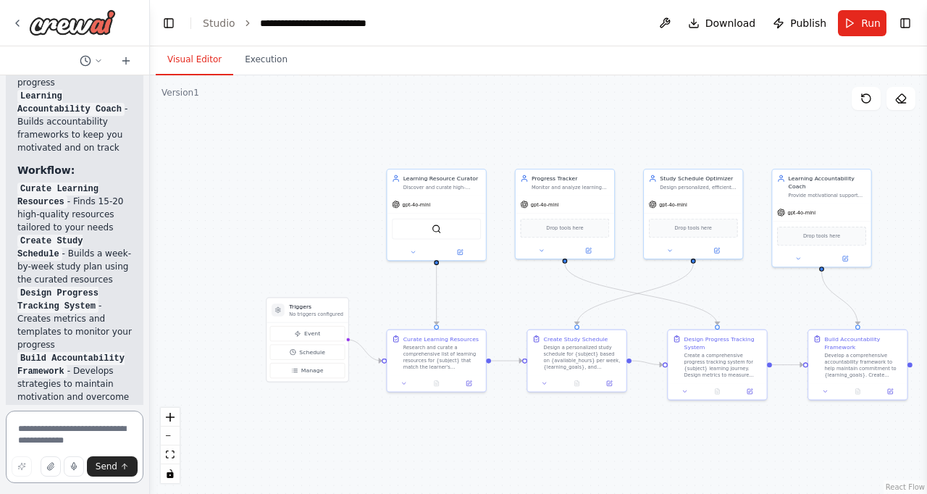
drag, startPoint x: 145, startPoint y: 321, endPoint x: 150, endPoint y: 386, distance: 65.4
click at [150, 386] on div "Build a crew that curates personalized learning resources, tracks your progress…" at bounding box center [463, 247] width 927 height 494
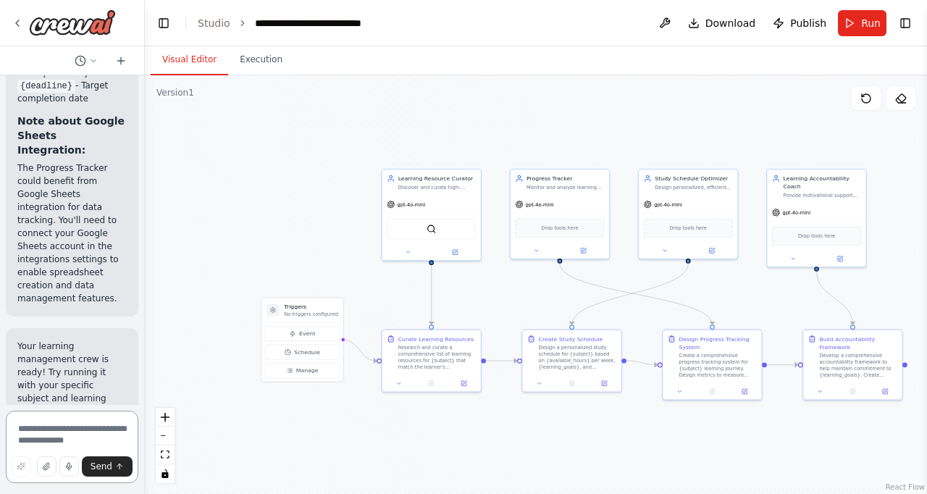
scroll to position [2590, 0]
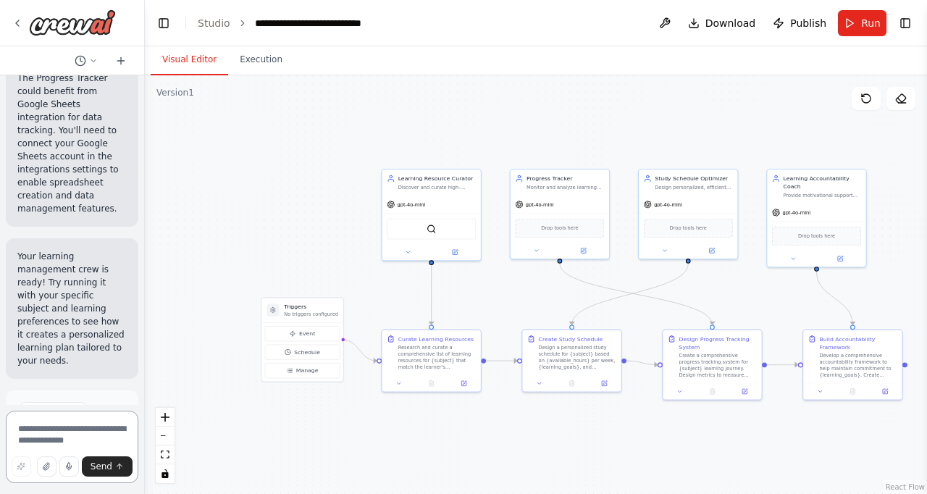
drag, startPoint x: 143, startPoint y: 370, endPoint x: 145, endPoint y: 420, distance: 50.0
click at [145, 420] on div "Build a crew that curates personalized learning resources, tracks your progress…" at bounding box center [463, 247] width 927 height 494
drag, startPoint x: 139, startPoint y: 374, endPoint x: 140, endPoint y: 420, distance: 45.6
click at [140, 420] on div at bounding box center [142, 247] width 6 height 494
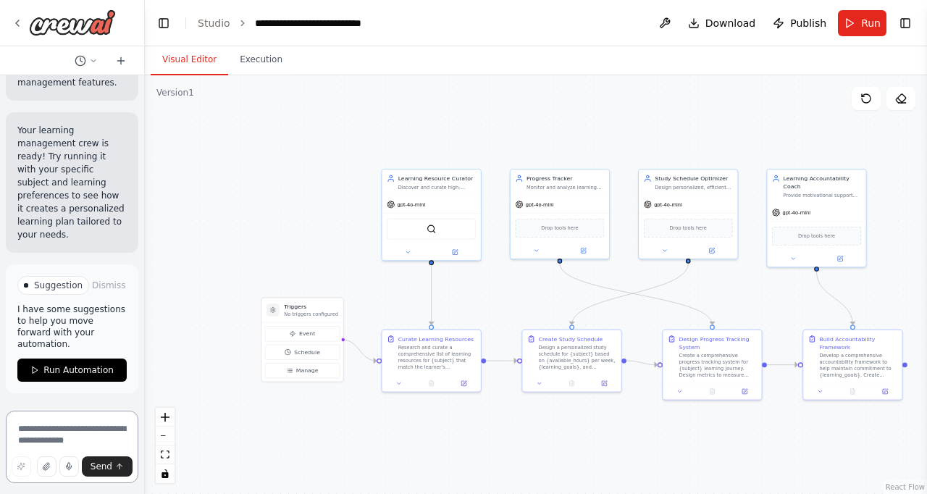
scroll to position [2781, 0]
drag, startPoint x: 74, startPoint y: 376, endPoint x: 190, endPoint y: 286, distance: 147.2
click at [190, 286] on div "Build a crew that curates personalized learning resources, tracks your progress…" at bounding box center [463, 247] width 927 height 494
click at [64, 285] on span "Suggestion" at bounding box center [58, 286] width 49 height 12
click at [25, 287] on div at bounding box center [26, 285] width 4 height 4
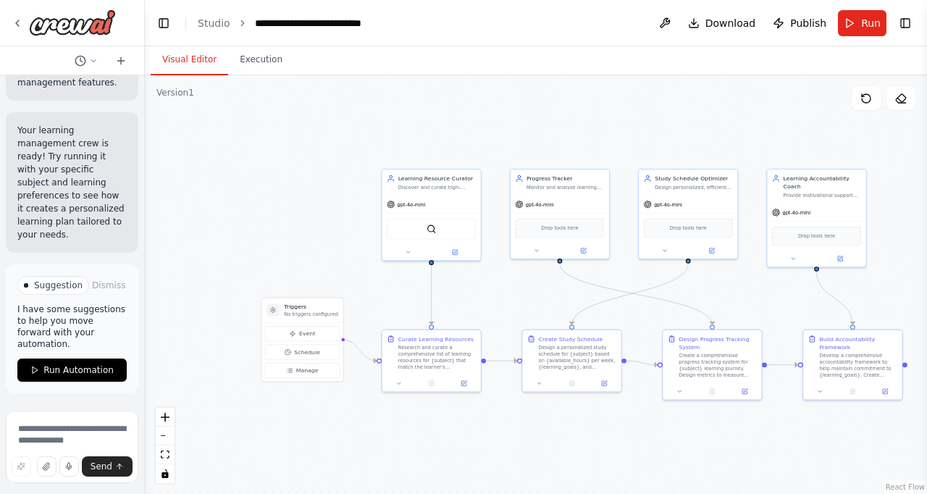
click at [25, 287] on div at bounding box center [26, 285] width 4 height 4
click at [54, 374] on span "Run Automation" at bounding box center [78, 370] width 70 height 12
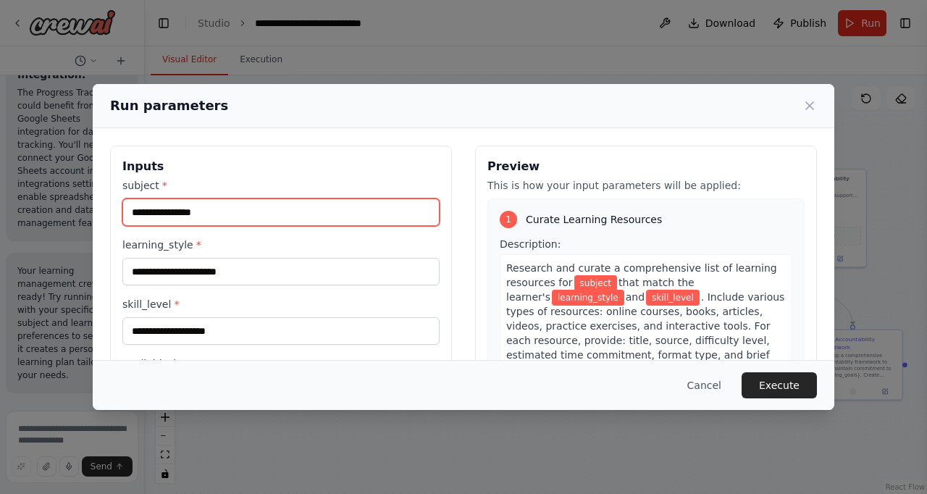
click at [198, 211] on input "subject *" at bounding box center [280, 212] width 317 height 28
type input "**********"
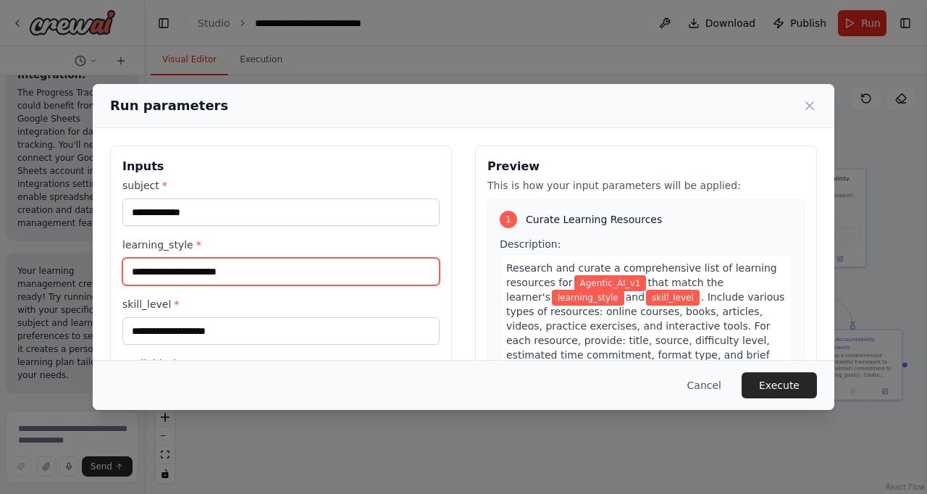
click at [204, 269] on input "learning_style *" at bounding box center [280, 272] width 317 height 28
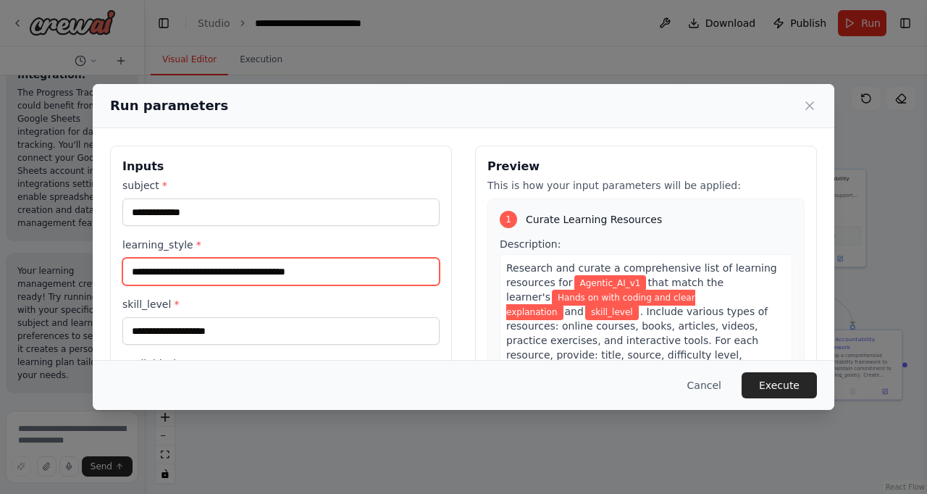
click at [204, 269] on input "**********" at bounding box center [280, 272] width 317 height 28
type input "**********"
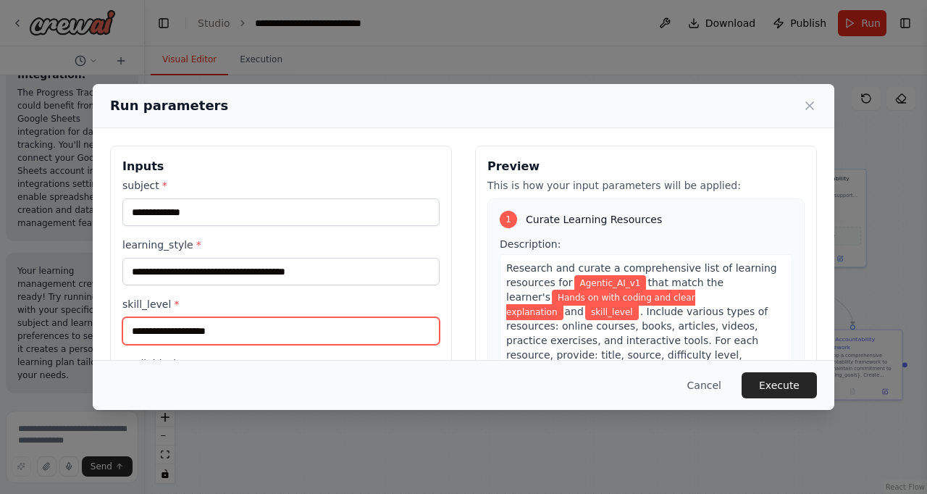
click at [160, 327] on input "skill_level *" at bounding box center [280, 331] width 317 height 28
click at [206, 329] on input "skill_level *" at bounding box center [280, 331] width 317 height 28
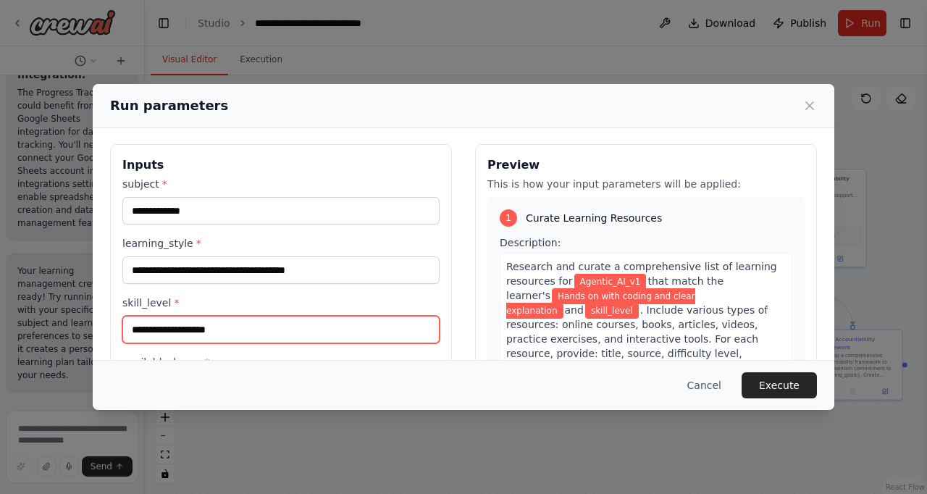
scroll to position [0, 0]
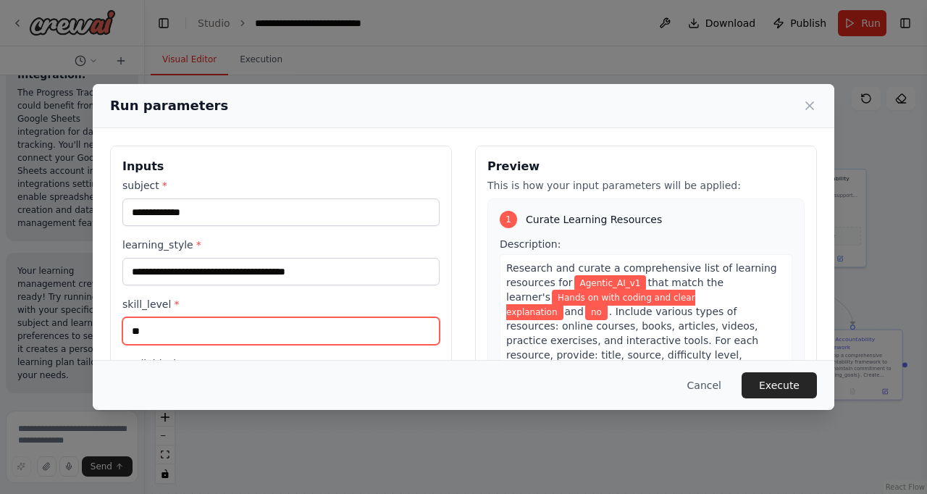
type input "*"
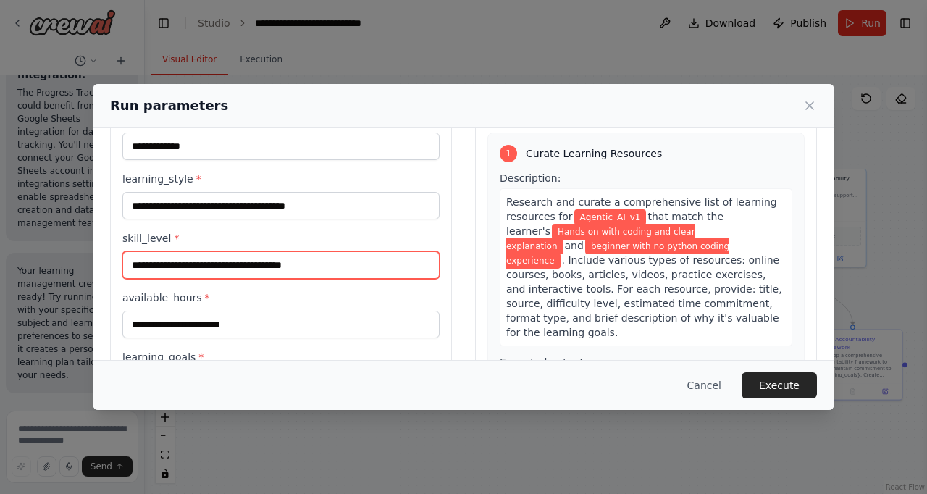
scroll to position [71, 0]
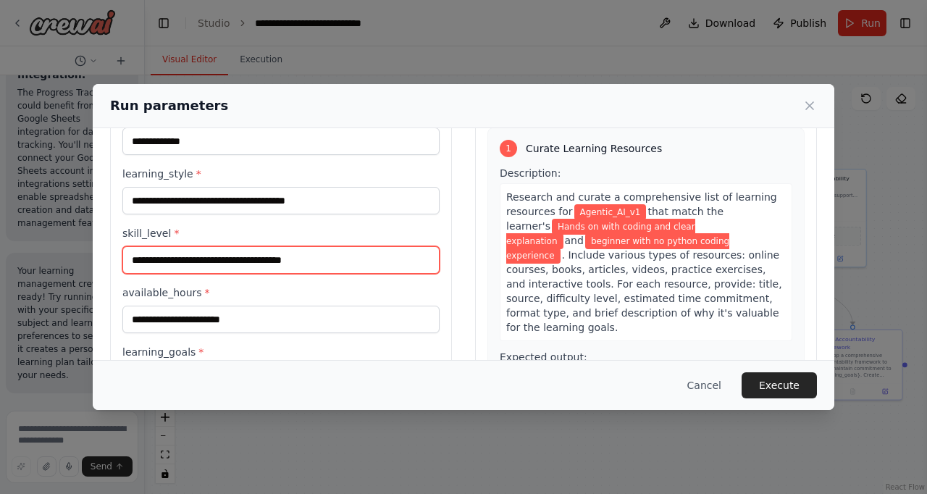
type input "**********"
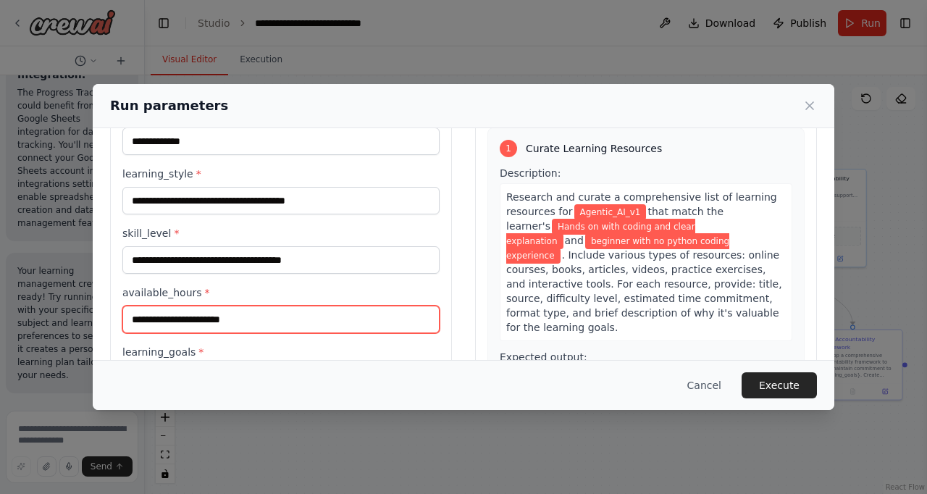
click at [206, 319] on input "available_hours *" at bounding box center [280, 320] width 317 height 28
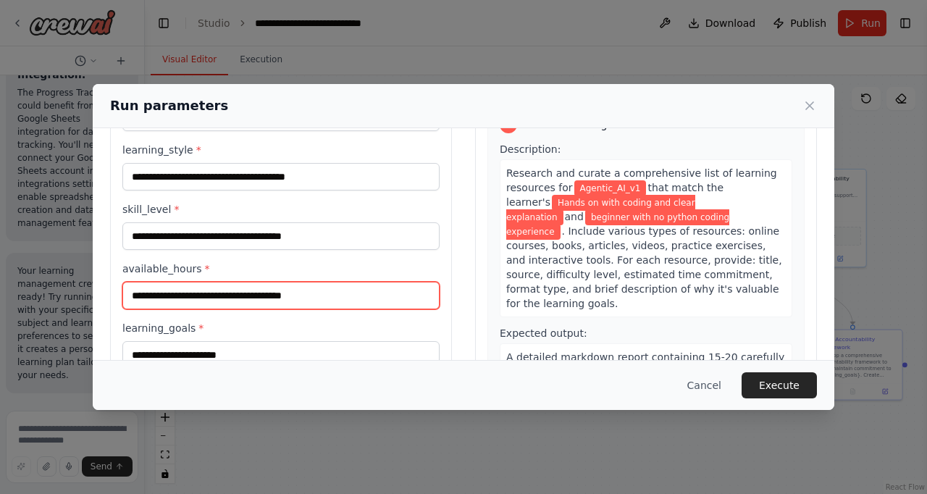
scroll to position [109, 0]
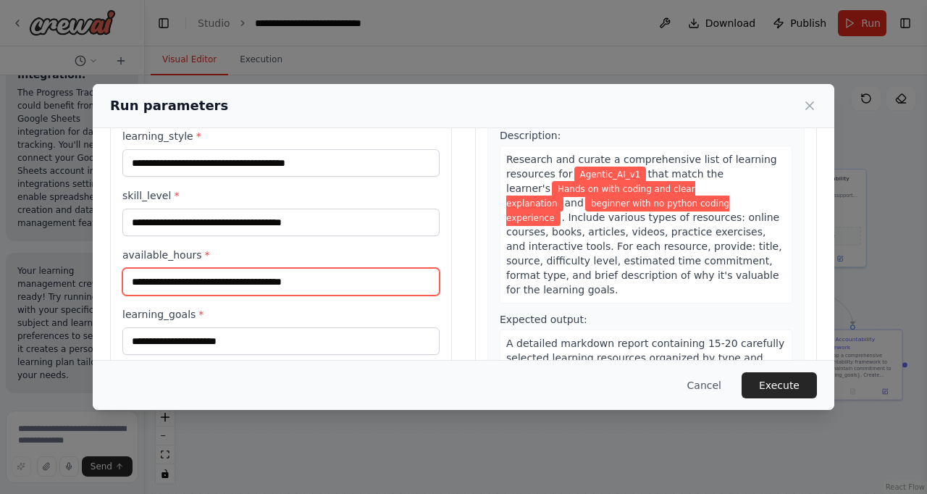
type input "**********"
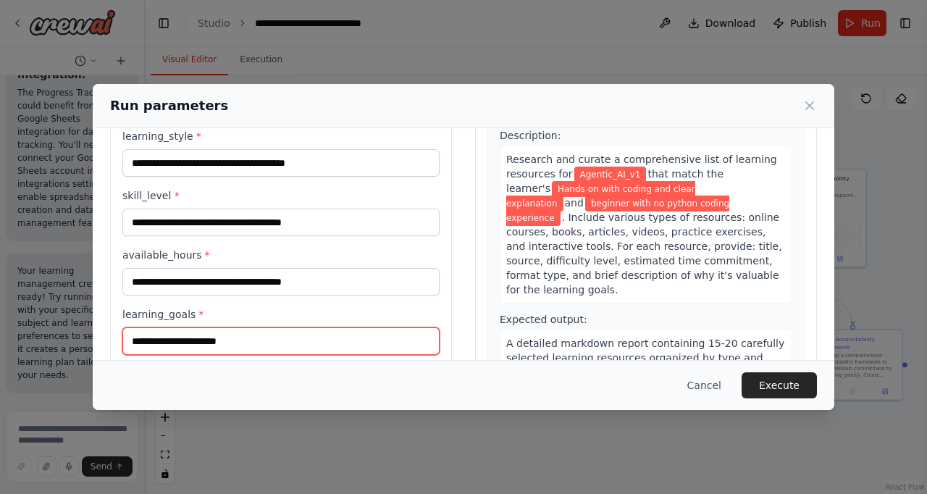
click at [292, 345] on input "learning_goals *" at bounding box center [280, 341] width 317 height 28
click at [144, 339] on input "**********" at bounding box center [280, 341] width 317 height 28
click at [203, 339] on input "**********" at bounding box center [280, 341] width 317 height 28
click at [358, 343] on input "**********" at bounding box center [280, 341] width 317 height 28
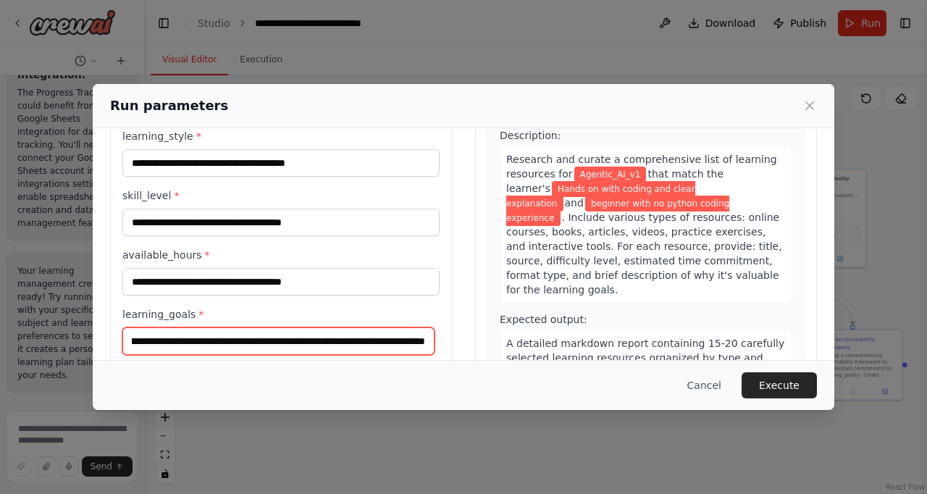
type input "**********"
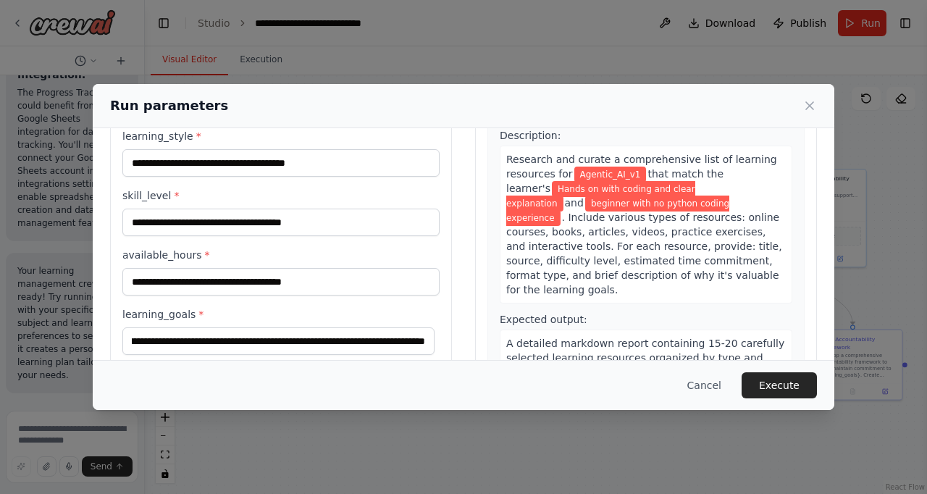
scroll to position [0, 0]
click at [461, 279] on div "**********" at bounding box center [463, 232] width 707 height 390
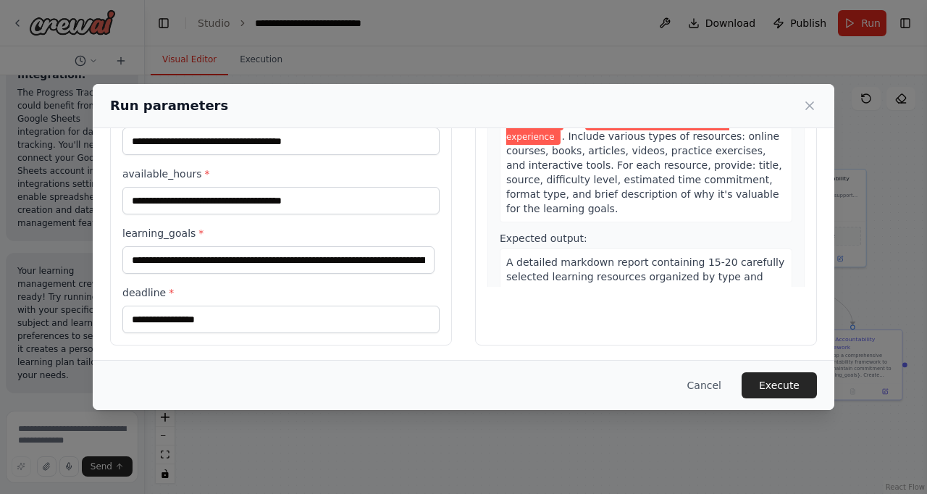
scroll to position [193, 0]
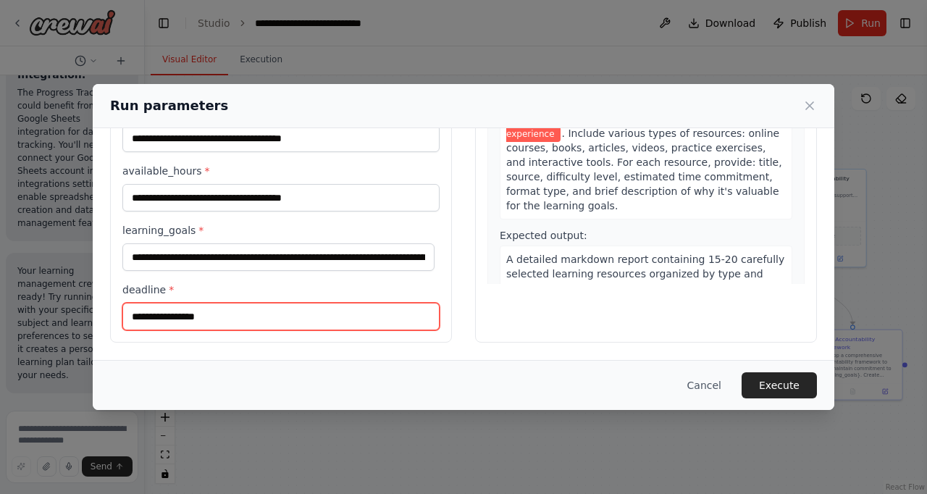
click at [275, 311] on input "deadline *" at bounding box center [280, 317] width 317 height 28
type input "*"
type input "**********"
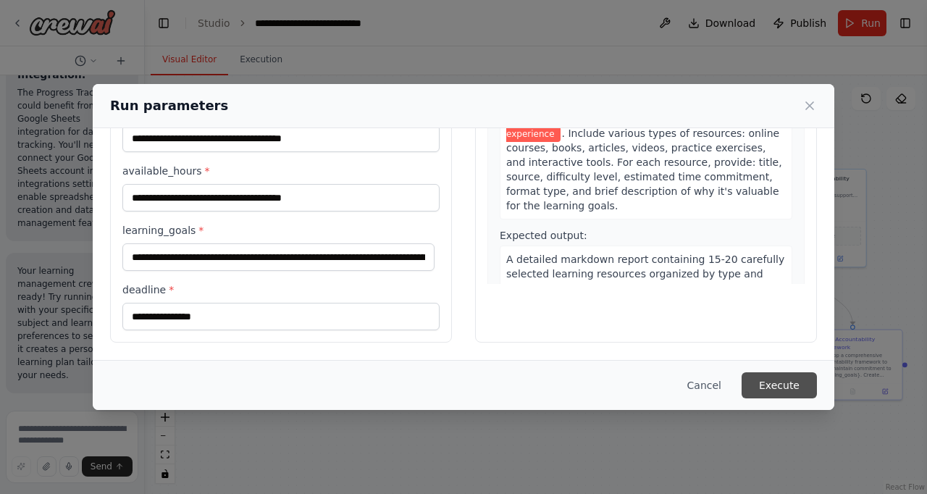
click at [781, 382] on button "Execute" at bounding box center [778, 385] width 75 height 26
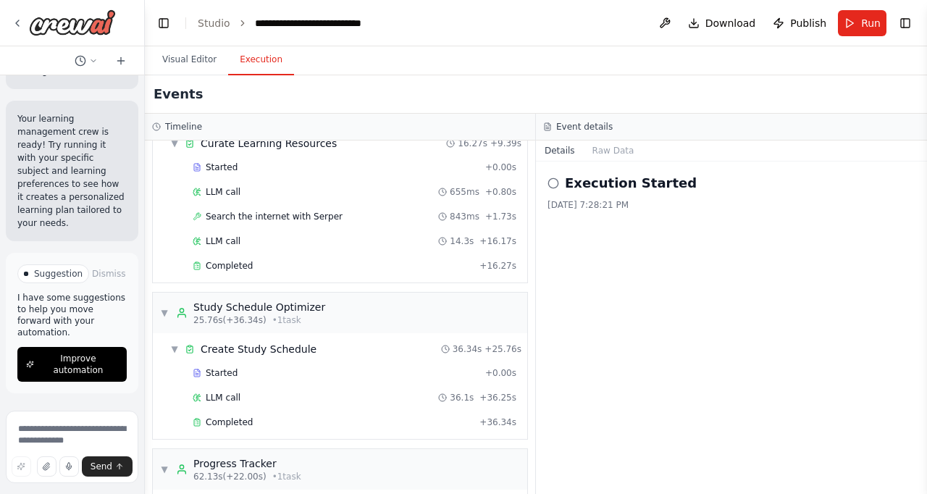
scroll to position [51, 0]
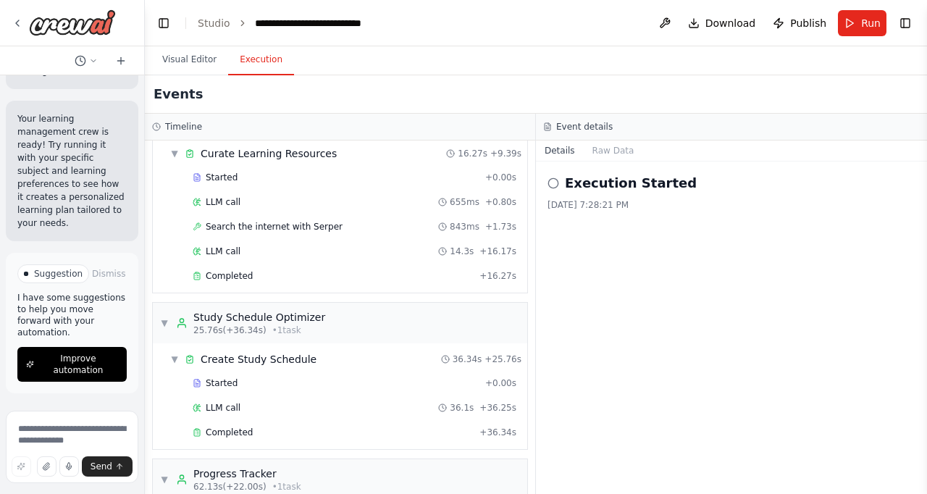
click at [530, 275] on div "▼ Learning Resource Curator 9.39s (+16.27s) • 1 task ▼ Curate Learning Resource…" at bounding box center [340, 316] width 390 height 353
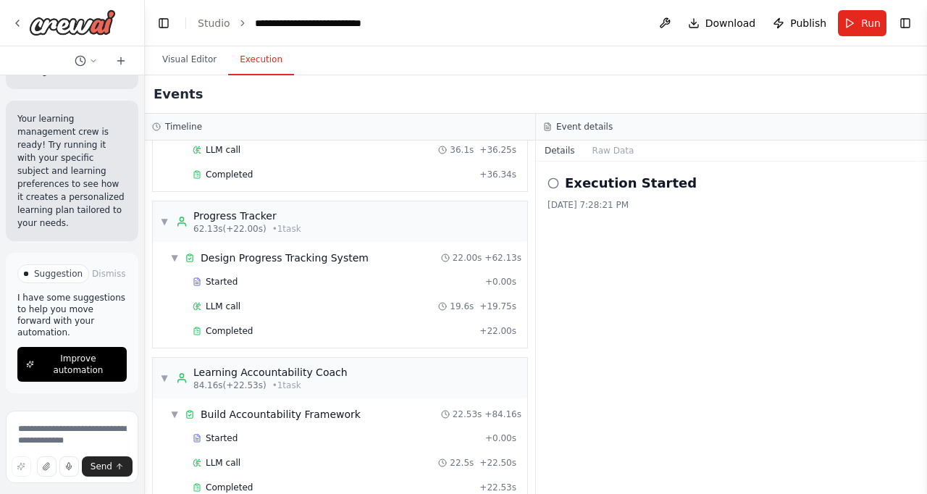
scroll to position [336, 0]
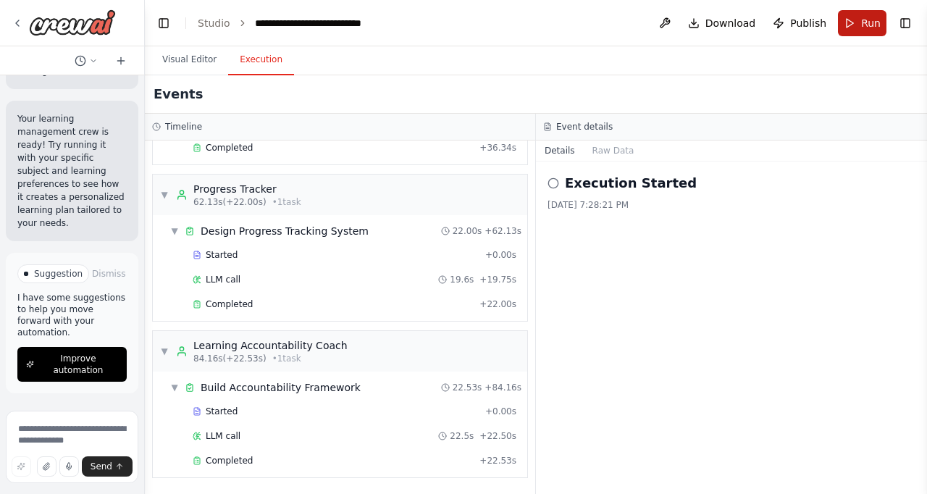
click at [862, 26] on span "Run" at bounding box center [871, 23] width 20 height 14
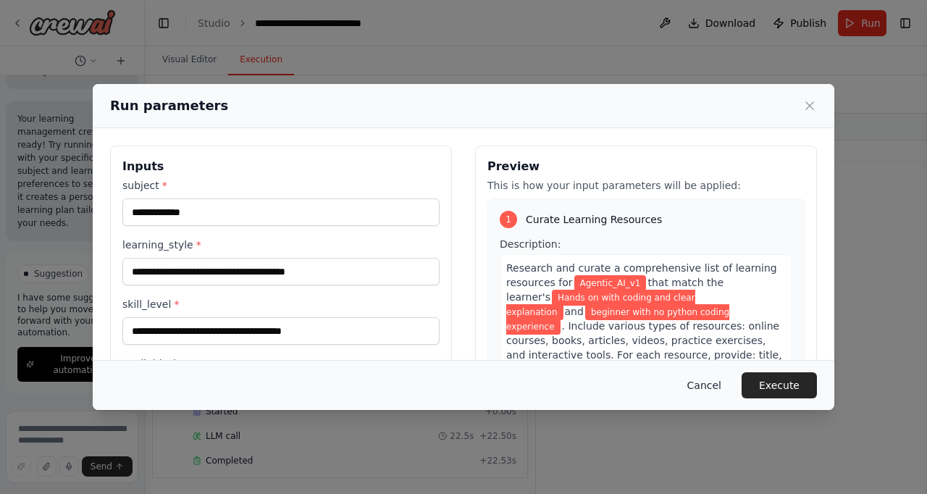
click at [713, 390] on button "Cancel" at bounding box center [704, 385] width 57 height 26
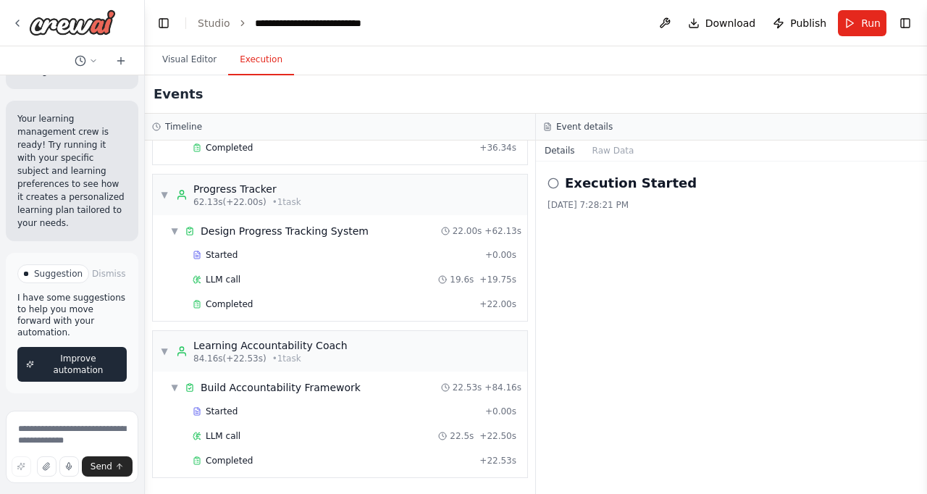
click at [56, 371] on span "Improve automation" at bounding box center [78, 364] width 80 height 23
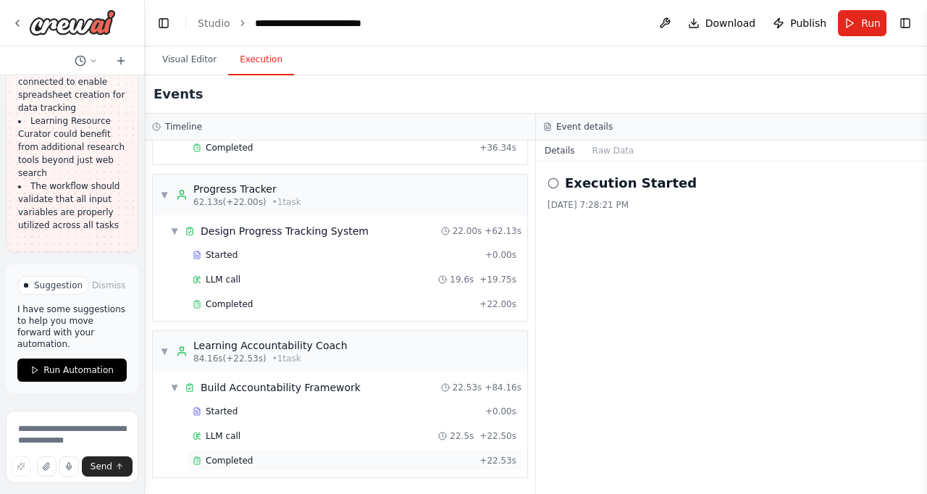
click at [232, 463] on span "Completed" at bounding box center [229, 461] width 47 height 12
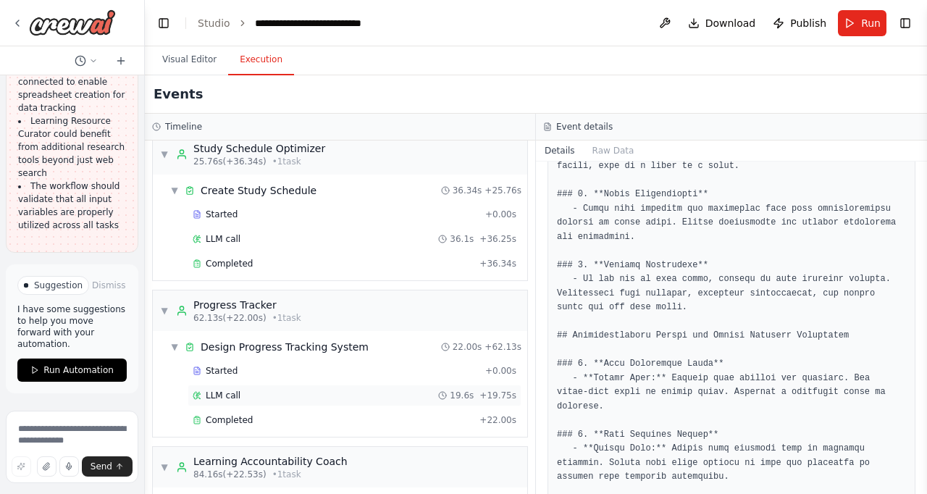
scroll to position [218, 0]
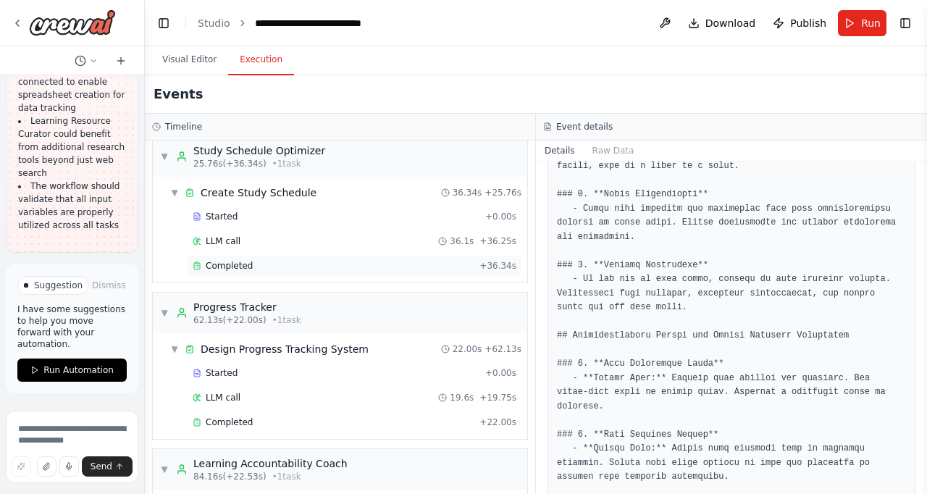
click at [232, 266] on span "Completed" at bounding box center [229, 266] width 47 height 12
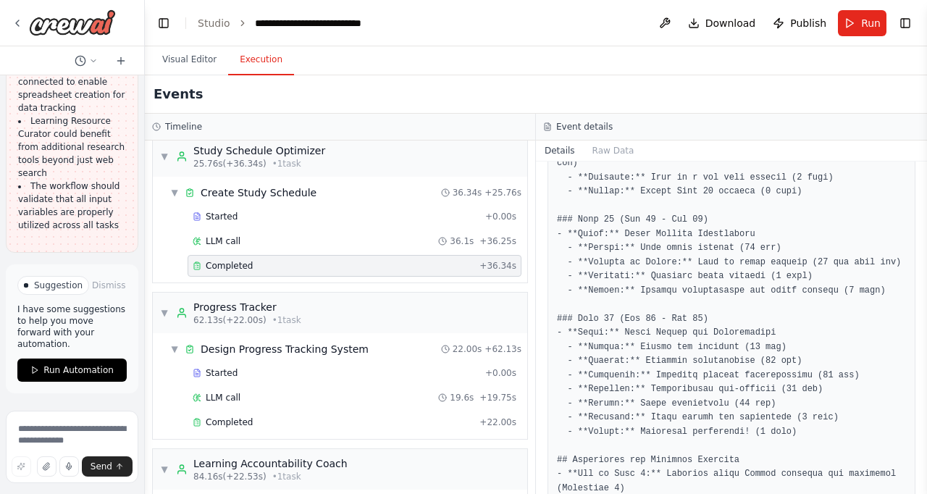
scroll to position [2042, 0]
click at [698, 23] on button "Download" at bounding box center [722, 23] width 80 height 26
click at [550, 127] on icon at bounding box center [547, 126] width 9 height 9
click at [548, 127] on icon at bounding box center [547, 126] width 9 height 9
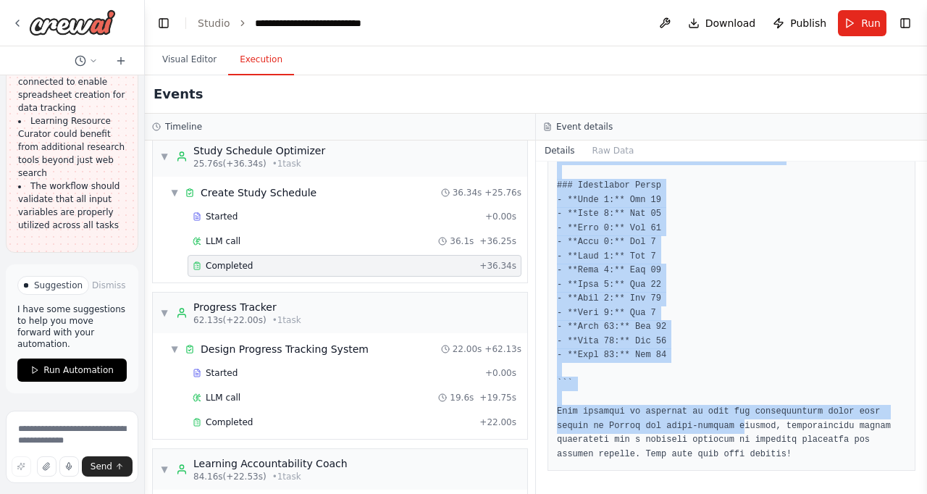
scroll to position [2710, 0]
drag, startPoint x: 558, startPoint y: 411, endPoint x: 837, endPoint y: 424, distance: 279.8
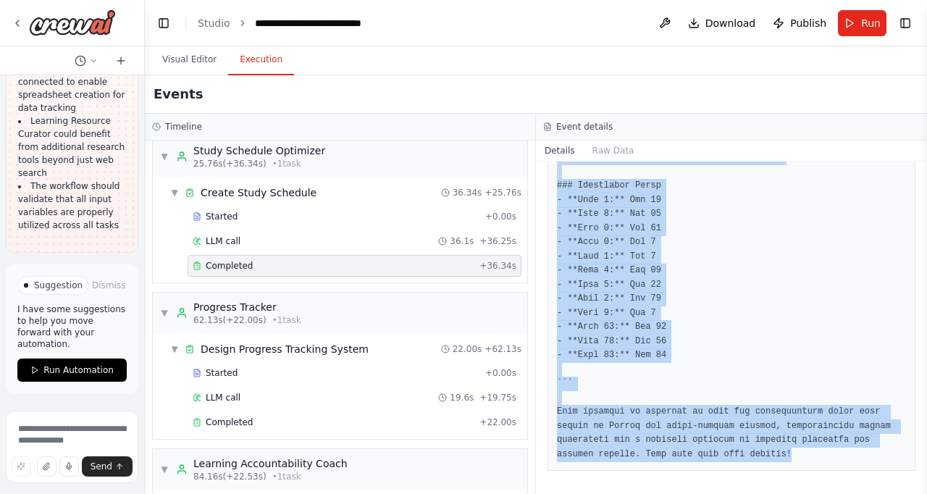
copy pre "# Personalized Study Schedule for Agentic_AI_v1 **Study Duration:** 90 Days (St…"
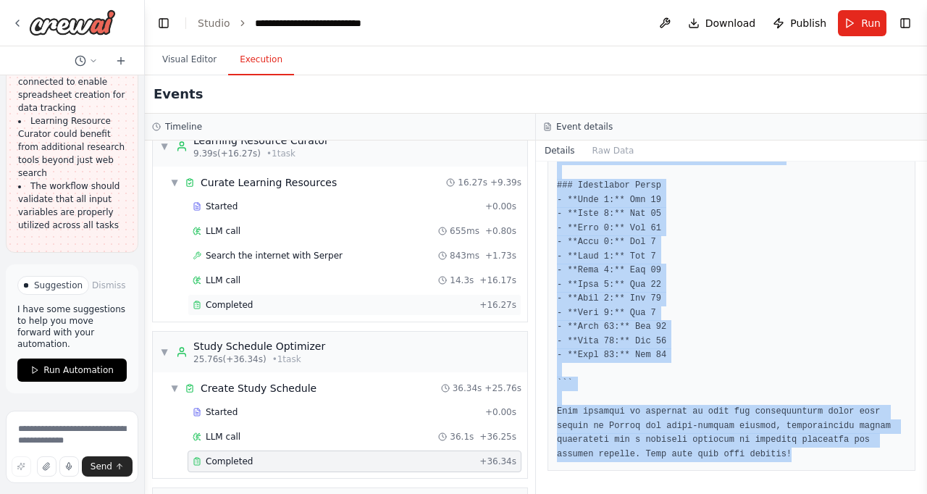
scroll to position [1, 0]
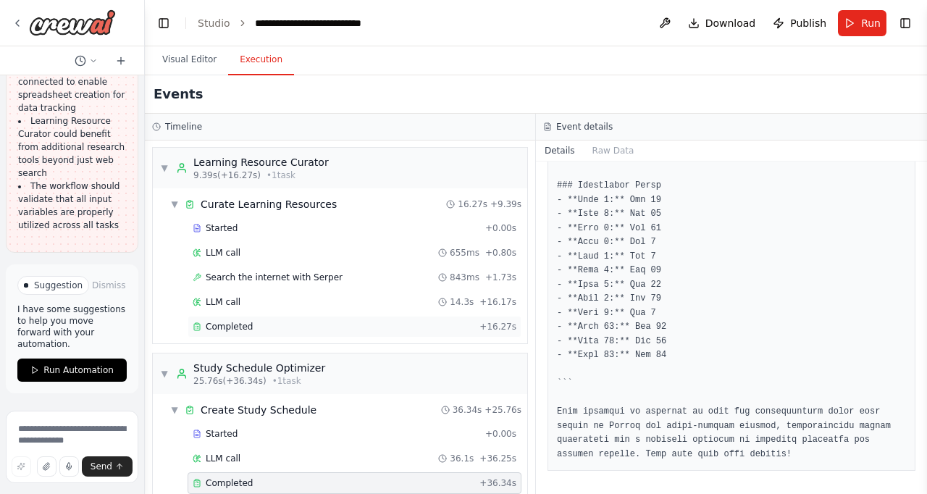
click at [237, 329] on span "Completed" at bounding box center [229, 327] width 47 height 12
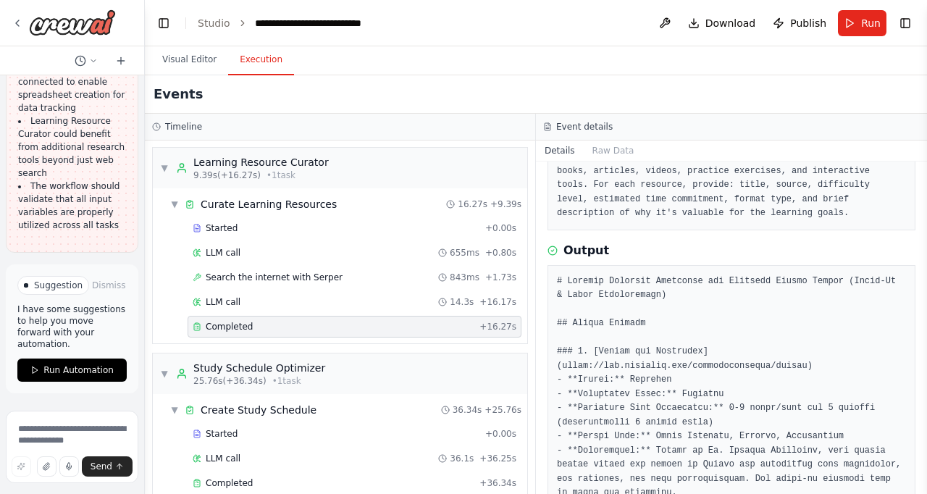
scroll to position [106, 0]
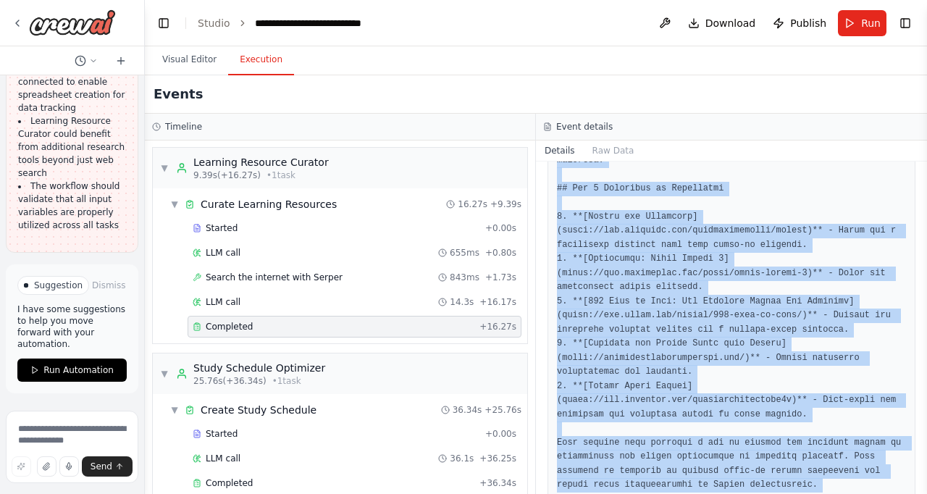
drag, startPoint x: 558, startPoint y: 303, endPoint x: 926, endPoint y: 493, distance: 414.5
click at [926, 493] on html "Build a crew that curates personalized learning resources, tracks your progress…" at bounding box center [463, 247] width 927 height 494
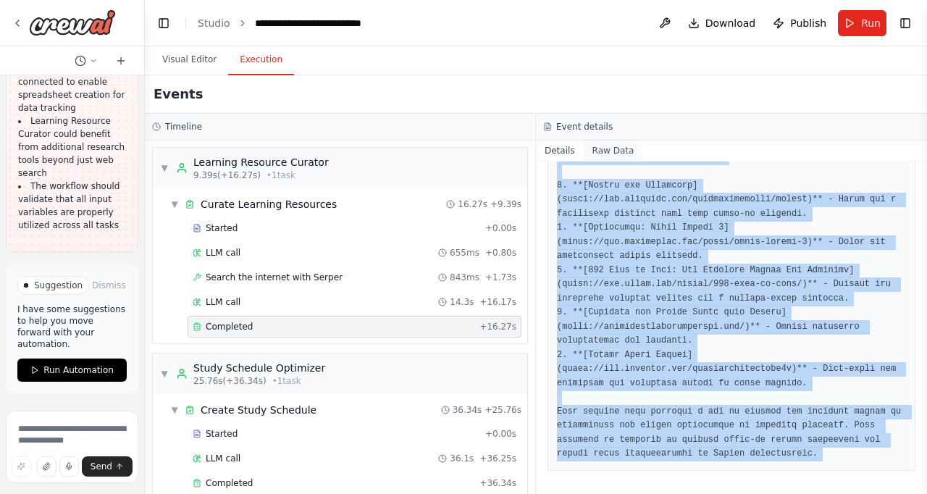
click at [611, 151] on button "Raw Data" at bounding box center [613, 150] width 59 height 20
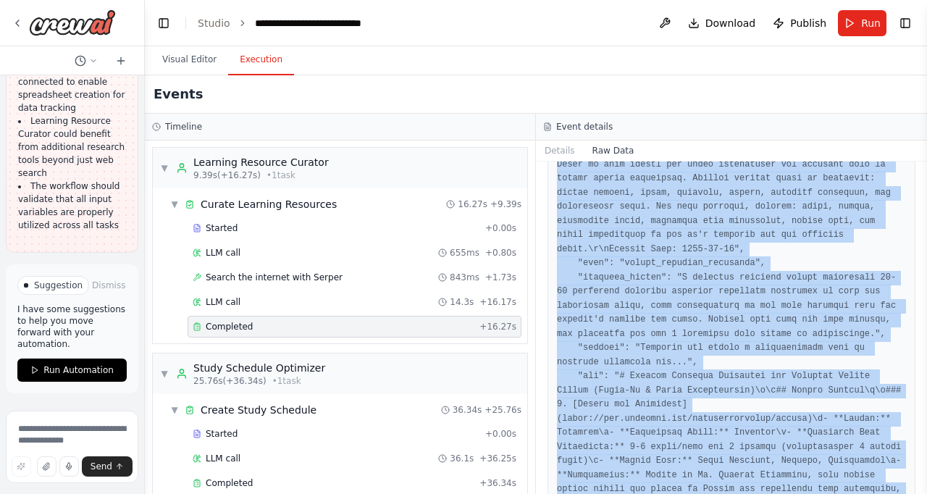
scroll to position [184, 0]
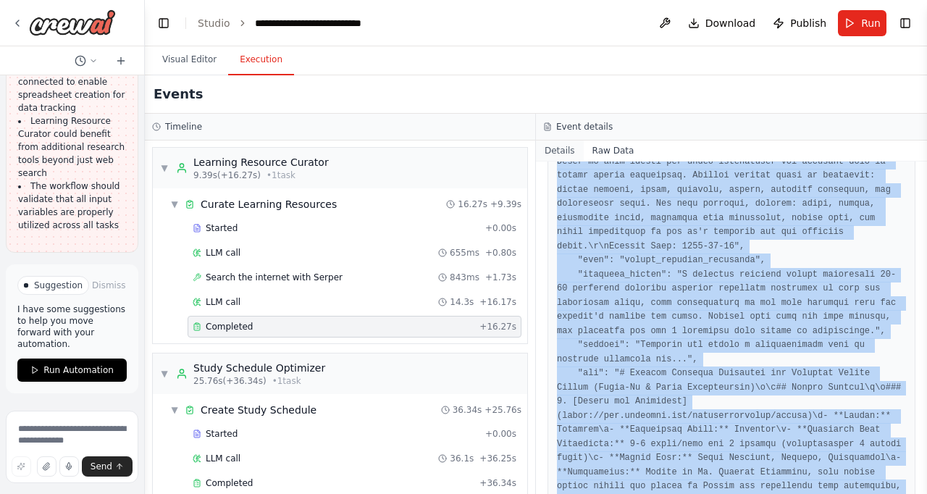
click at [547, 148] on button "Details" at bounding box center [560, 150] width 48 height 20
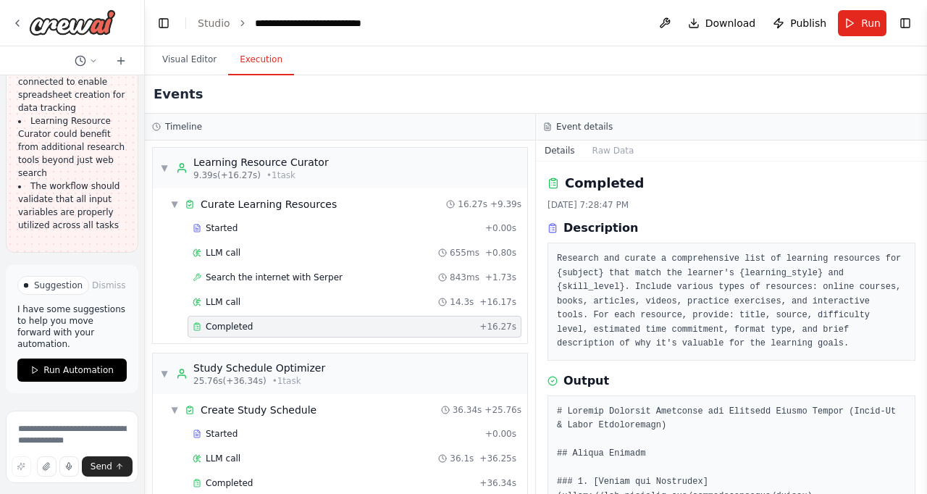
click at [549, 126] on icon at bounding box center [547, 126] width 9 height 9
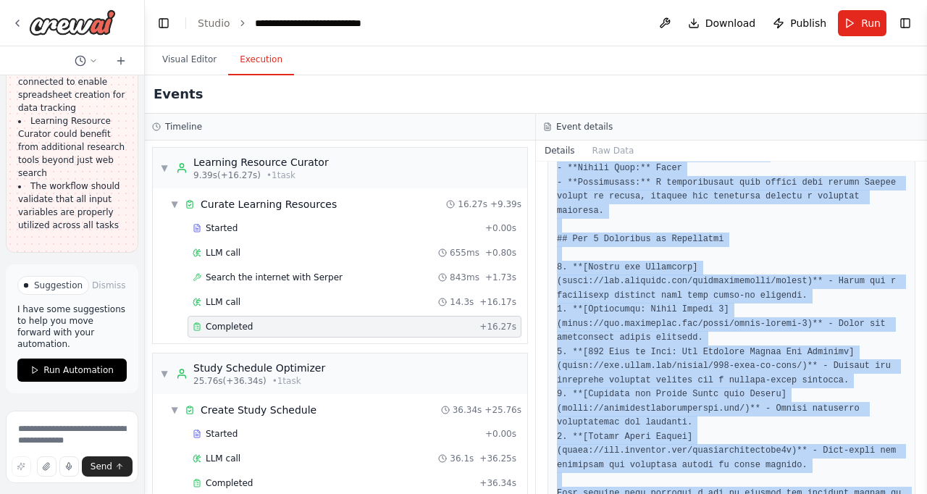
scroll to position [2612, 0]
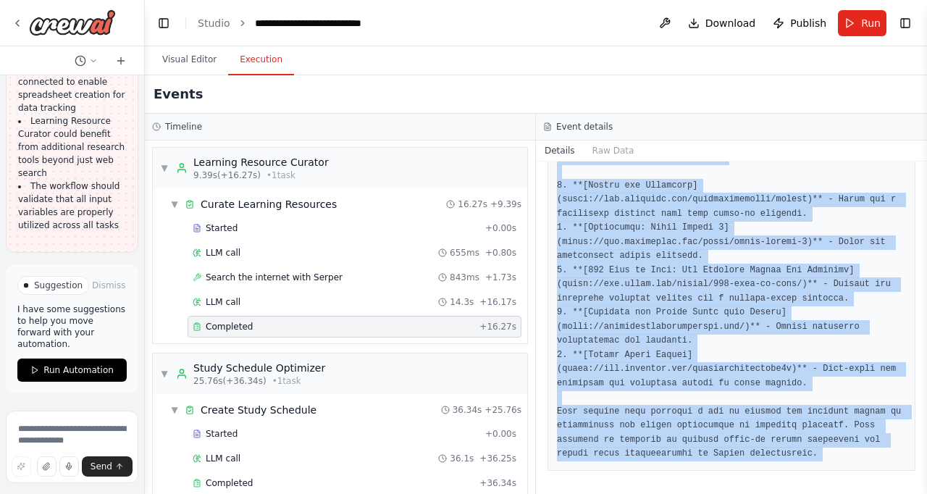
drag, startPoint x: 558, startPoint y: 413, endPoint x: 926, endPoint y: 493, distance: 376.4
click at [926, 493] on html "Build a crew that curates personalized learning resources, tracks your progress…" at bounding box center [463, 247] width 927 height 494
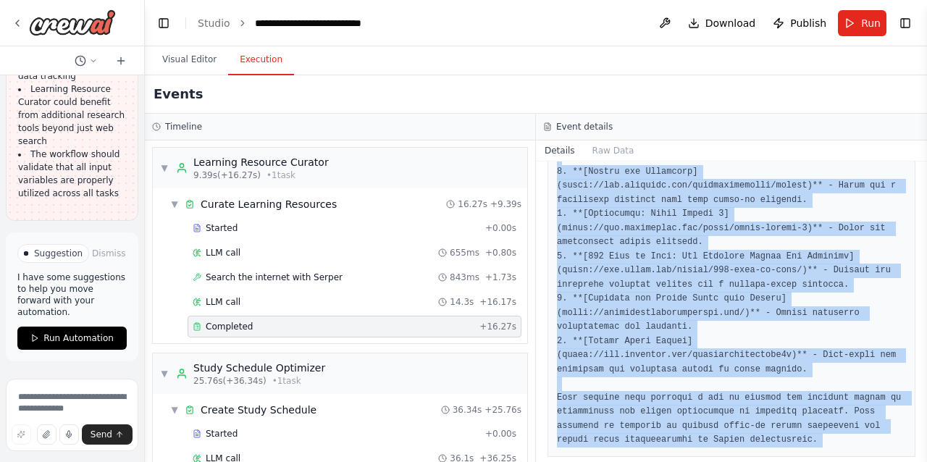
copy div "# Curated Learning Resources for Beginner Python Coders (Hands-On & Clear Expla…"
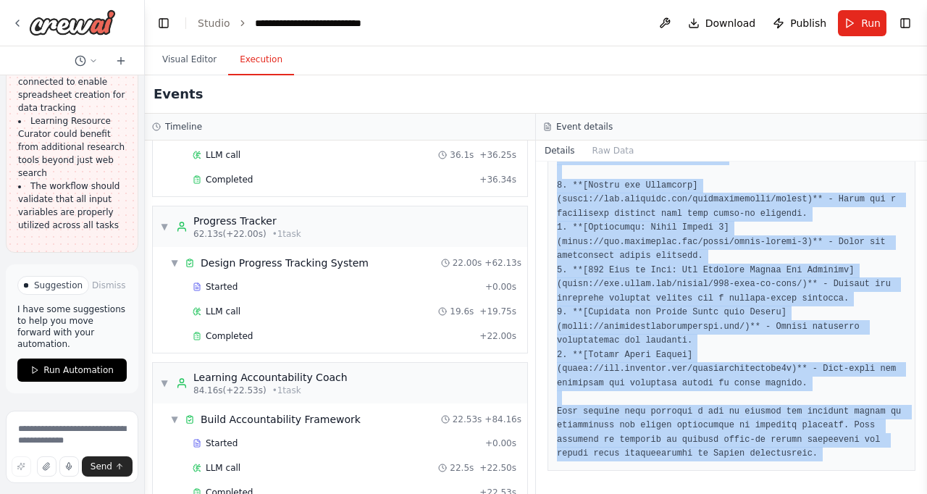
scroll to position [305, 0]
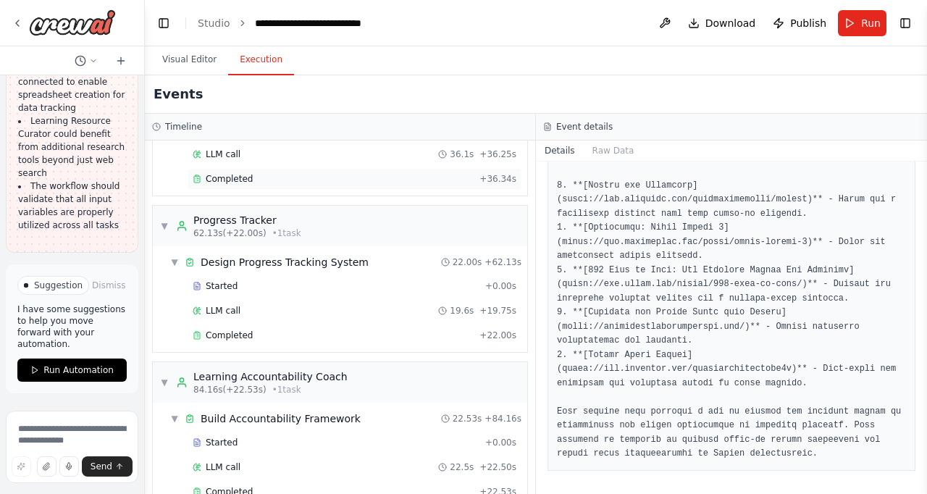
click at [240, 183] on span "Completed" at bounding box center [229, 179] width 47 height 12
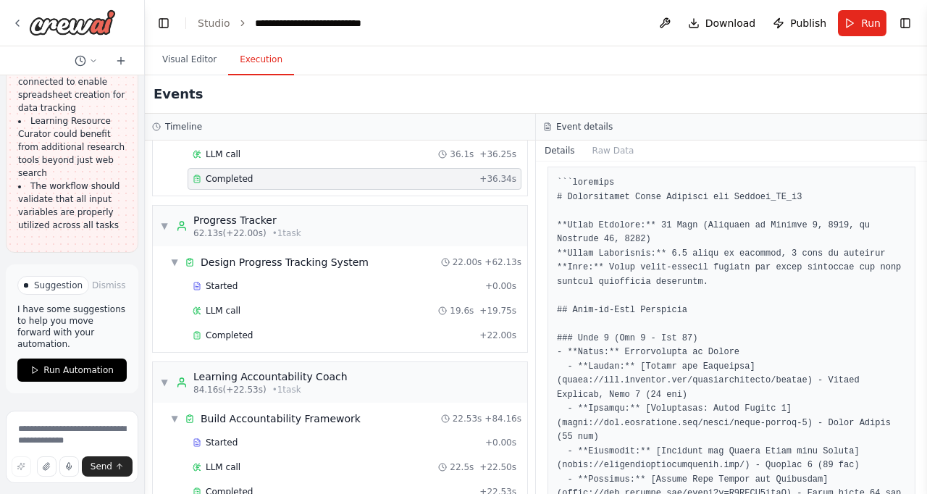
scroll to position [0, 0]
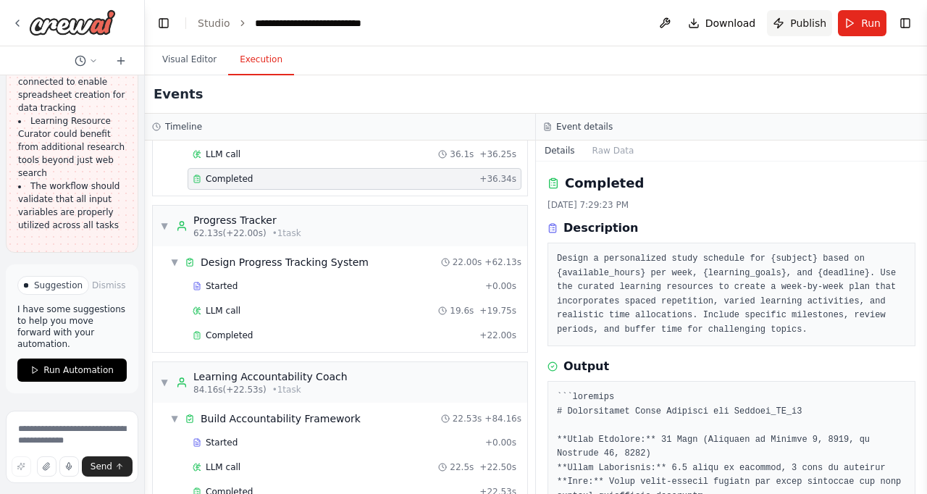
click at [794, 24] on span "Publish" at bounding box center [808, 23] width 36 height 14
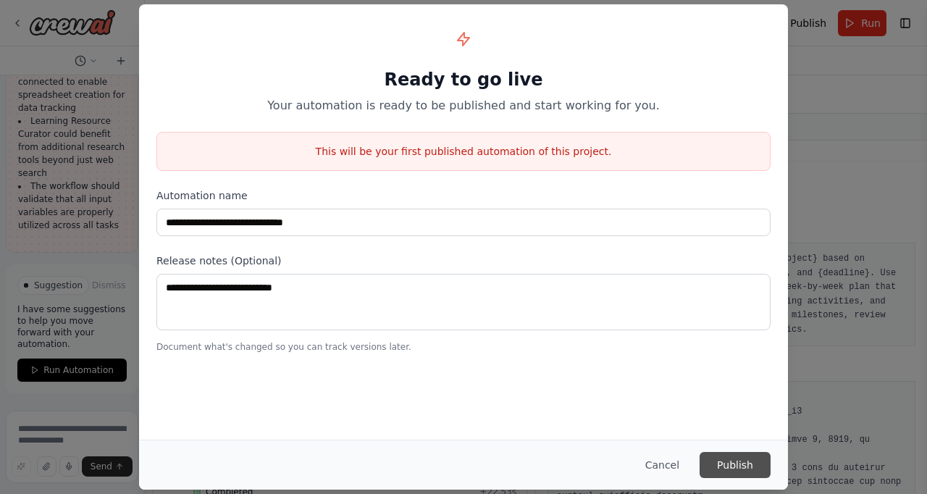
click at [740, 467] on button "Publish" at bounding box center [734, 465] width 71 height 26
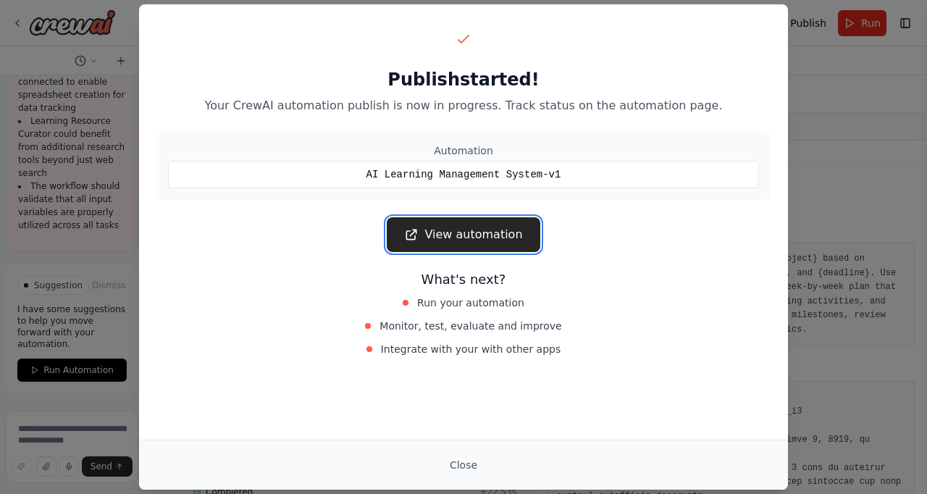
click at [486, 245] on link "View automation" at bounding box center [463, 234] width 153 height 35
